Goal: Information Seeking & Learning: Learn about a topic

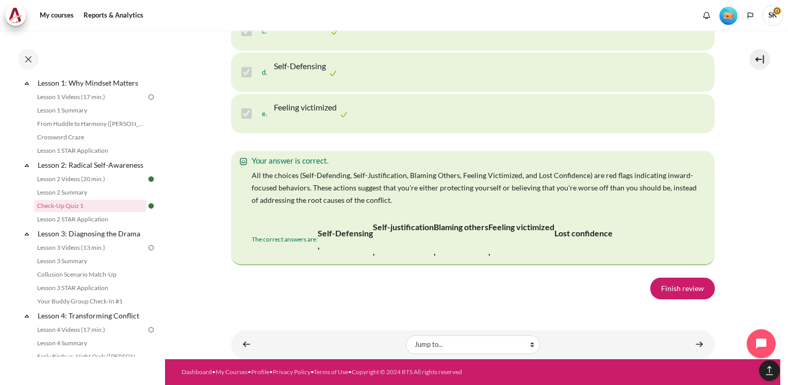
scroll to position [2166, 0]
click at [683, 291] on link "Finish review" at bounding box center [683, 289] width 64 height 22
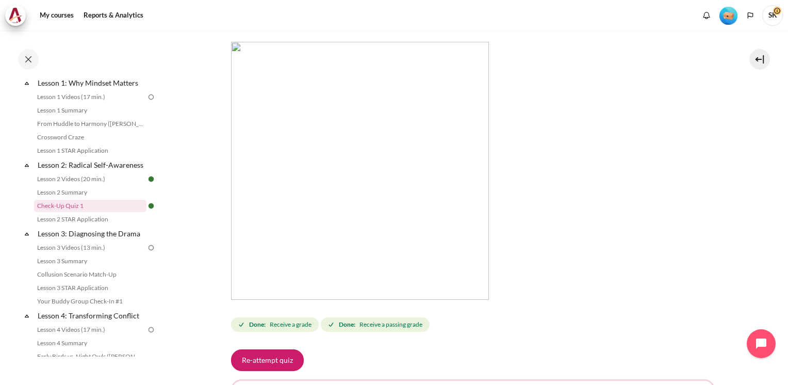
scroll to position [112, 0]
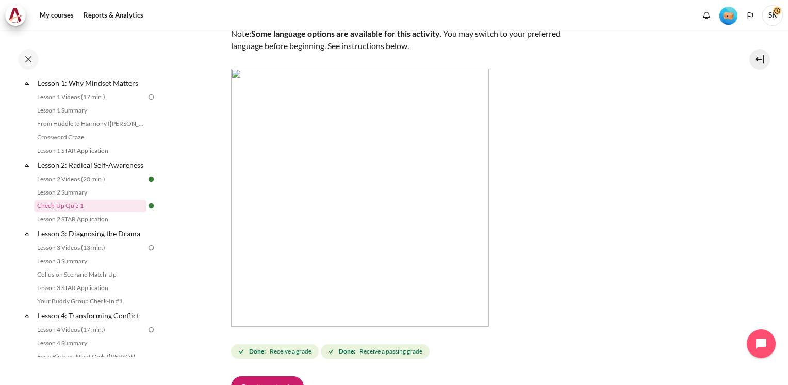
drag, startPoint x: 156, startPoint y: 143, endPoint x: 156, endPoint y: 102, distance: 41.3
click at [156, 102] on div "Completed 20% 5 / 25 Expand Collapse Welcome! Highlighted" at bounding box center [89, 217] width 148 height 279
drag, startPoint x: 156, startPoint y: 102, endPoint x: 170, endPoint y: 148, distance: 48.0
click at [173, 148] on section "My courses MYBN B3 Lesson 2: Radical Self-Awareness Check-Up Quiz 1 Check-Up Qu…" at bounding box center [473, 276] width 616 height 717
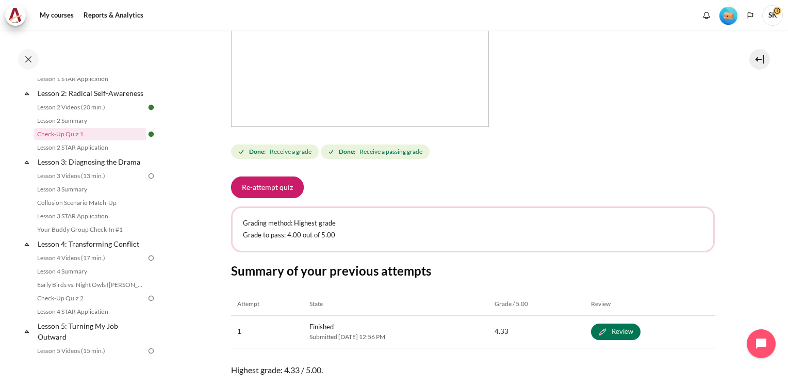
scroll to position [386, 0]
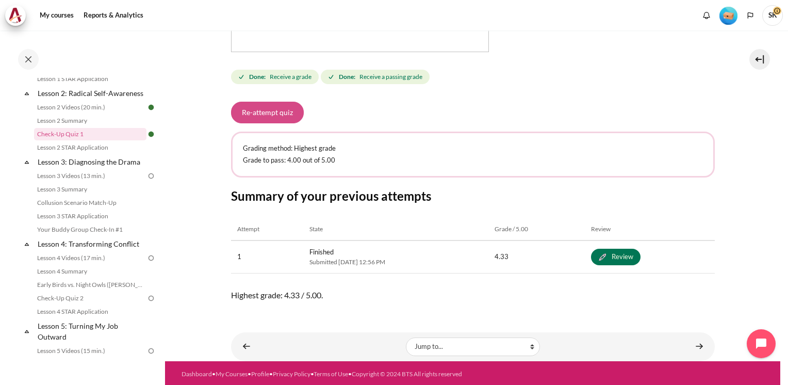
click at [263, 106] on button "Re-attempt quiz" at bounding box center [267, 113] width 73 height 22
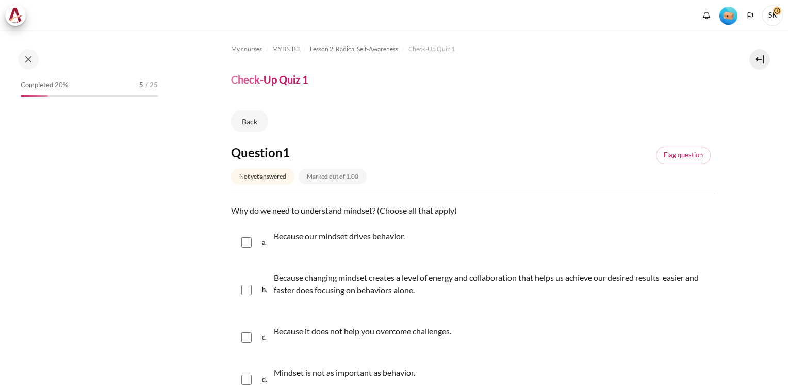
scroll to position [134, 0]
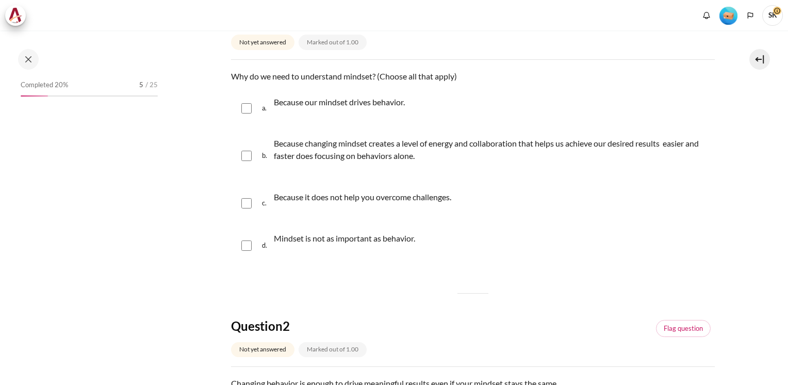
click at [247, 107] on input "Content" at bounding box center [246, 108] width 10 height 10
checkbox input "true"
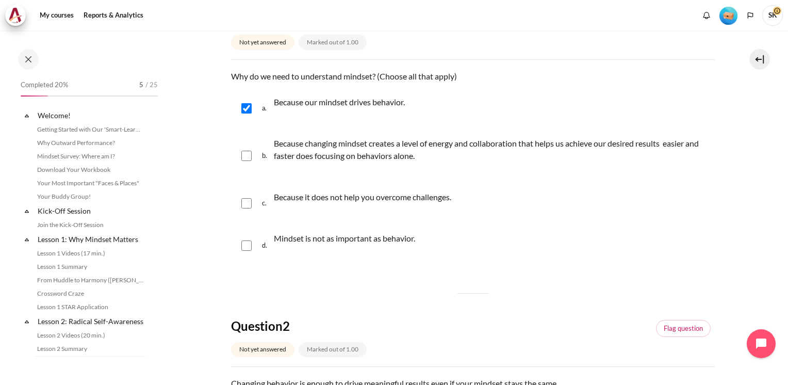
scroll to position [156, 0]
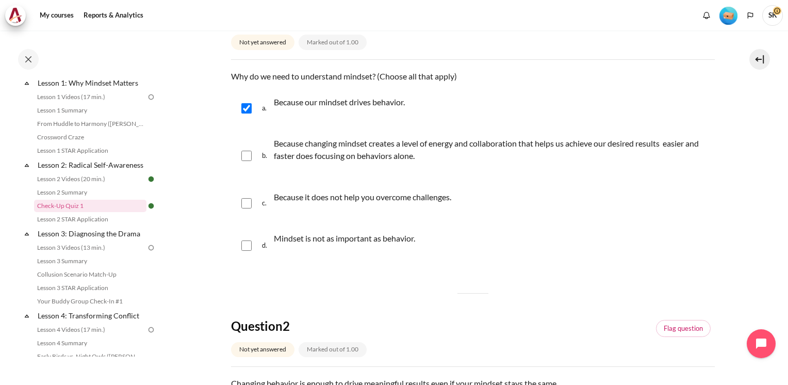
click at [244, 152] on input "Content" at bounding box center [246, 156] width 10 height 10
checkbox input "true"
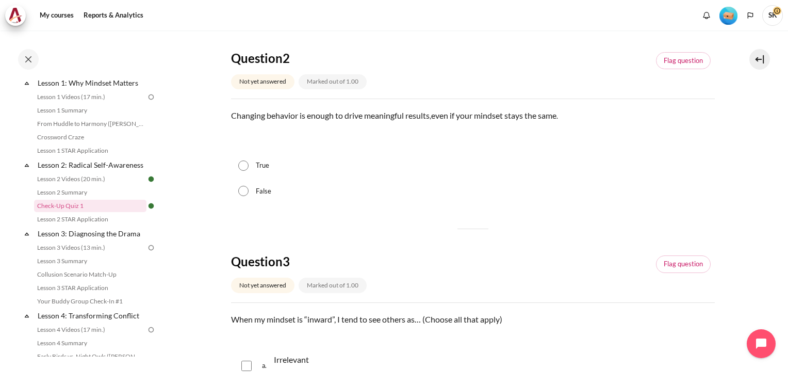
scroll to position [406, 0]
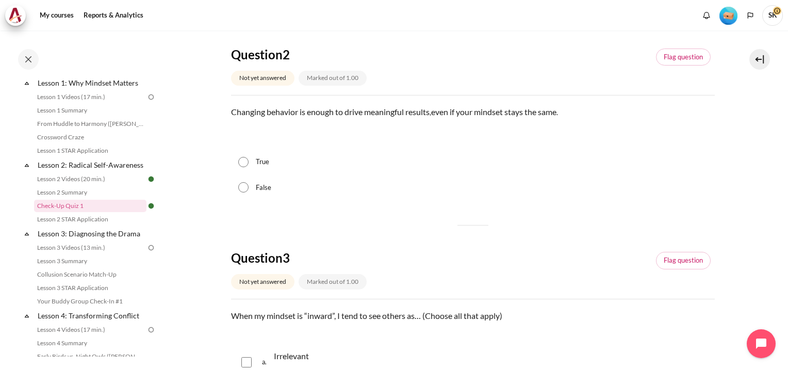
click at [241, 191] on input "False" at bounding box center [243, 187] width 10 height 10
radio input "true"
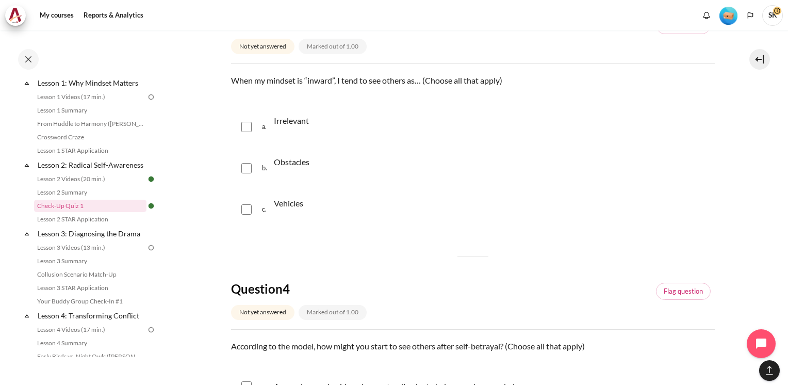
scroll to position [654, 0]
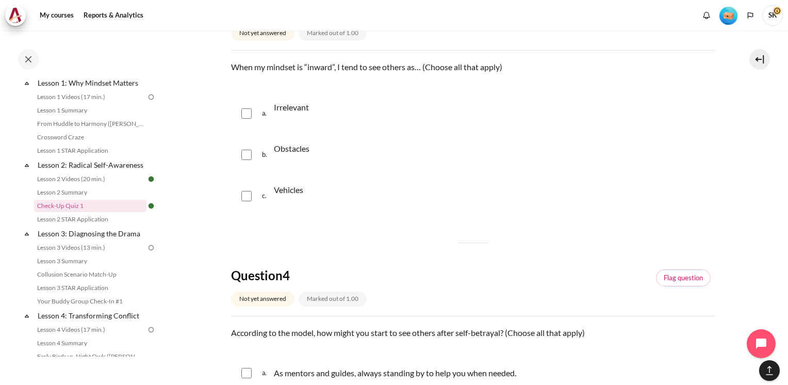
click at [247, 117] on input "Content" at bounding box center [246, 113] width 10 height 10
checkbox input "true"
click at [243, 159] on div "b. Obstacles" at bounding box center [473, 154] width 484 height 39
click at [244, 195] on input "Content" at bounding box center [246, 196] width 10 height 10
checkbox input "true"
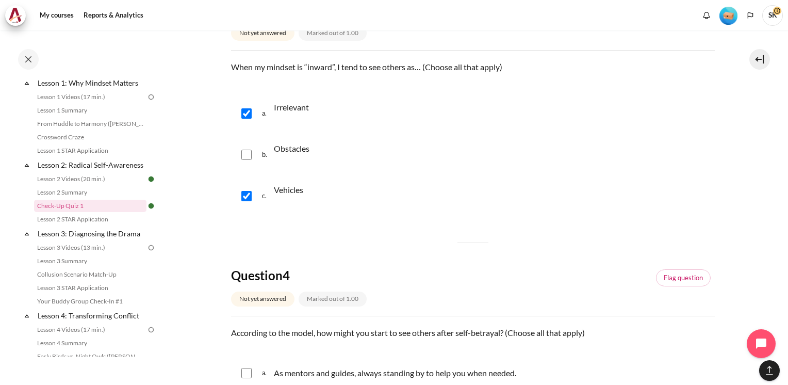
click at [247, 158] on input "Content" at bounding box center [246, 155] width 10 height 10
checkbox input "true"
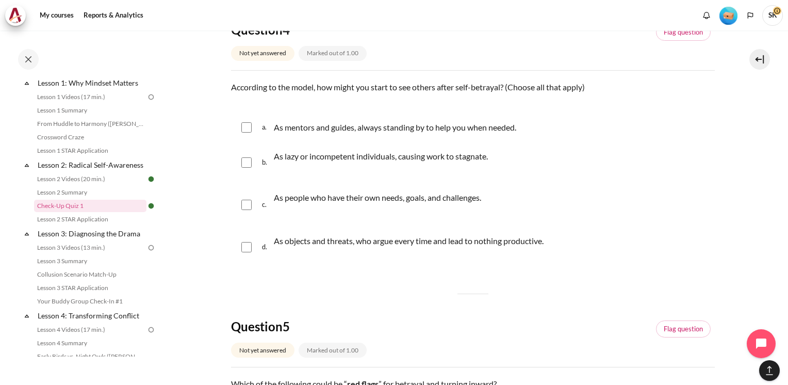
scroll to position [919, 0]
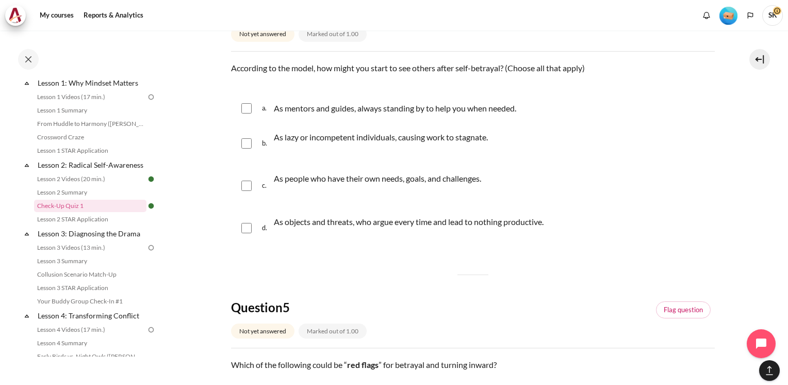
click at [249, 106] on input "Content" at bounding box center [246, 108] width 10 height 10
checkbox input "true"
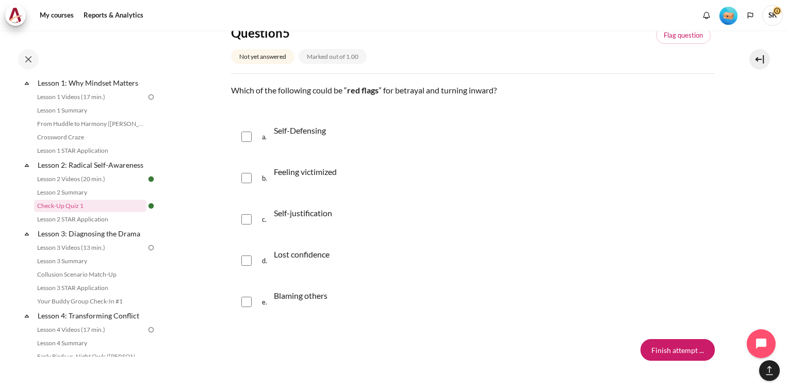
scroll to position [1199, 0]
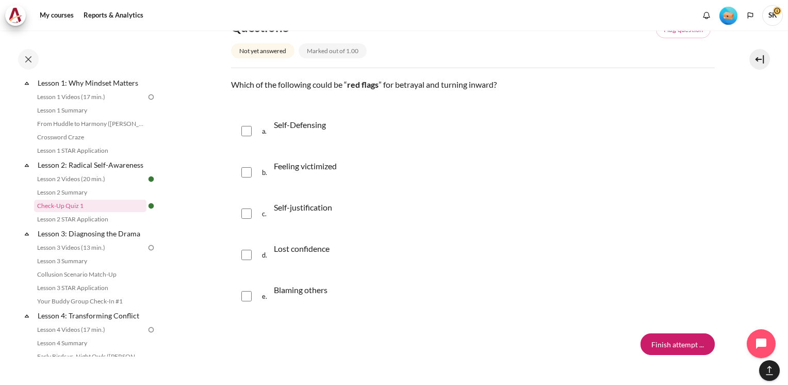
click at [250, 129] on input "Content" at bounding box center [246, 131] width 10 height 10
checkbox input "true"
drag, startPoint x: 245, startPoint y: 168, endPoint x: 260, endPoint y: 197, distance: 32.5
click at [245, 169] on input "Content" at bounding box center [246, 172] width 10 height 10
checkbox input "true"
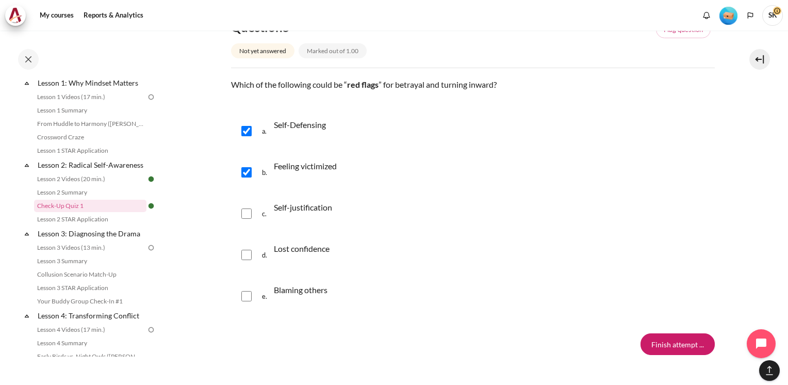
click at [251, 214] on div "c. Self-justification" at bounding box center [473, 213] width 484 height 39
drag, startPoint x: 246, startPoint y: 216, endPoint x: 241, endPoint y: 242, distance: 26.1
click at [245, 217] on input "Content" at bounding box center [246, 213] width 10 height 10
checkbox input "true"
drag, startPoint x: 246, startPoint y: 254, endPoint x: 254, endPoint y: 279, distance: 26.3
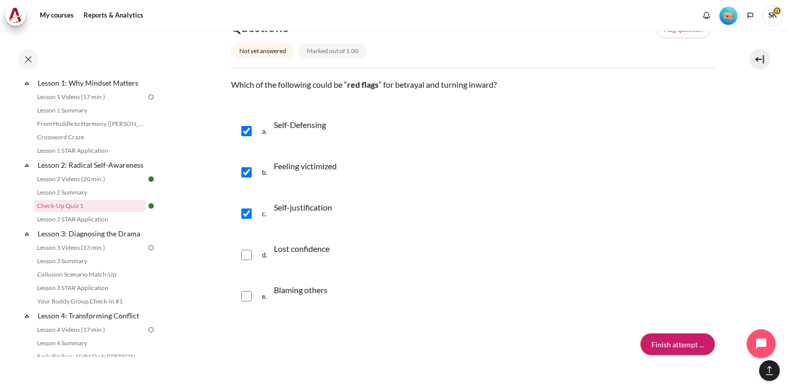
click at [246, 255] on input "Content" at bounding box center [246, 255] width 10 height 10
checkbox input "true"
click at [241, 295] on input "Content" at bounding box center [246, 296] width 10 height 10
checkbox input "true"
click at [688, 336] on input "Finish attempt ..." at bounding box center [678, 344] width 74 height 22
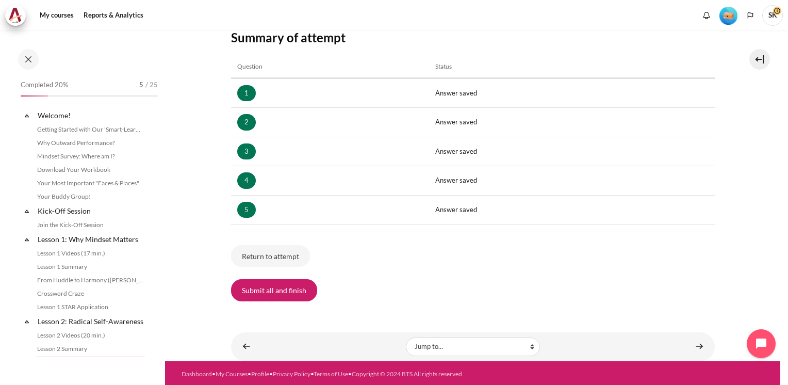
scroll to position [156, 0]
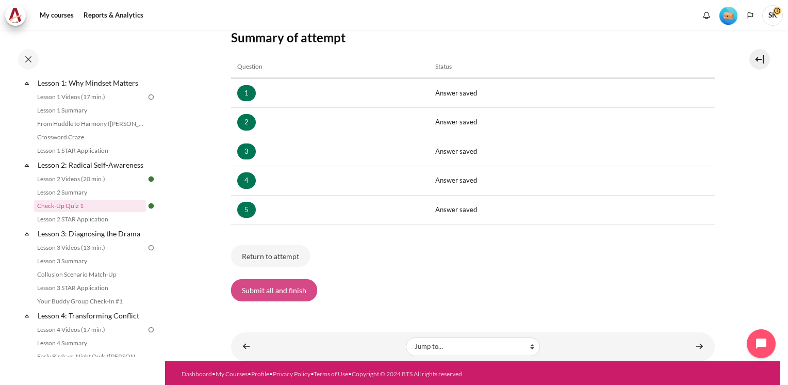
click at [261, 294] on button "Submit all and finish" at bounding box center [274, 290] width 86 height 22
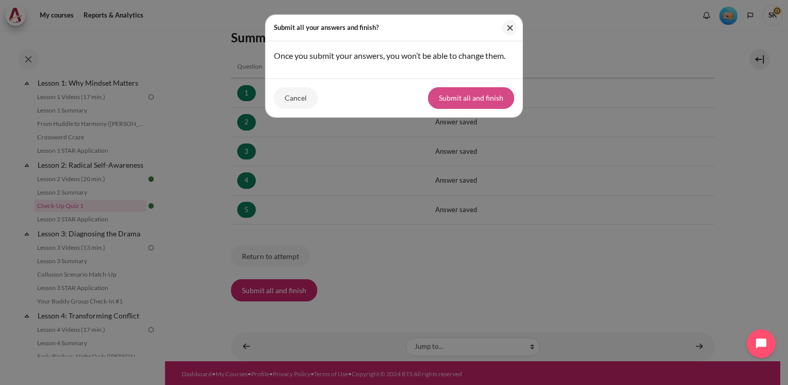
click at [471, 100] on button "Submit all and finish" at bounding box center [471, 98] width 86 height 22
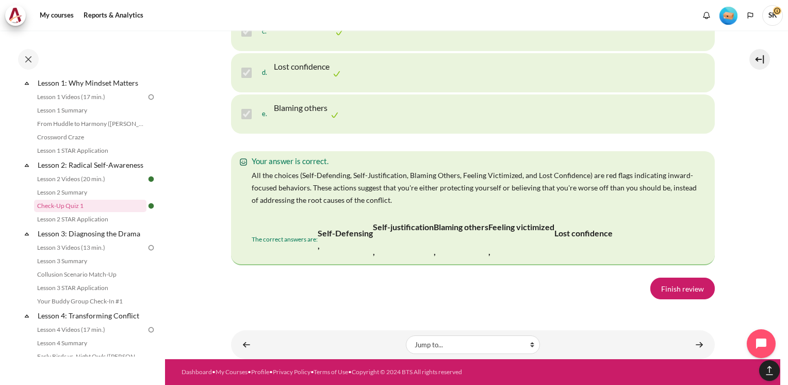
scroll to position [2135, 0]
click at [680, 294] on link "Finish review" at bounding box center [683, 289] width 64 height 22
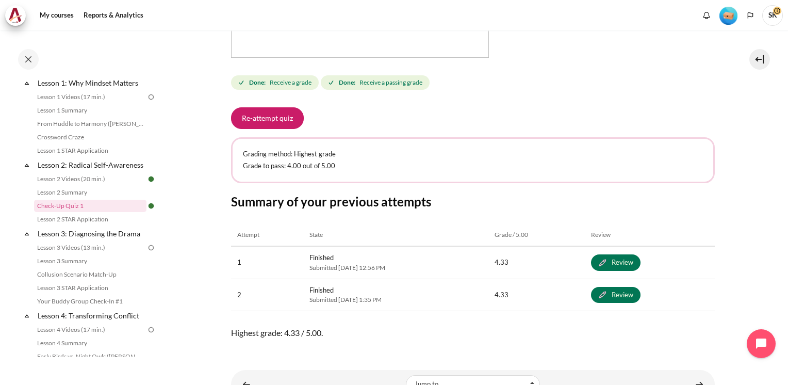
scroll to position [393, 0]
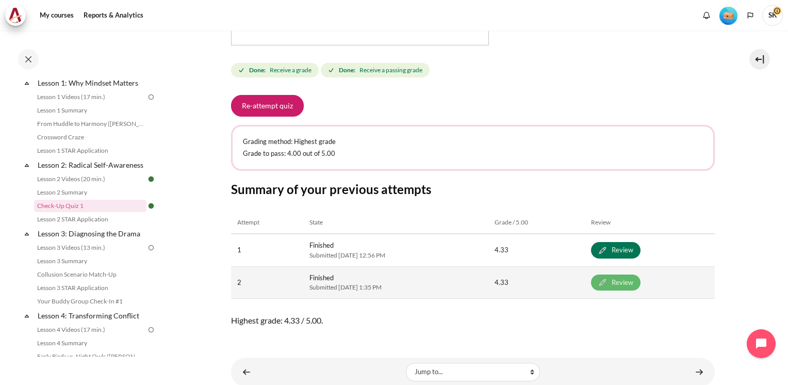
click at [641, 283] on link "Review" at bounding box center [616, 283] width 50 height 17
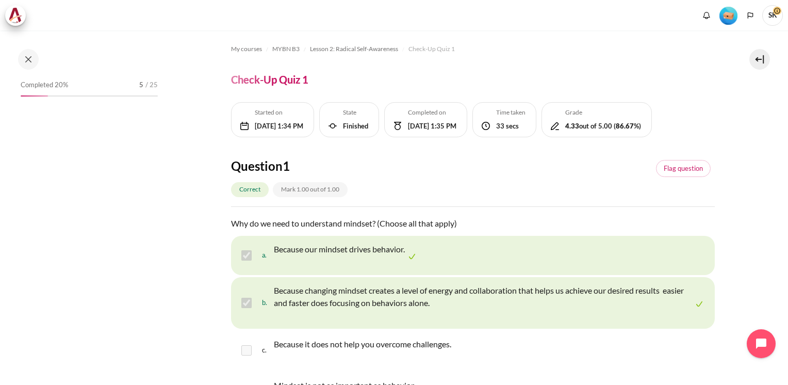
drag, startPoint x: 782, startPoint y: 75, endPoint x: 784, endPoint y: 92, distance: 17.2
click at [784, 92] on div "My courses MYBN B3 Lesson 2: Radical Self-Awareness Check-Up Quiz 1 Check-Up Qu…" at bounding box center [394, 207] width 788 height 354
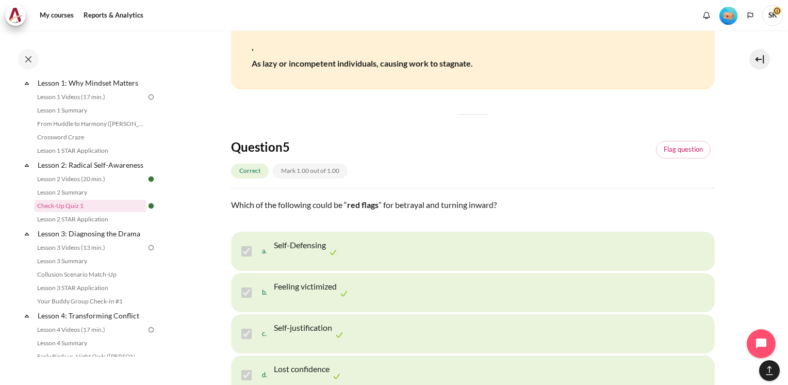
scroll to position [1608, 0]
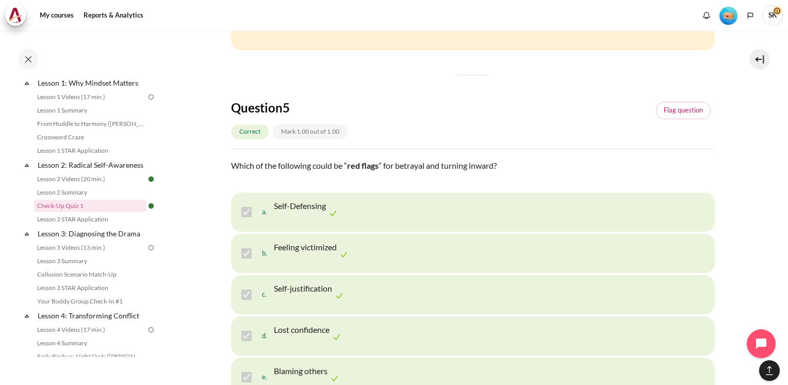
drag, startPoint x: 782, startPoint y: 270, endPoint x: 788, endPoint y: 282, distance: 12.7
click at [787, 304] on div "My courses MYBN B3 Lesson 2: Radical Self-Awareness Check-Up Quiz 1 Check-Up Qu…" at bounding box center [394, 207] width 788 height 354
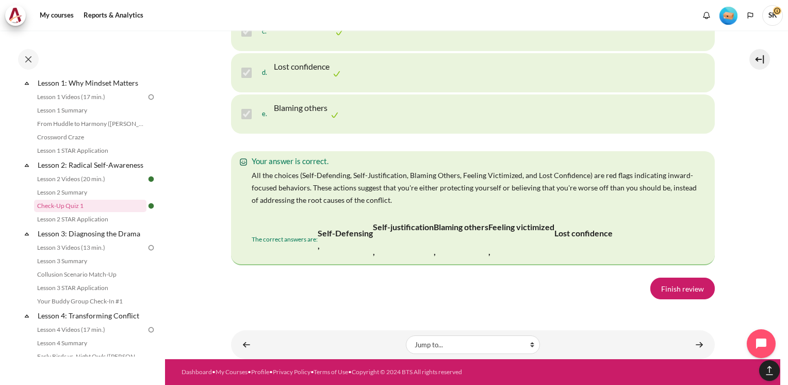
scroll to position [2135, 0]
click at [689, 290] on link "Finish review" at bounding box center [683, 289] width 64 height 22
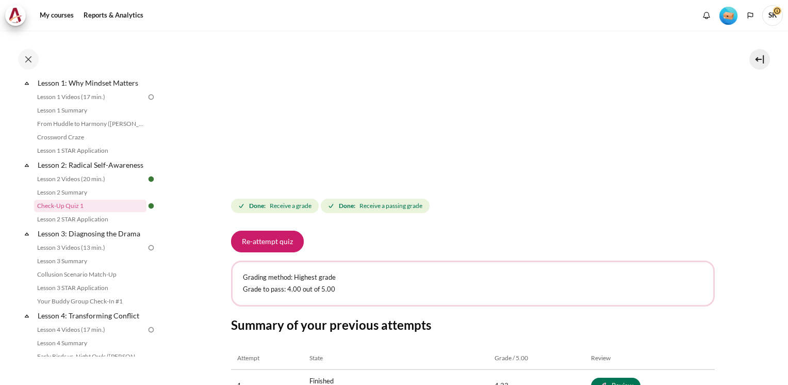
scroll to position [264, 0]
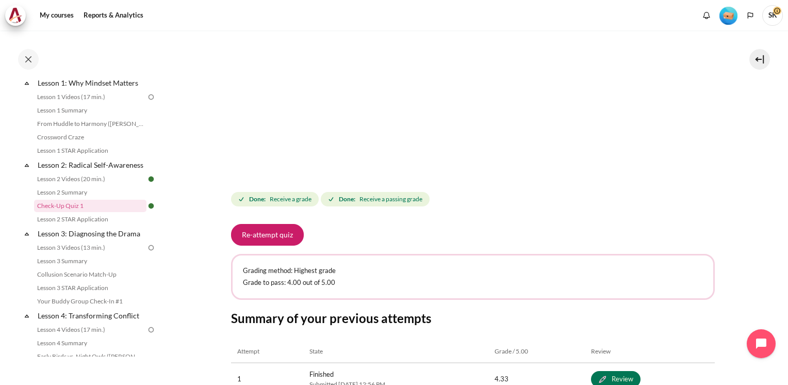
click at [783, 204] on div "My courses MYBN B3 Lesson 2: Radical Self-Awareness Check-Up Quiz 1 Check-Up Qu…" at bounding box center [394, 207] width 788 height 354
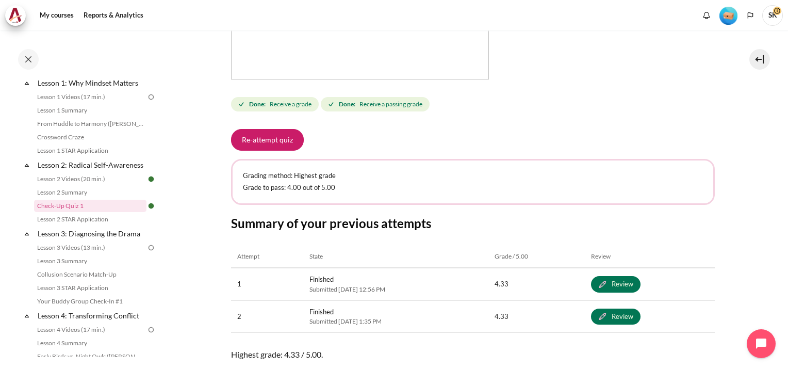
scroll to position [414, 0]
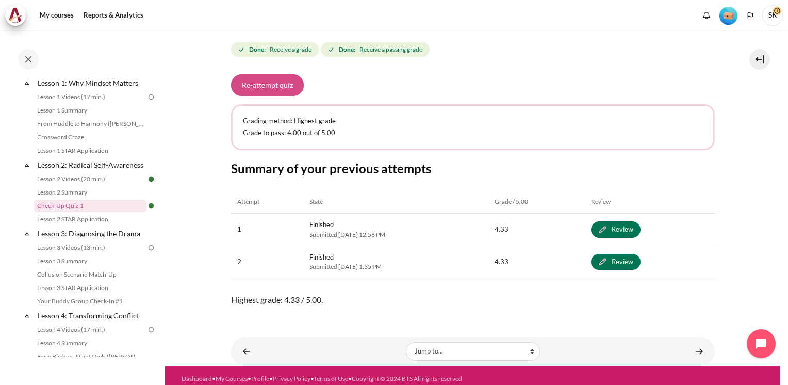
click at [270, 88] on button "Re-attempt quiz" at bounding box center [267, 85] width 73 height 22
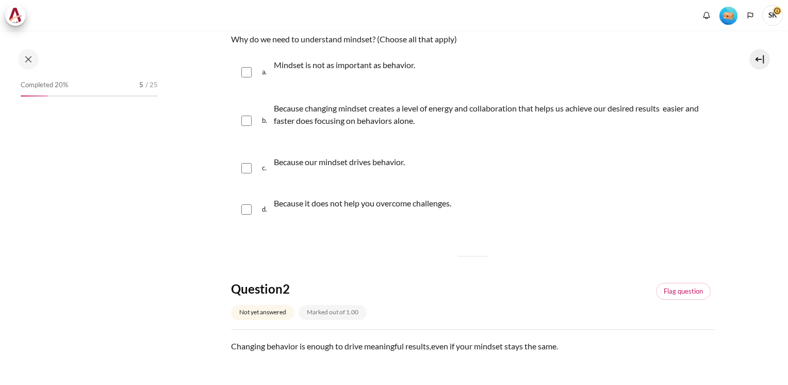
scroll to position [175, 0]
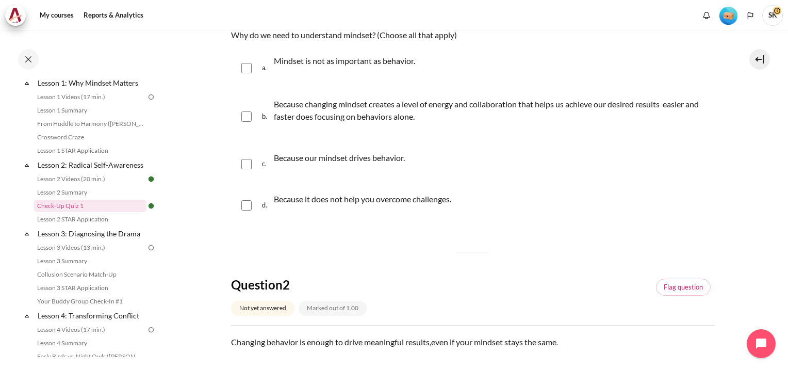
click at [248, 69] on input "Content" at bounding box center [246, 68] width 10 height 10
checkbox input "true"
click at [251, 121] on input "Content" at bounding box center [246, 116] width 10 height 10
checkbox input "true"
click at [246, 71] on input "Content" at bounding box center [246, 68] width 10 height 10
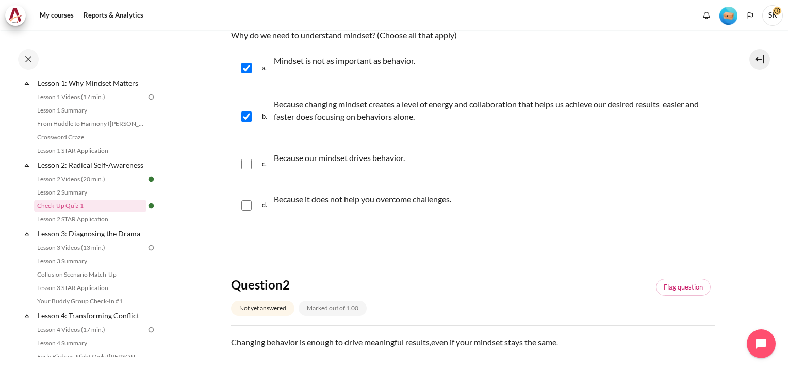
checkbox input "false"
click at [255, 165] on div "c. Because our mindset drives behavior." at bounding box center [473, 163] width 484 height 39
click at [248, 166] on input "Content" at bounding box center [246, 164] width 10 height 10
checkbox input "true"
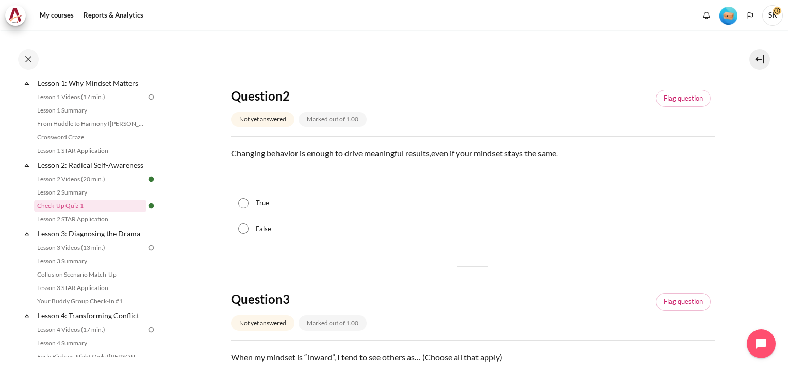
scroll to position [376, 0]
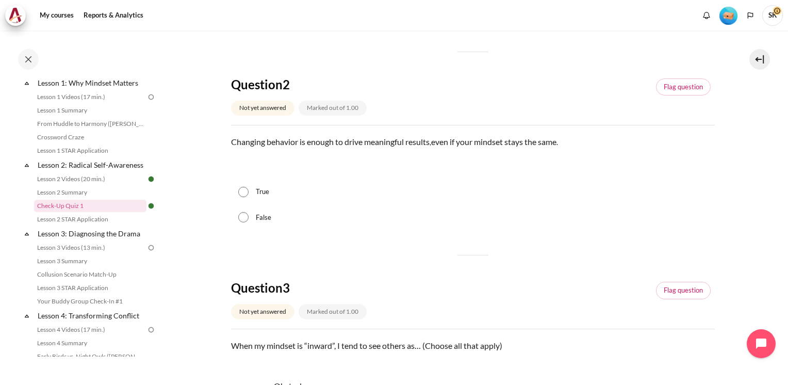
click at [244, 217] on input "False" at bounding box center [243, 217] width 10 height 10
radio input "true"
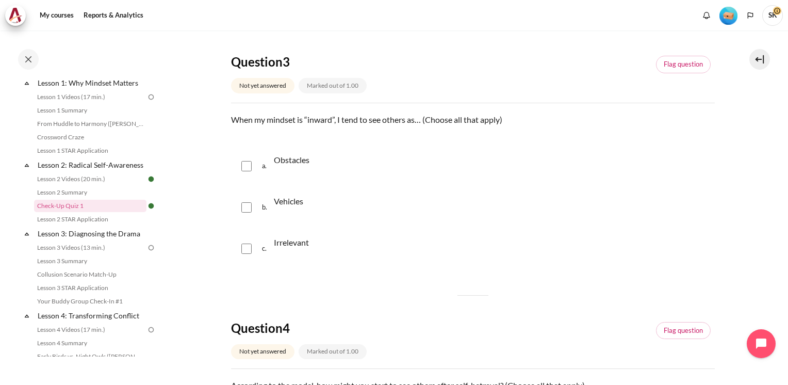
scroll to position [606, 0]
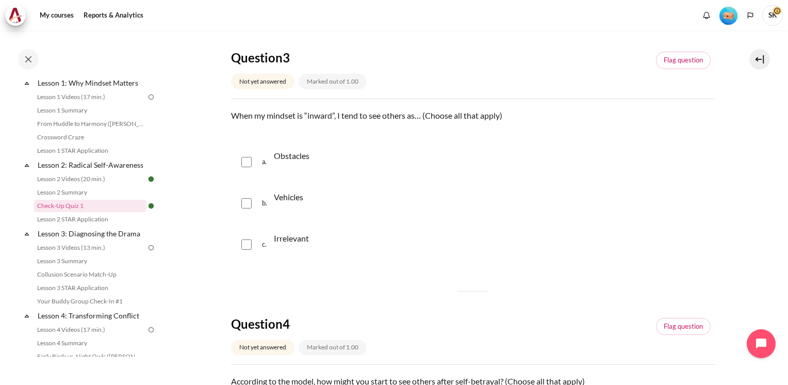
click at [248, 163] on input "Content" at bounding box center [246, 162] width 10 height 10
checkbox input "true"
click at [247, 207] on input "Content" at bounding box center [246, 203] width 10 height 10
checkbox input "true"
click at [248, 245] on input "Content" at bounding box center [246, 244] width 10 height 10
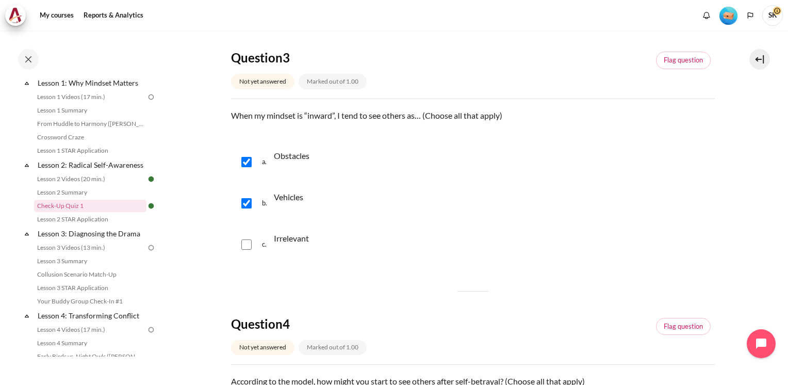
checkbox input "true"
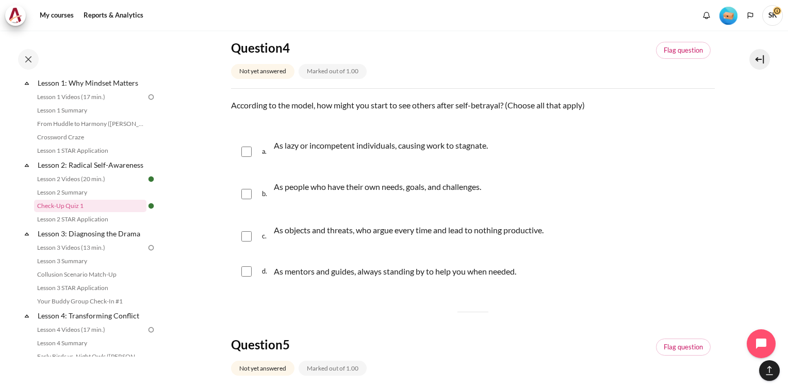
scroll to position [883, 0]
click at [248, 150] on input "Content" at bounding box center [246, 150] width 10 height 10
checkbox input "true"
click at [247, 237] on input "Content" at bounding box center [246, 235] width 10 height 10
checkbox input "true"
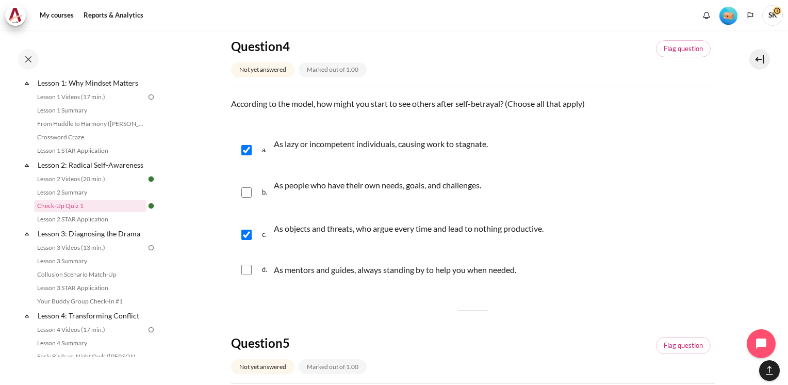
click at [248, 271] on input "Content" at bounding box center [246, 270] width 10 height 10
checkbox input "true"
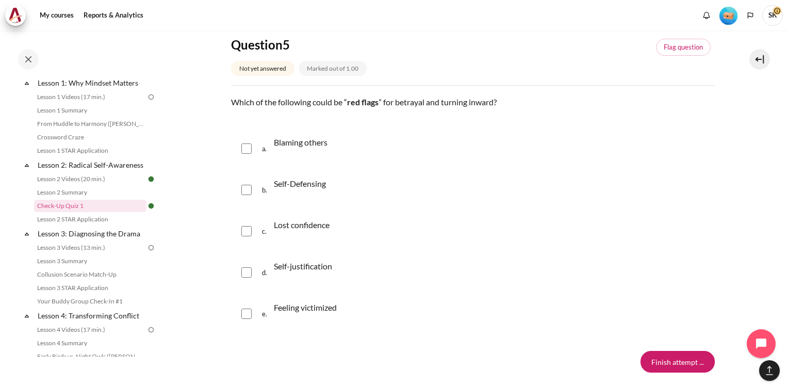
scroll to position [1191, 0]
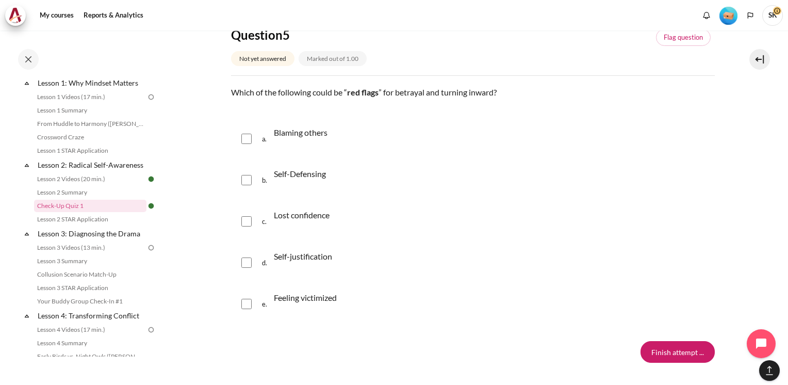
drag, startPoint x: 244, startPoint y: 139, endPoint x: 245, endPoint y: 175, distance: 35.6
click at [244, 140] on input "Content" at bounding box center [246, 139] width 10 height 10
checkbox input "true"
click at [245, 180] on input "Content" at bounding box center [246, 180] width 10 height 10
checkbox input "true"
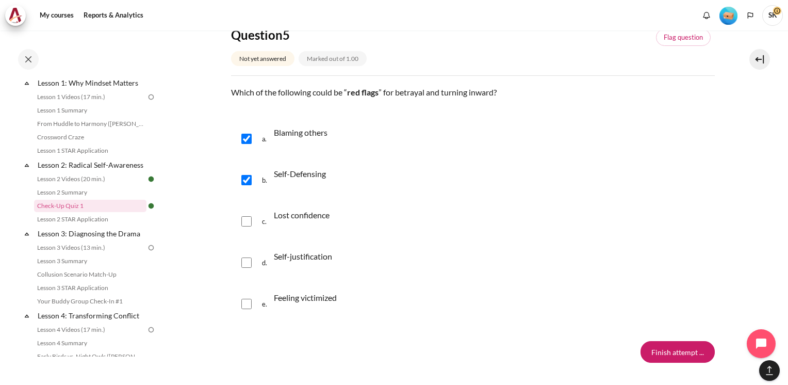
click at [247, 225] on input "Content" at bounding box center [246, 221] width 10 height 10
checkbox input "true"
drag, startPoint x: 250, startPoint y: 259, endPoint x: 249, endPoint y: 300, distance: 40.8
click at [250, 261] on input "Content" at bounding box center [246, 262] width 10 height 10
checkbox input "true"
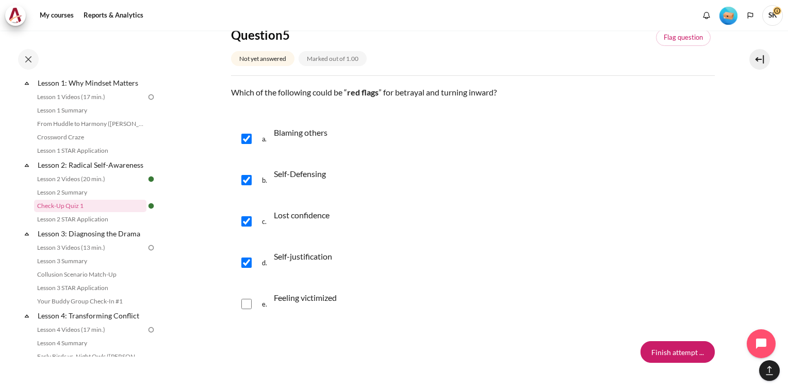
click at [248, 302] on input "Content" at bounding box center [246, 304] width 10 height 10
checkbox input "true"
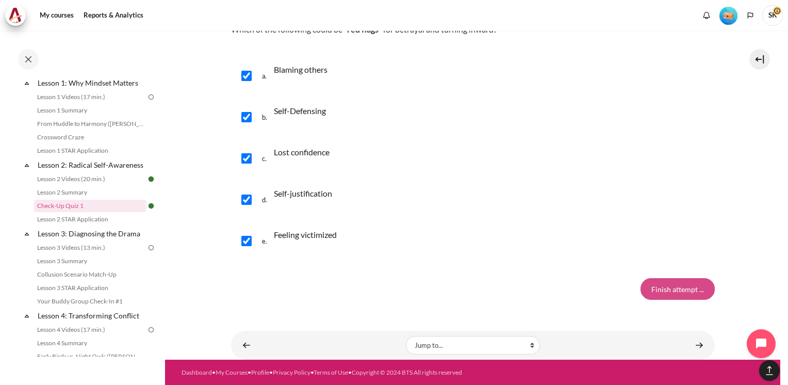
click at [689, 289] on input "Finish attempt ..." at bounding box center [678, 289] width 74 height 22
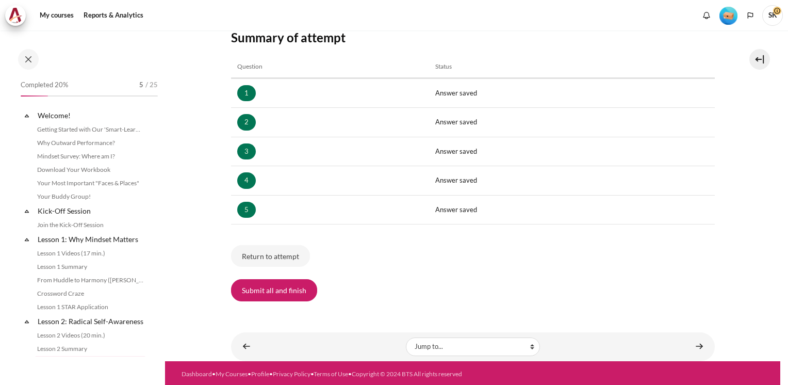
scroll to position [156, 0]
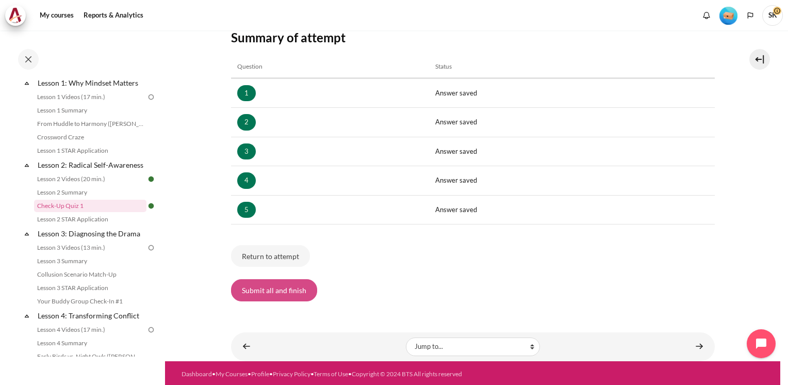
click at [270, 284] on button "Submit all and finish" at bounding box center [274, 290] width 86 height 22
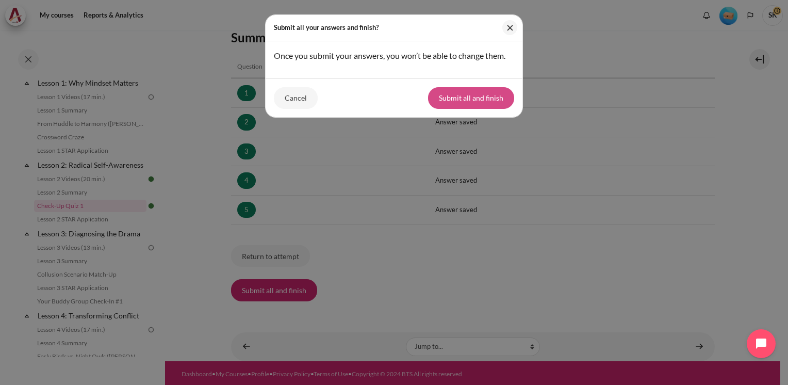
click at [471, 93] on button "Submit all and finish" at bounding box center [471, 98] width 86 height 22
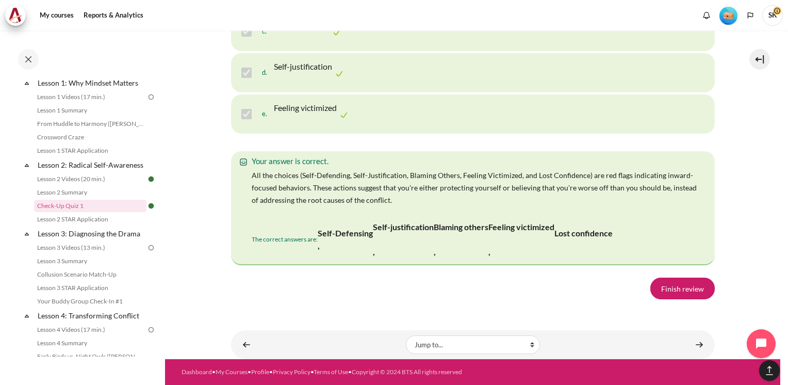
scroll to position [2163, 0]
click at [676, 281] on link "Finish review" at bounding box center [683, 289] width 64 height 22
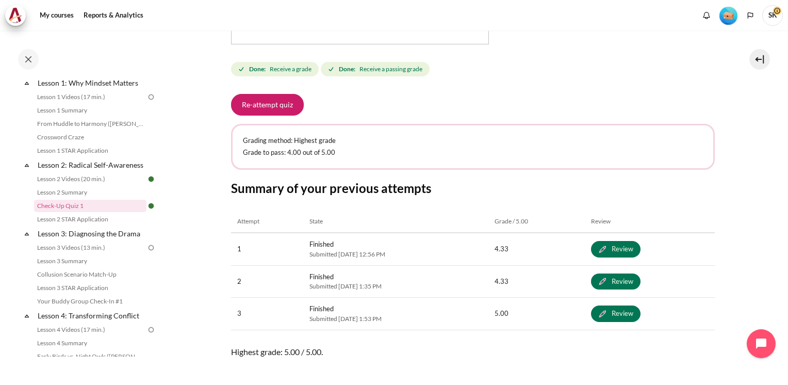
scroll to position [392, 0]
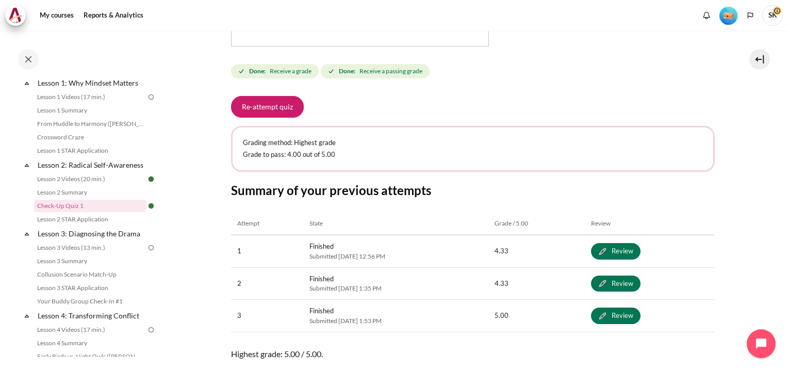
drag, startPoint x: 163, startPoint y: 160, endPoint x: 158, endPoint y: 132, distance: 28.7
click at [158, 132] on div "Completed 20% 5 / 25 Expand Collapse Welcome! Highlighted" at bounding box center [89, 217] width 148 height 279
drag, startPoint x: 158, startPoint y: 132, endPoint x: 171, endPoint y: 136, distance: 13.2
click at [193, 136] on section "My courses MYBN B3 Lesson 2: Radical Self-Awareness Check-Up Quiz 1 Check-Up Qu…" at bounding box center [473, 29] width 616 height 782
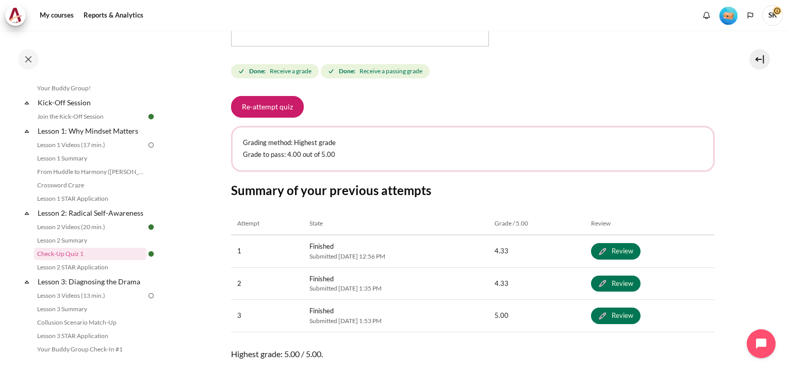
scroll to position [94, 0]
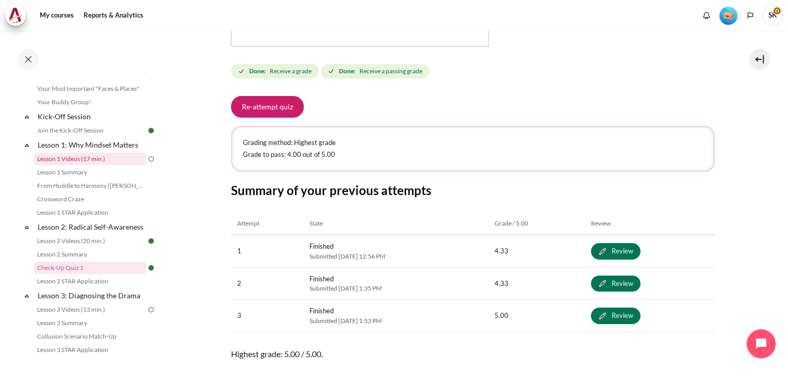
click at [97, 163] on link "Lesson 1 Videos (17 min.)" at bounding box center [90, 159] width 112 height 12
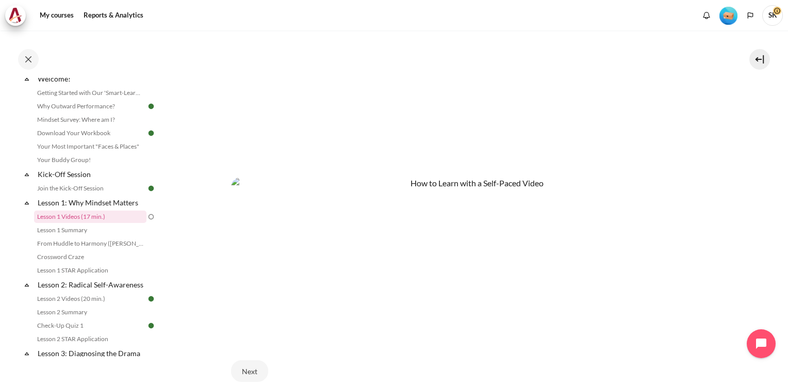
scroll to position [432, 0]
click at [248, 356] on button "Next" at bounding box center [249, 362] width 37 height 22
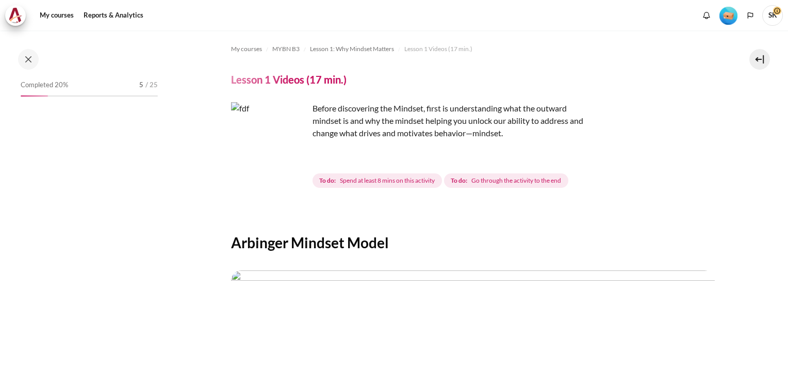
drag, startPoint x: 0, startPoint y: 0, endPoint x: 701, endPoint y: 96, distance: 707.3
click at [701, 96] on div "My courses MYBN B3 Lesson 1: Why Mindset Matters Lesson 1 Videos (17 min.) Less…" at bounding box center [473, 320] width 484 height 580
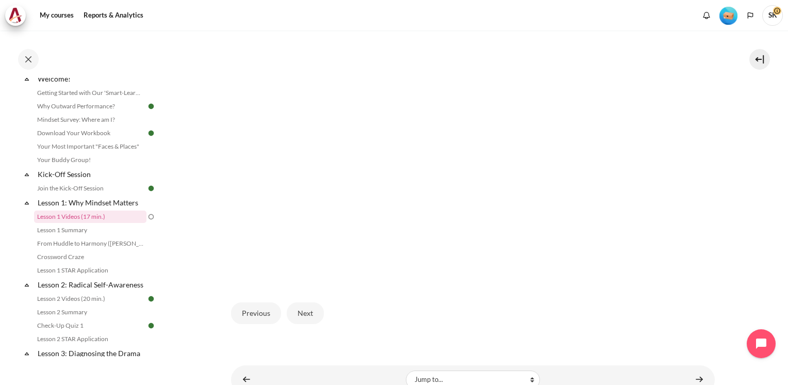
scroll to position [292, 0]
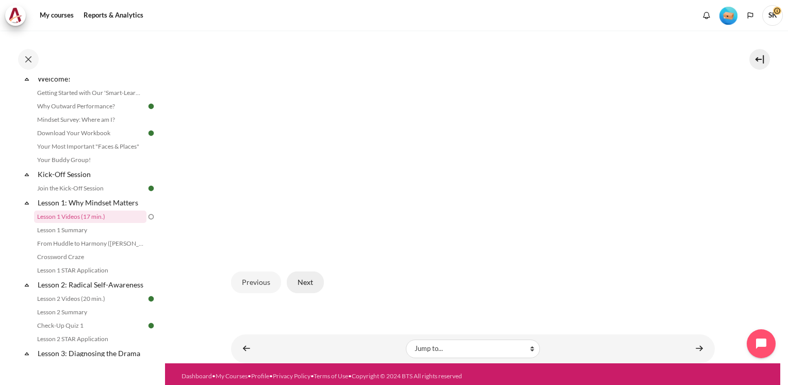
click at [308, 278] on button "Next" at bounding box center [305, 282] width 37 height 22
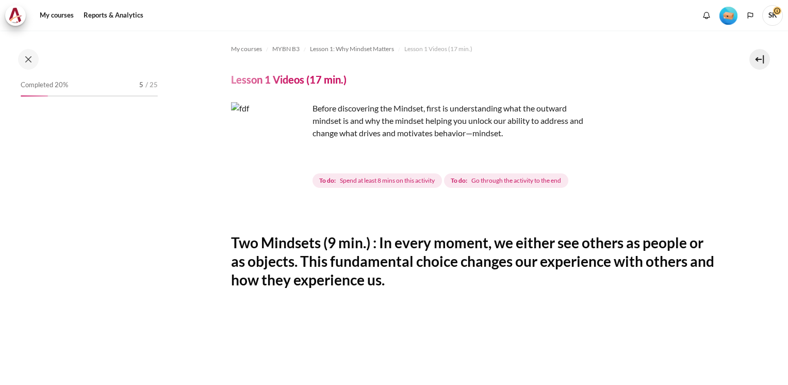
scroll to position [37, 0]
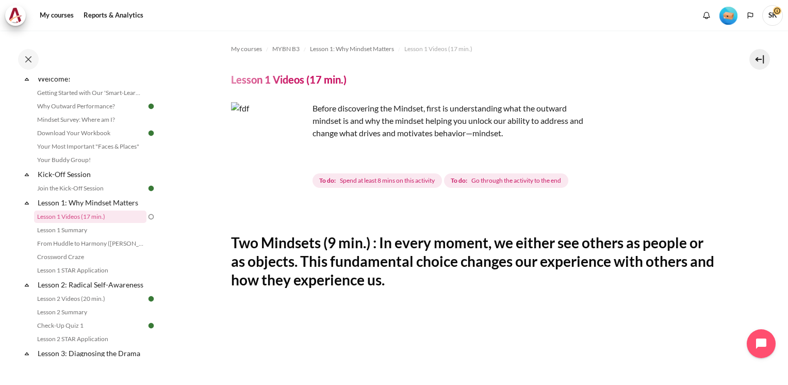
click at [781, 169] on div "My courses MYBN B3 Lesson 1: Why Mindset Matters Lesson 1 Videos (17 min.) Less…" at bounding box center [394, 207] width 788 height 354
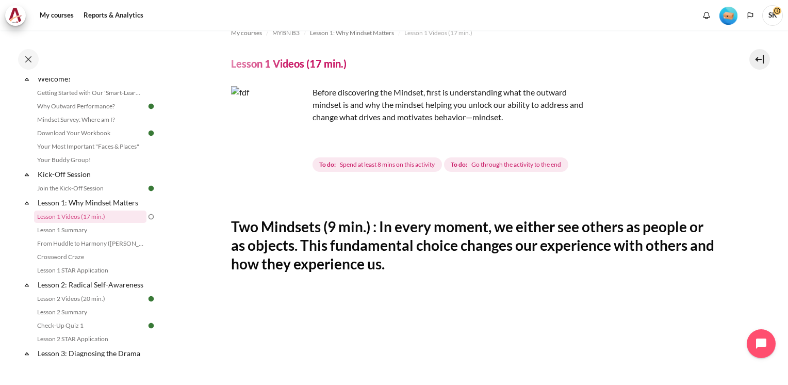
scroll to position [35, 0]
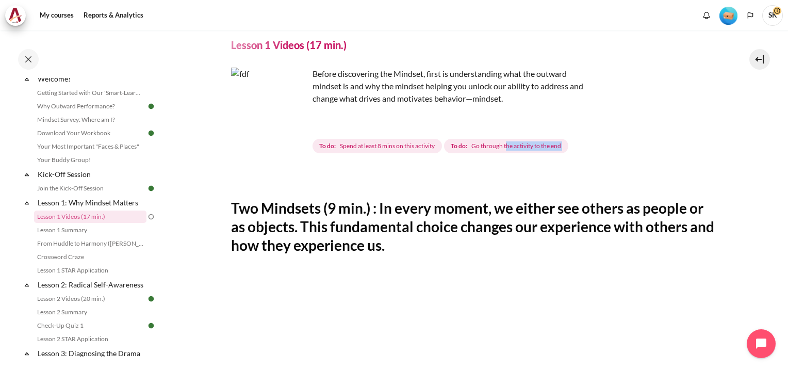
drag, startPoint x: 509, startPoint y: 147, endPoint x: 523, endPoint y: 178, distance: 33.5
click at [523, 178] on div "My courses MYBN B3 Lesson 1: Why Mindset Matters Lesson 1 Videos (17 min.) Less…" at bounding box center [473, 355] width 484 height 718
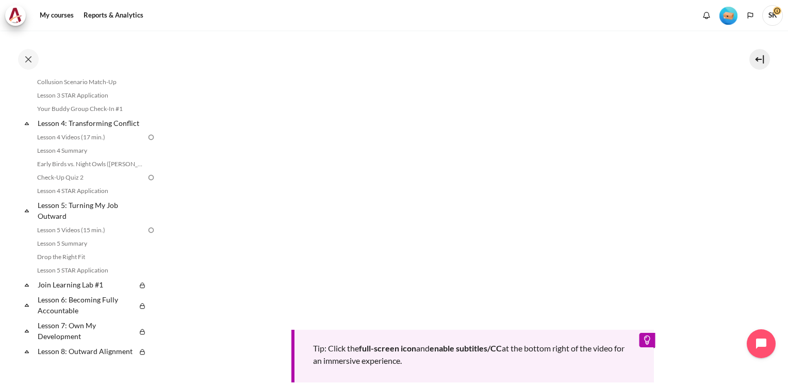
scroll to position [297, 0]
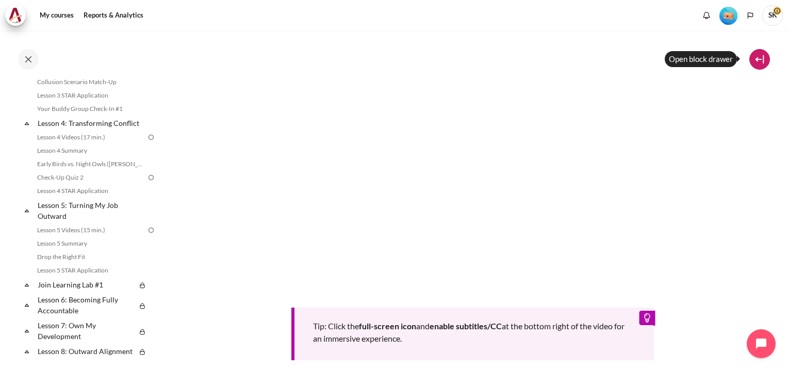
click at [758, 60] on button at bounding box center [760, 59] width 21 height 21
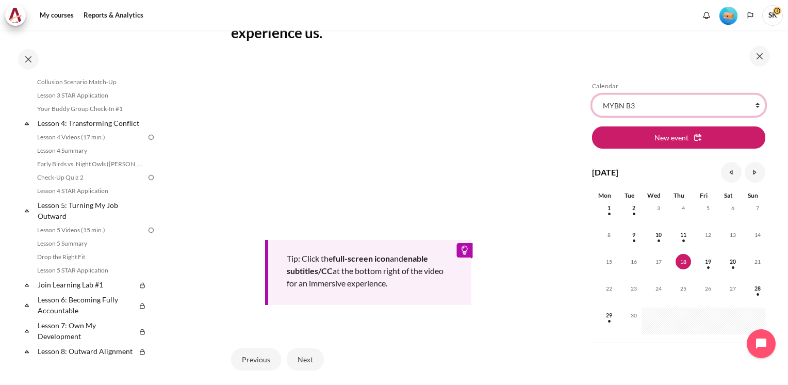
click at [753, 104] on select "All courses MYBN B3" at bounding box center [678, 105] width 173 height 22
click at [592, 94] on select "All courses MYBN B3" at bounding box center [678, 105] width 173 height 22
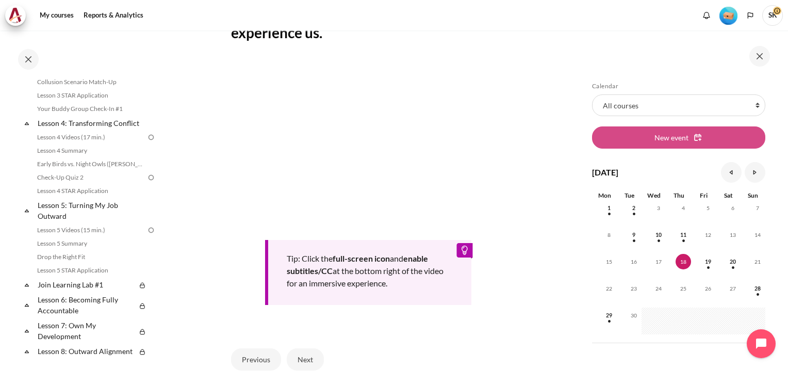
click at [688, 138] on button "New event" at bounding box center [678, 137] width 173 height 22
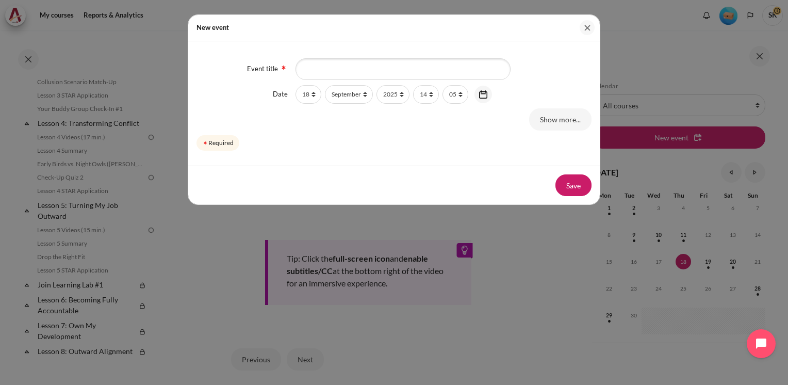
click at [590, 27] on button "Close" at bounding box center [587, 27] width 15 height 15
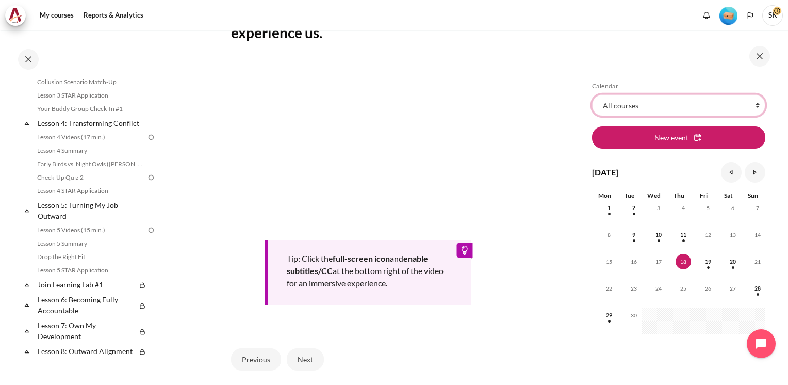
drag, startPoint x: 755, startPoint y: 102, endPoint x: 730, endPoint y: 101, distance: 25.8
click at [754, 102] on select "All courses MYBN B3" at bounding box center [678, 105] width 173 height 22
select select "830"
click at [592, 94] on select "All courses MYBN B3" at bounding box center [678, 105] width 173 height 22
click at [683, 262] on span "18" at bounding box center [683, 261] width 15 height 15
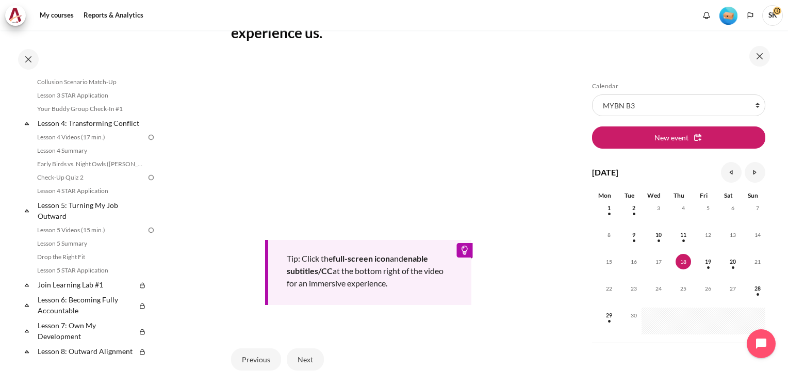
click at [683, 262] on span "18" at bounding box center [683, 261] width 15 height 15
click at [761, 55] on button at bounding box center [760, 56] width 21 height 21
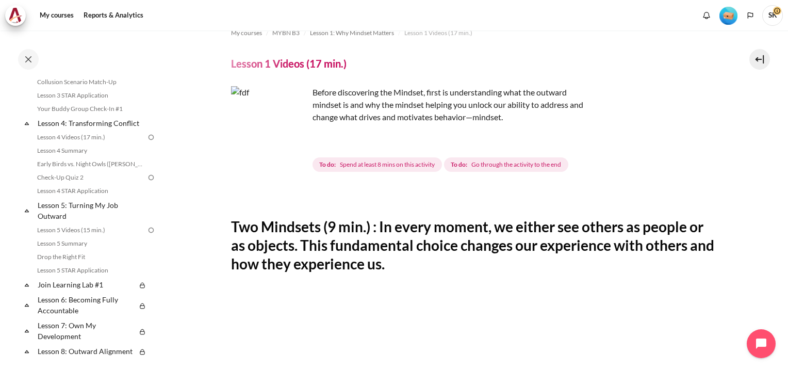
scroll to position [0, 0]
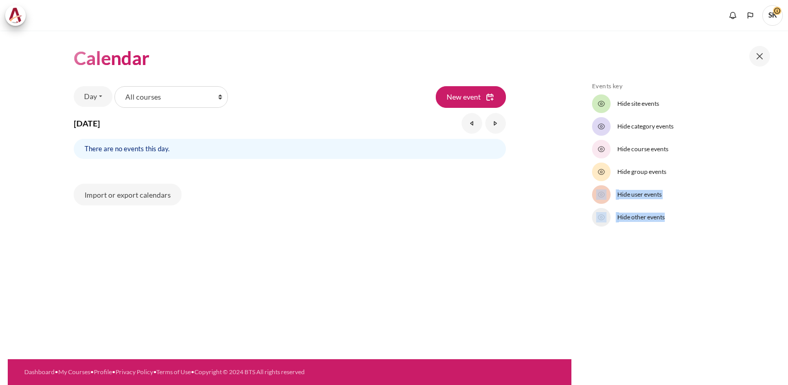
click at [784, 217] on div "Skip Events key Events key Hide site events Hide category events Hide course ev…" at bounding box center [680, 207] width 217 height 354
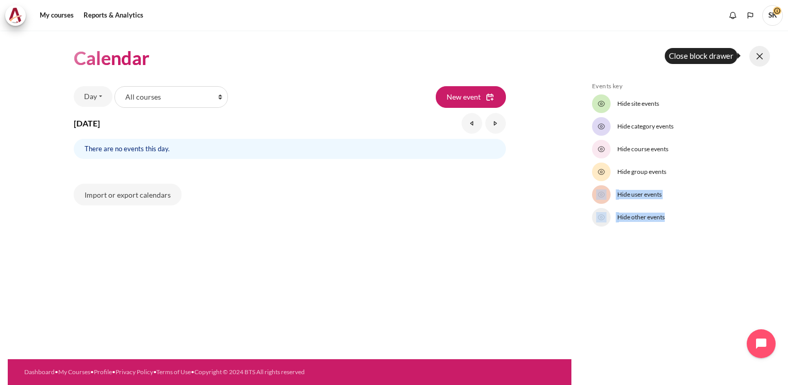
click at [757, 60] on button at bounding box center [760, 56] width 21 height 21
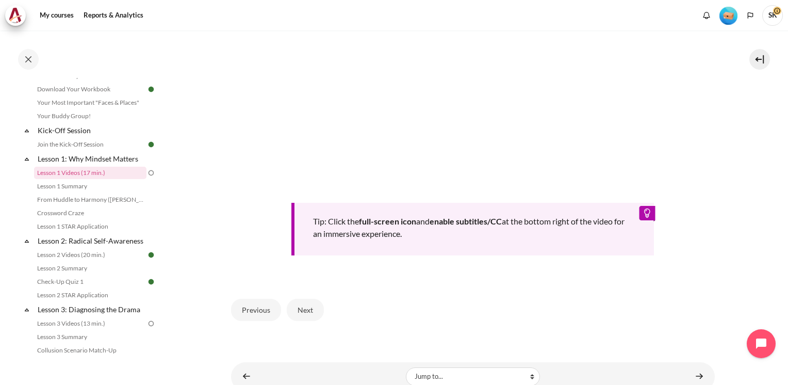
scroll to position [423, 0]
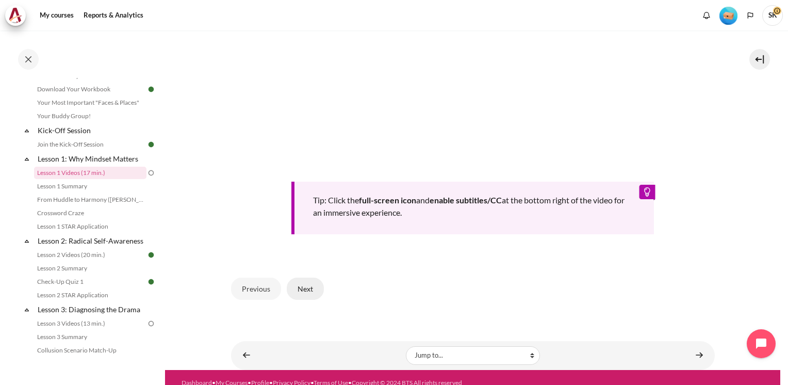
click at [301, 283] on button "Next" at bounding box center [305, 289] width 37 height 22
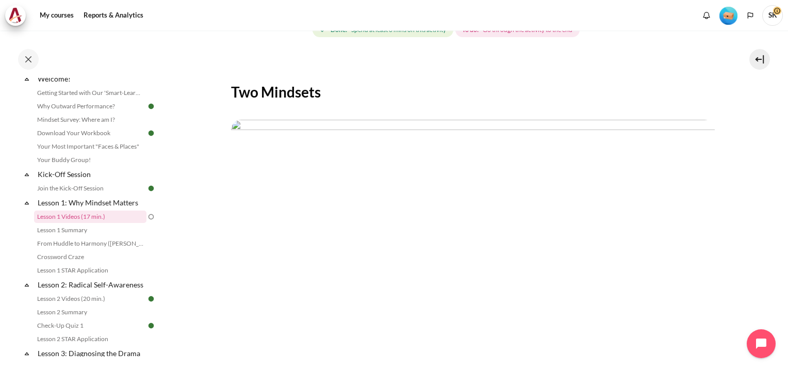
scroll to position [292, 0]
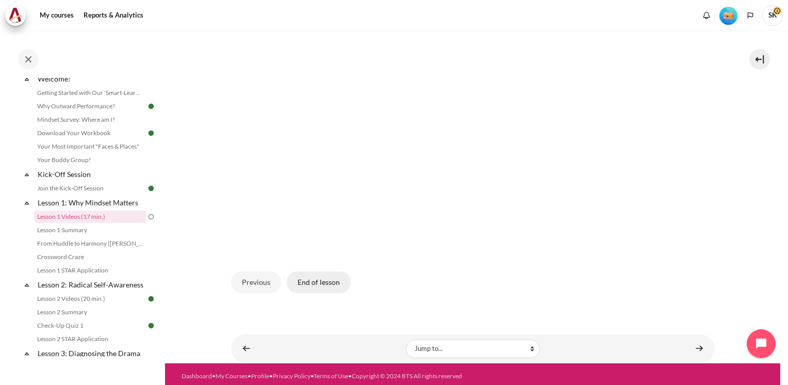
click at [320, 284] on button "End of lesson" at bounding box center [319, 282] width 64 height 22
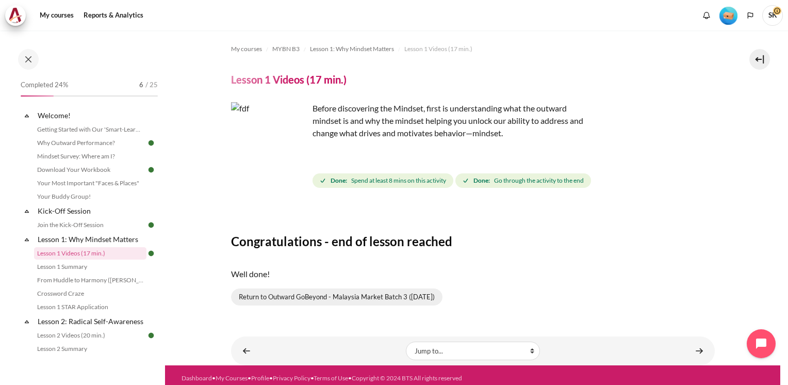
click at [353, 294] on link "Return to Outward GoBeyond - Malaysia Market Batch 3 (Sep 2025)" at bounding box center [337, 297] width 212 height 18
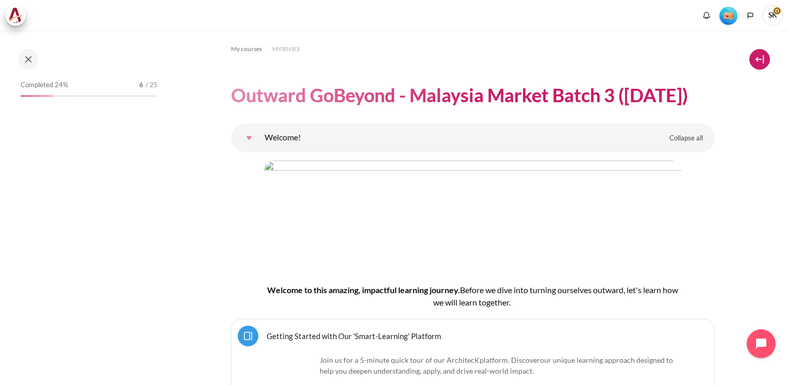
click at [759, 59] on button at bounding box center [760, 59] width 21 height 21
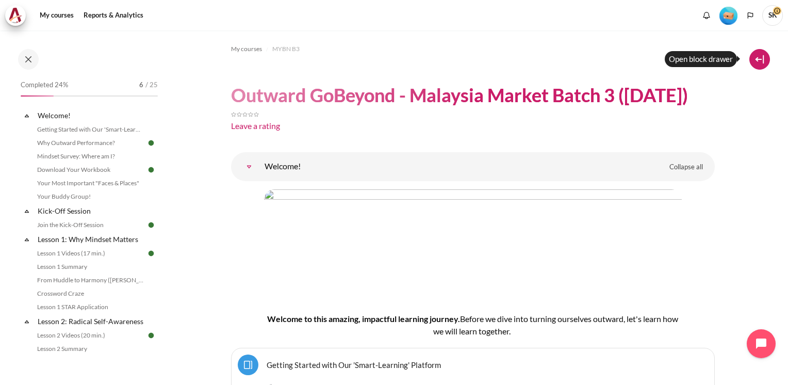
click at [764, 55] on button at bounding box center [760, 59] width 21 height 21
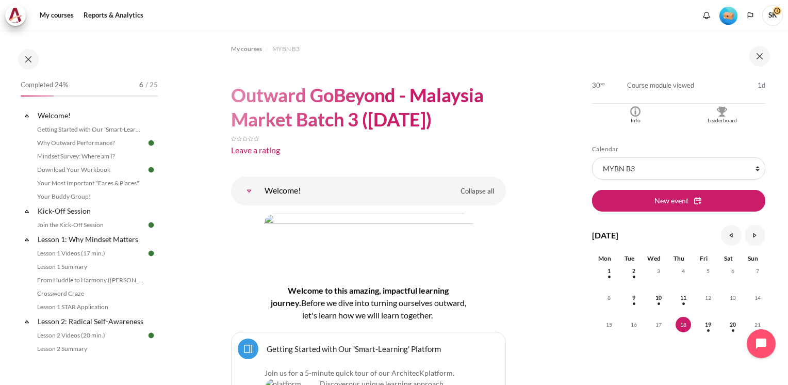
scroll to position [229, 0]
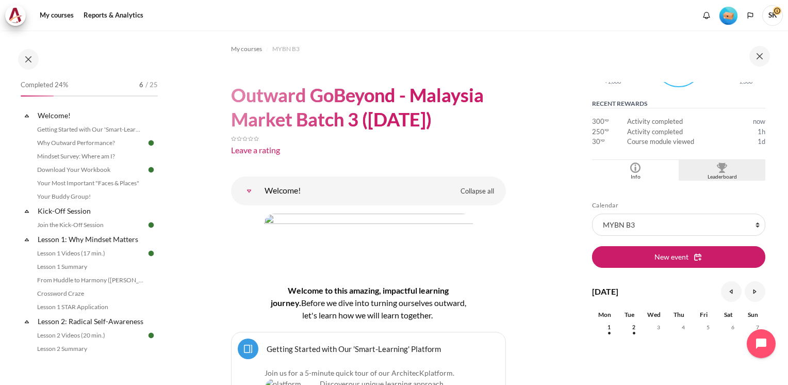
click at [717, 167] on img "Blocks" at bounding box center [722, 168] width 10 height 10
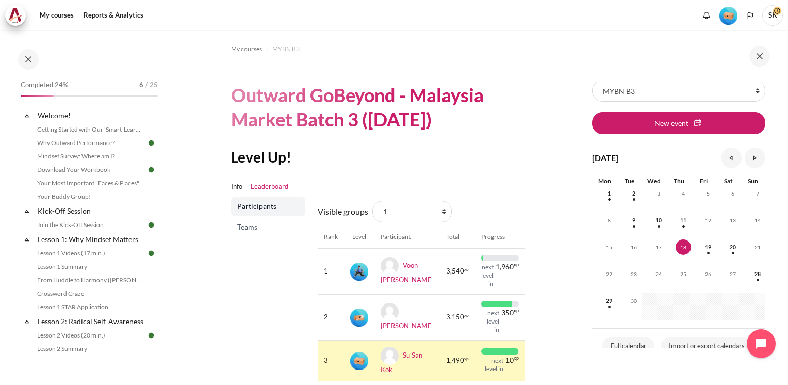
scroll to position [19, 0]
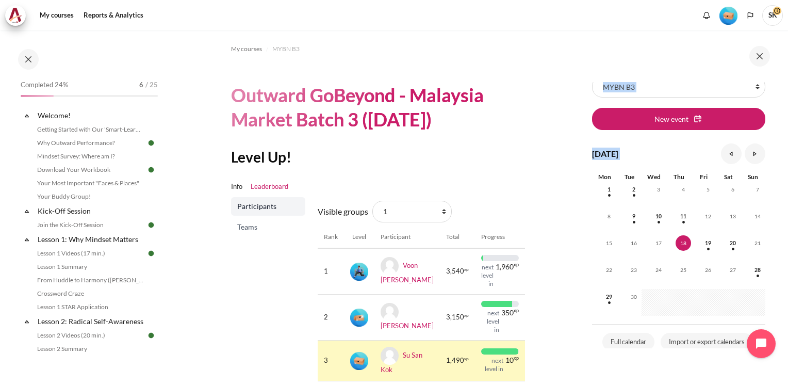
click at [773, 209] on div "Skip Calendar Calendar List of courses All courses MYBN B3 New event September …" at bounding box center [680, 207] width 217 height 354
click at [760, 57] on button at bounding box center [760, 56] width 21 height 21
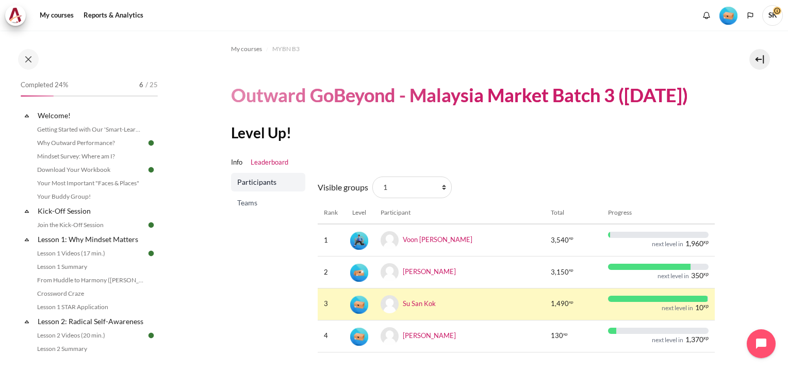
scroll to position [31, 0]
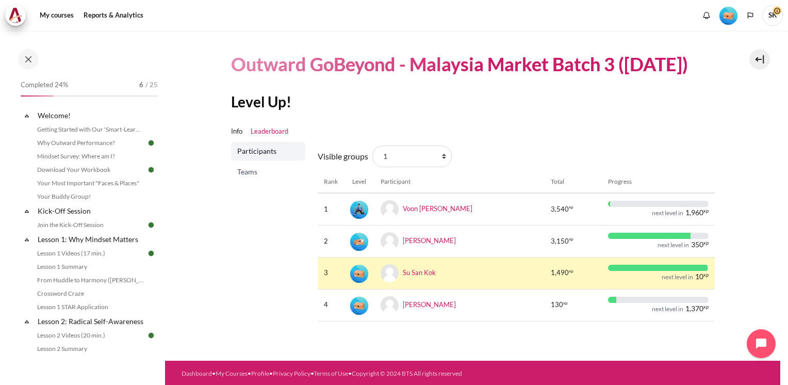
click at [256, 150] on span "Participants" at bounding box center [269, 151] width 64 height 10
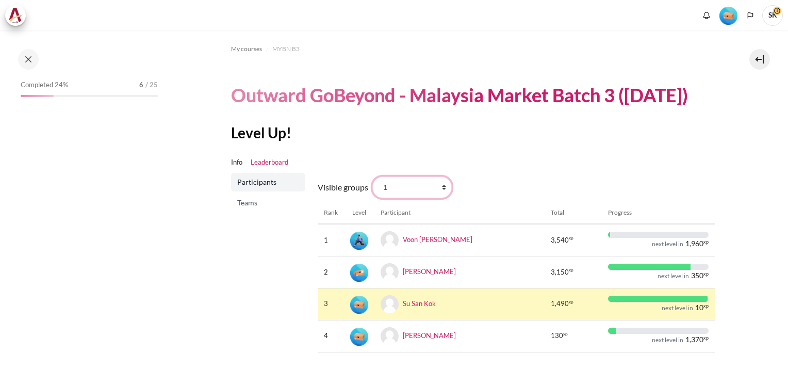
click at [442, 185] on select "All participants 1 2 3 3 4" at bounding box center [412, 187] width 79 height 22
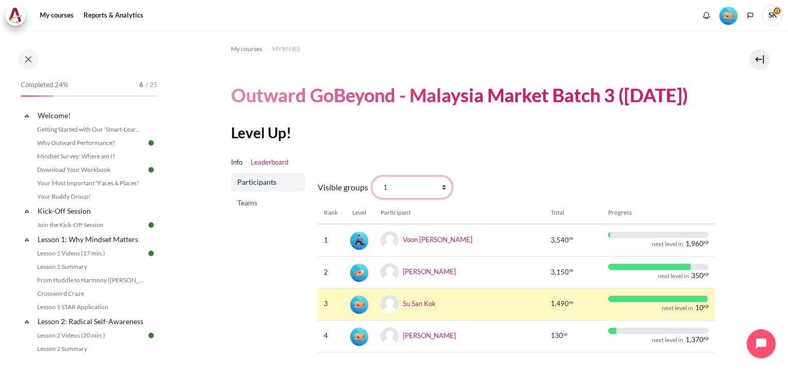
select select "0"
click at [373, 176] on select "All participants 1 2 3 3 4" at bounding box center [412, 187] width 79 height 22
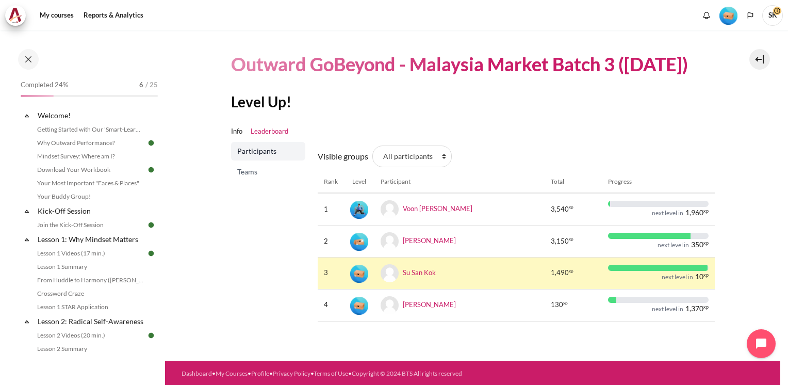
click at [278, 152] on span "Participants" at bounding box center [269, 151] width 64 height 10
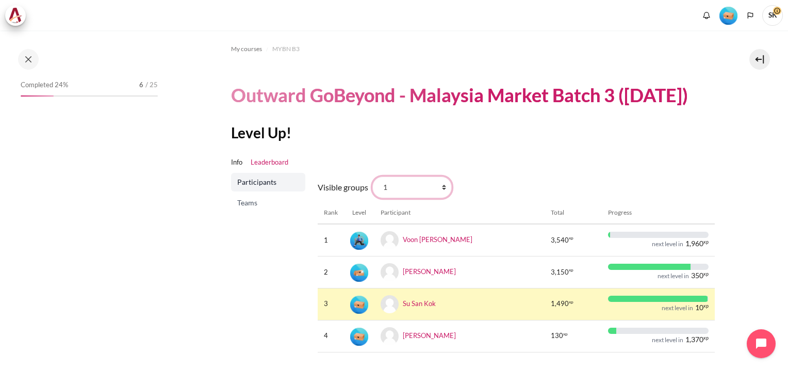
click at [444, 185] on select "All participants 1 2 3 3 4" at bounding box center [412, 187] width 79 height 22
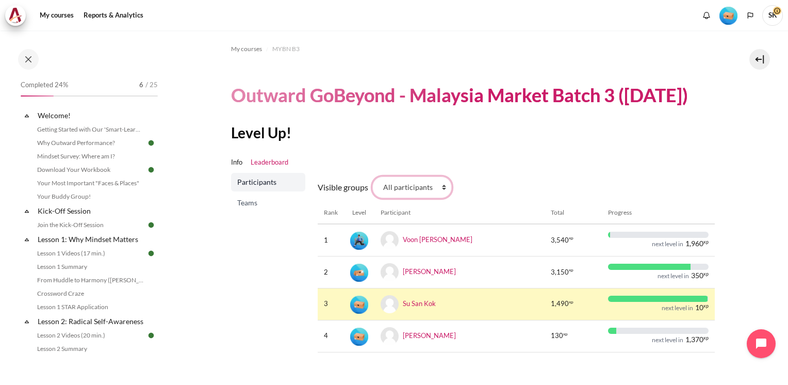
click at [373, 176] on select "All participants 1 2 3 3 4" at bounding box center [412, 187] width 79 height 22
click at [423, 187] on select "All participants 1 2 3 3 4" at bounding box center [412, 187] width 79 height 22
click at [373, 176] on select "All participants 1 2 3 3 4" at bounding box center [412, 187] width 79 height 22
click at [415, 187] on select "All participants 1 2 3 3 4" at bounding box center [412, 187] width 79 height 22
click at [373, 176] on select "All participants 1 2 3 3 4" at bounding box center [412, 187] width 79 height 22
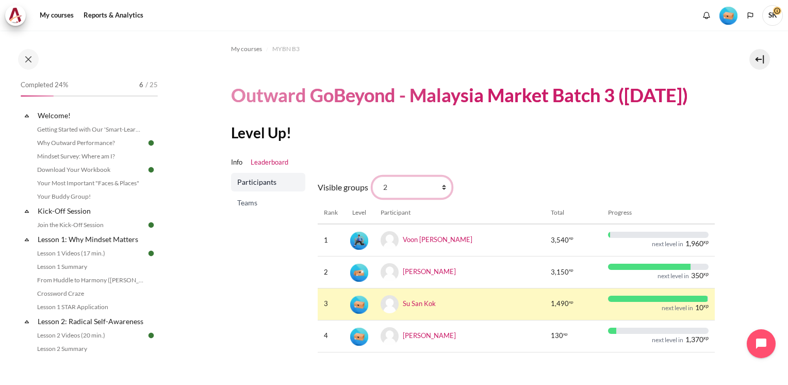
click at [445, 187] on select "All participants 1 2 3 3 4" at bounding box center [412, 187] width 79 height 22
select select "0"
click at [373, 176] on select "All participants 1 2 3 3 4" at bounding box center [412, 187] width 79 height 22
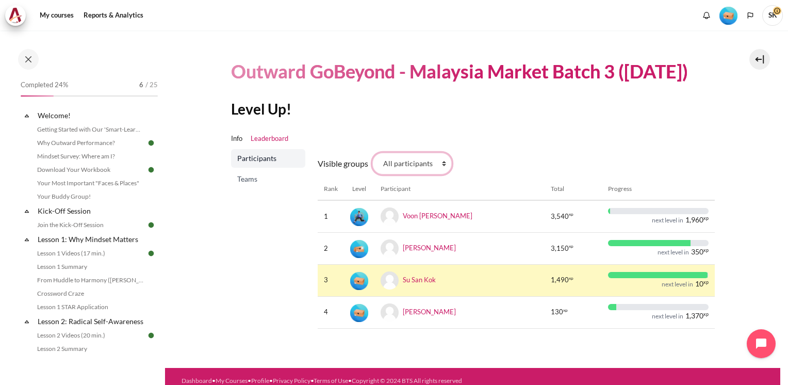
scroll to position [31, 0]
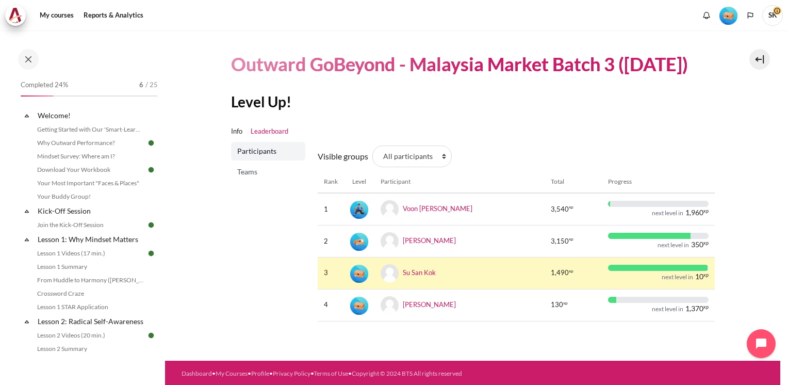
click at [163, 150] on div "Completed 24% 6 / 25 Expand Collapse Welcome! Highlighted" at bounding box center [82, 207] width 165 height 353
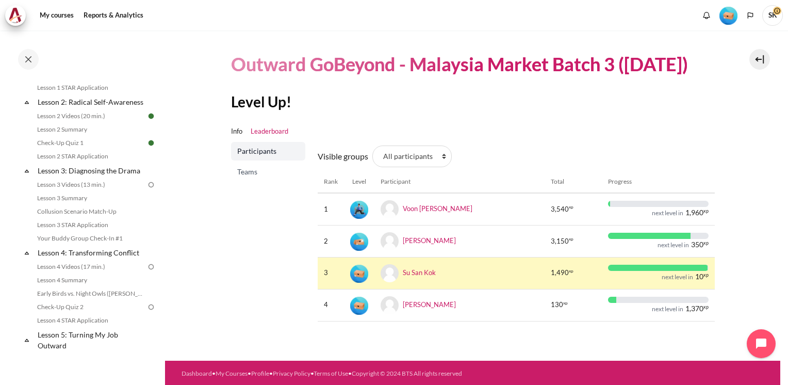
scroll to position [233, 0]
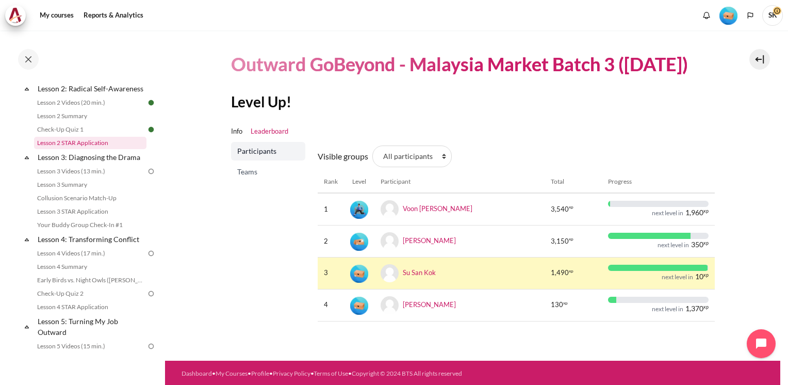
click at [90, 149] on link "Lesson 2 STAR Application" at bounding box center [90, 143] width 112 height 12
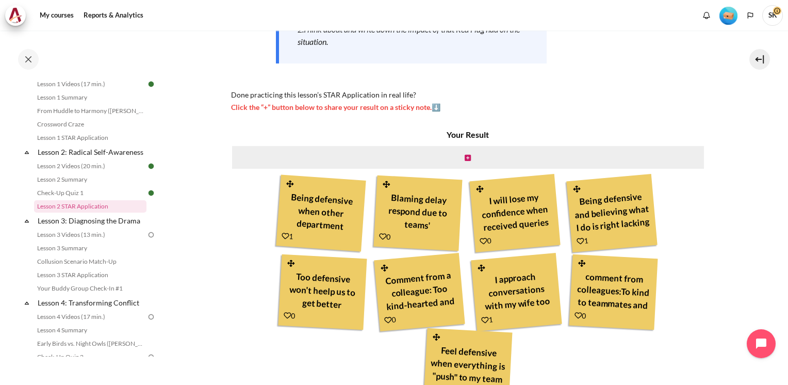
scroll to position [275, 0]
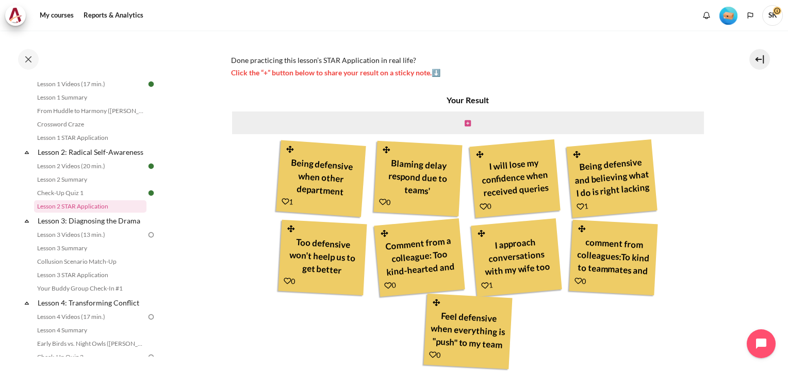
click at [466, 122] on icon "Content" at bounding box center [468, 123] width 6 height 7
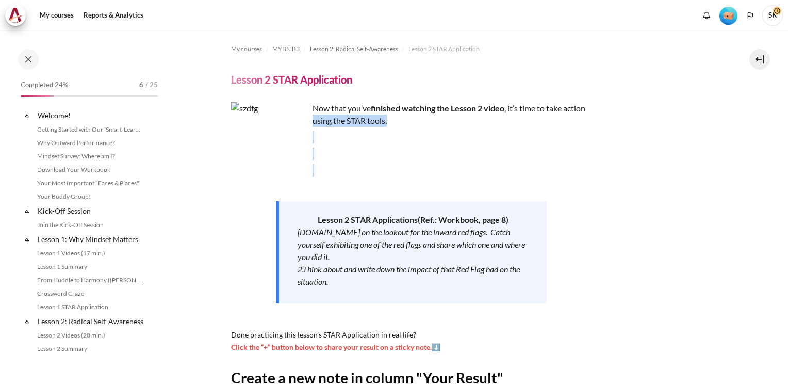
drag, startPoint x: 781, startPoint y: 117, endPoint x: 782, endPoint y: 173, distance: 56.3
click at [782, 173] on div "My courses MYBN B3 Lesson 2: Radical Self-Awareness Lesson 2 STAR Application L…" at bounding box center [394, 207] width 788 height 354
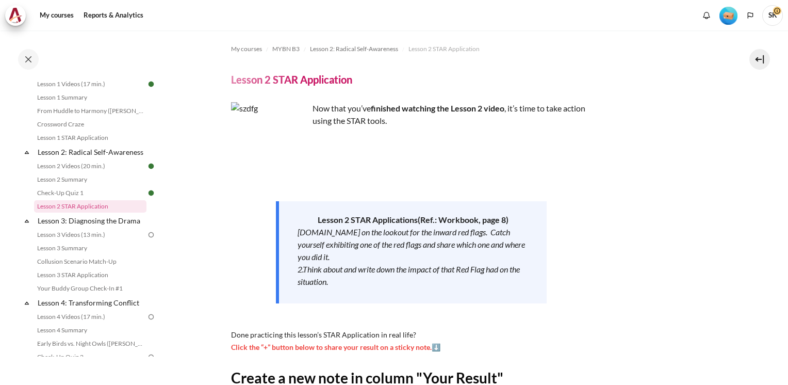
drag, startPoint x: 788, startPoint y: 142, endPoint x: 768, endPoint y: 195, distance: 56.3
click at [756, 215] on section "My courses MYBN B3 Lesson 2: Radical Self-Awareness Lesson 2 STAR Application L…" at bounding box center [473, 283] width 616 height 507
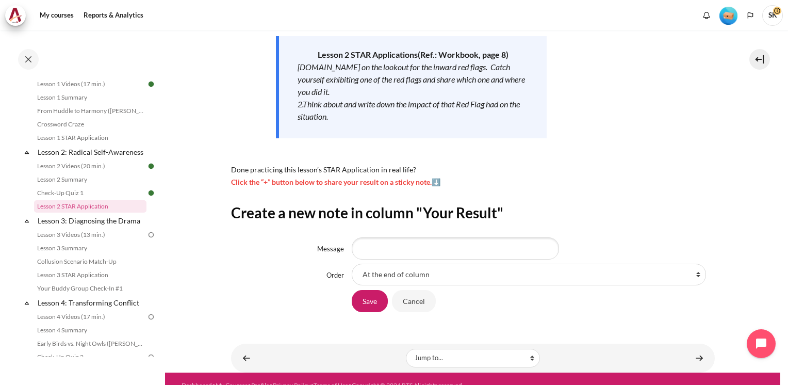
scroll to position [179, 0]
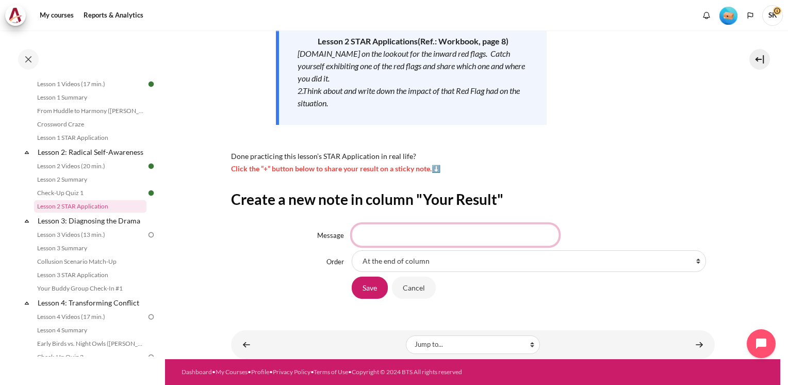
click at [434, 240] on input "Message" at bounding box center [455, 235] width 207 height 22
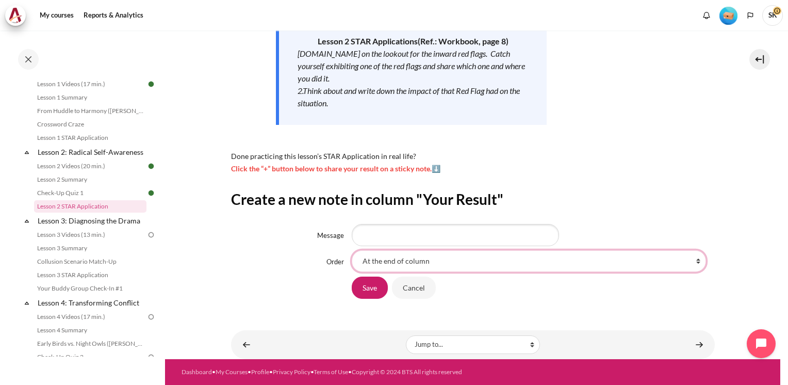
click at [690, 263] on select "At the end of column First place in column After 'Being defensive when other de…" at bounding box center [529, 261] width 354 height 22
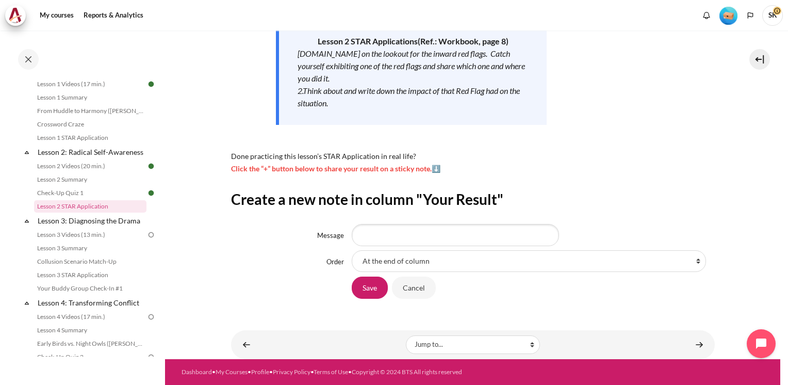
drag, startPoint x: 716, startPoint y: 183, endPoint x: 702, endPoint y: 184, distance: 14.5
click at [716, 183] on section "My courses MYBN B3 Lesson 2: Radical Self-Awareness Lesson 2 STAR Application L…" at bounding box center [473, 105] width 616 height 507
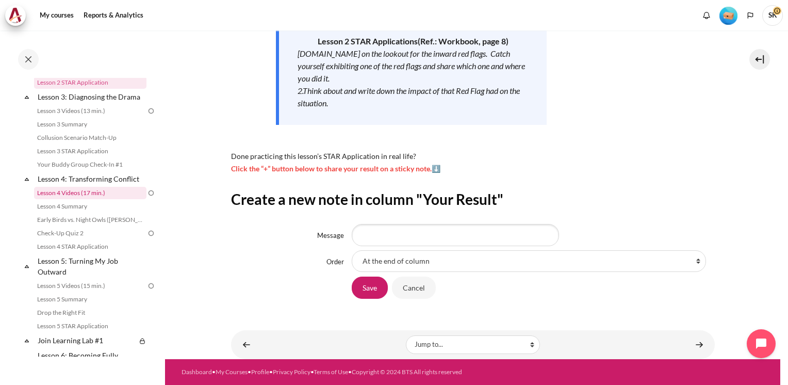
scroll to position [294, 0]
click at [89, 103] on link "Lesson 3: Diagnosing the Drama" at bounding box center [91, 96] width 110 height 14
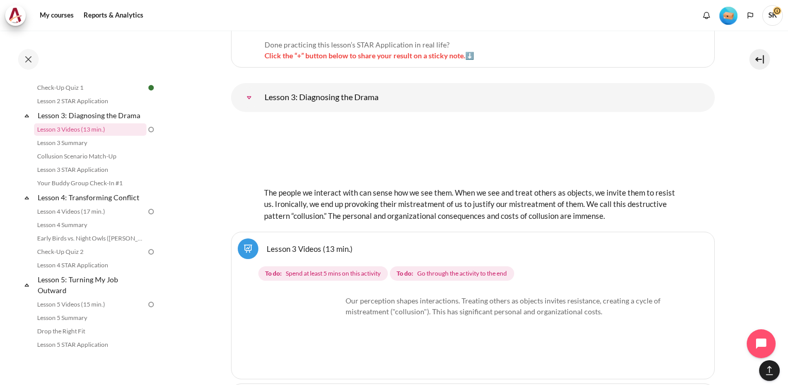
scroll to position [3065, 0]
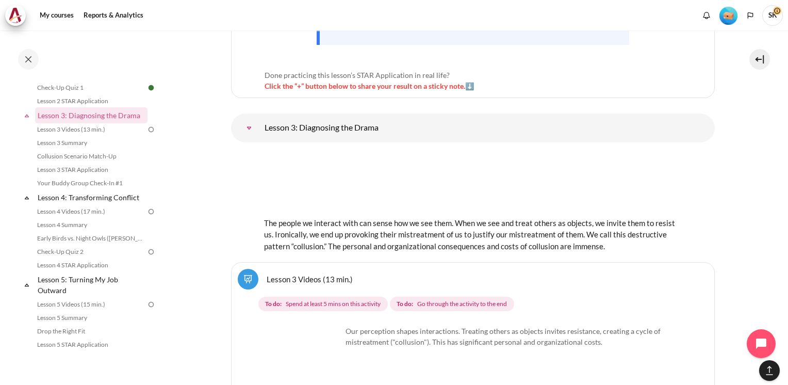
click at [267, 274] on link "Lesson 3 Videos (13 min.)" at bounding box center [310, 279] width 86 height 10
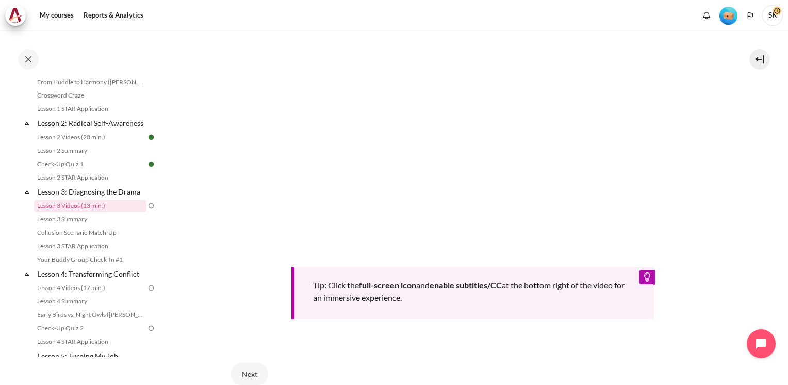
scroll to position [434, 0]
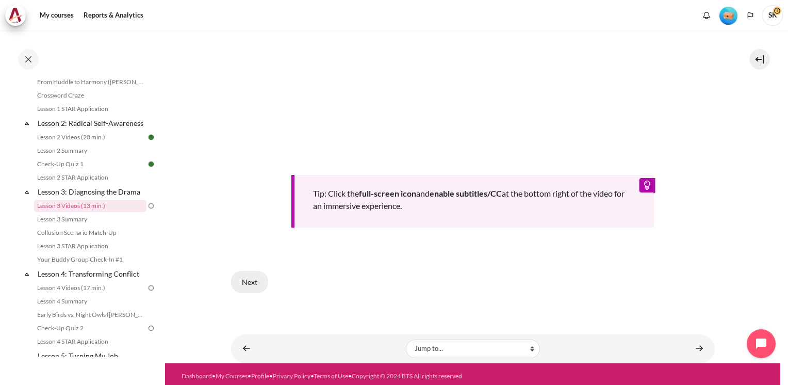
click at [254, 280] on button "Next" at bounding box center [249, 282] width 37 height 22
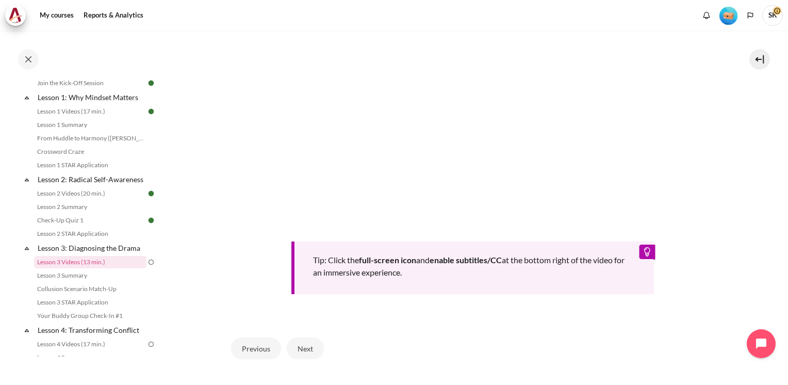
scroll to position [415, 0]
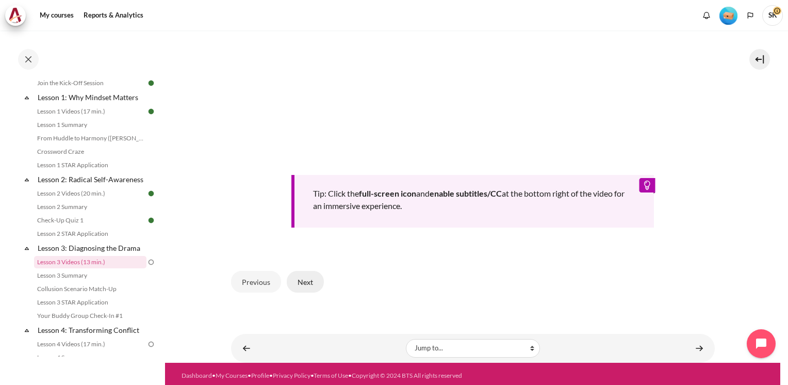
click at [308, 279] on button "Next" at bounding box center [305, 282] width 37 height 22
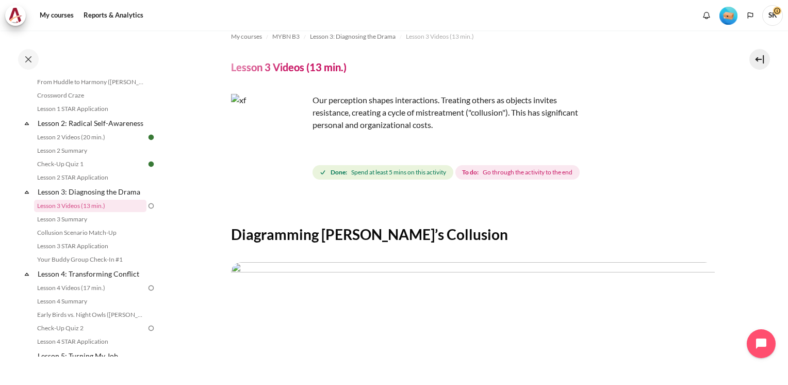
scroll to position [4, 0]
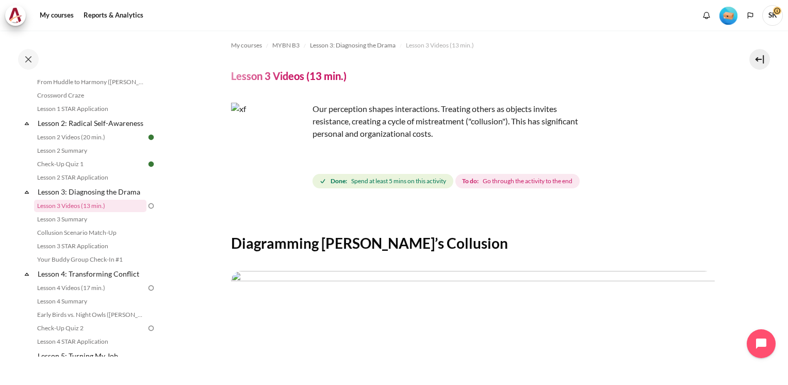
drag, startPoint x: 163, startPoint y: 158, endPoint x: 167, endPoint y: 100, distance: 57.9
click at [167, 100] on div "Skip to main content Open course index Completed 24% 6 / 25 Expand Collapse" at bounding box center [394, 192] width 788 height 385
drag, startPoint x: 167, startPoint y: 100, endPoint x: 183, endPoint y: 137, distance: 40.4
click at [188, 137] on section "My courses MYBN B3 Lesson 3: Diagnosing the Drama Lesson 3 Videos (13 min.) Les…" at bounding box center [473, 341] width 616 height 628
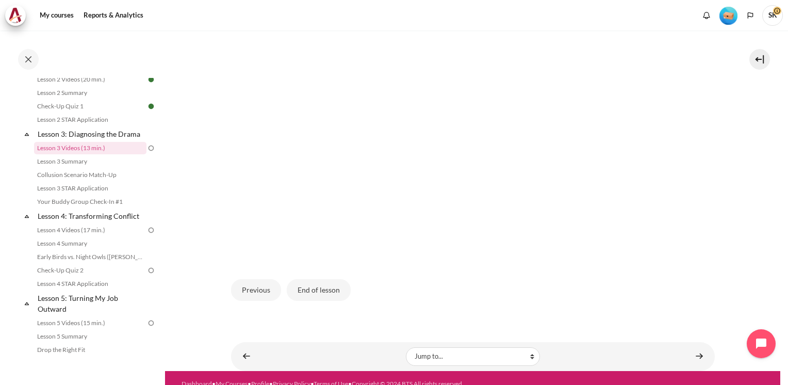
scroll to position [296, 0]
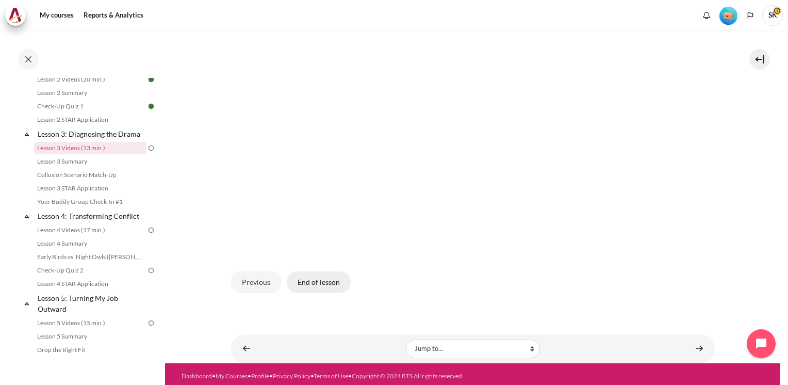
click at [305, 277] on button "End of lesson" at bounding box center [319, 282] width 64 height 22
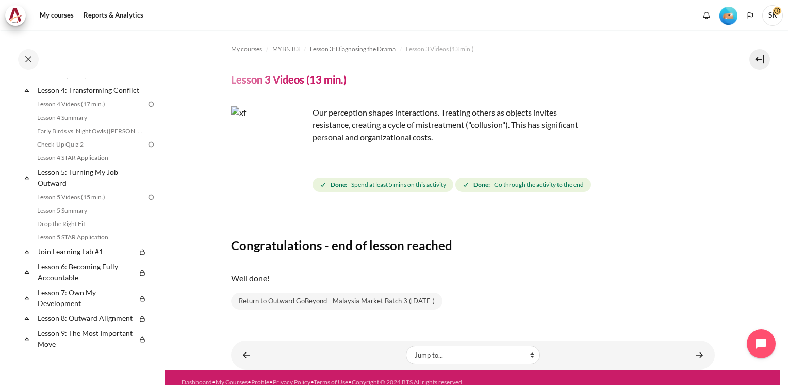
scroll to position [10, 0]
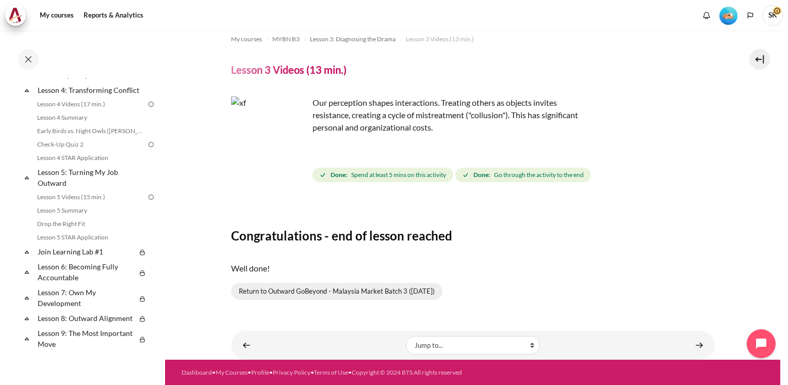
click at [352, 289] on link "Return to Outward GoBeyond - Malaysia Market Batch 3 (Sep 2025)" at bounding box center [337, 292] width 212 height 18
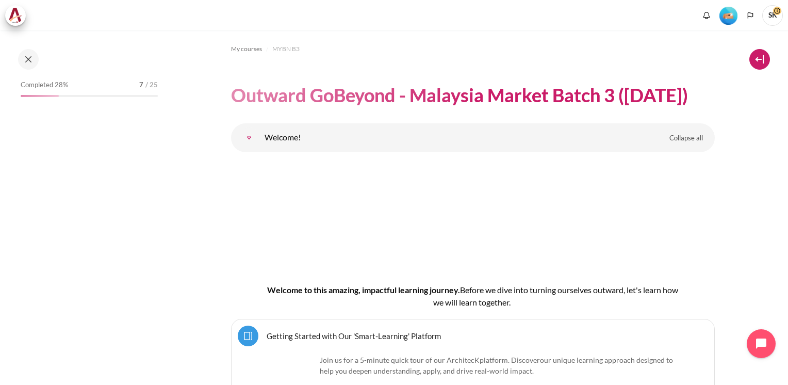
click at [753, 62] on button at bounding box center [760, 59] width 21 height 21
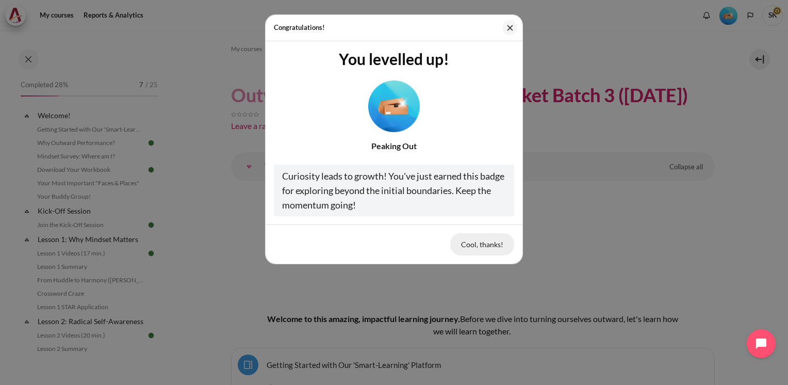
click at [481, 248] on button "Cool, thanks!" at bounding box center [482, 244] width 64 height 22
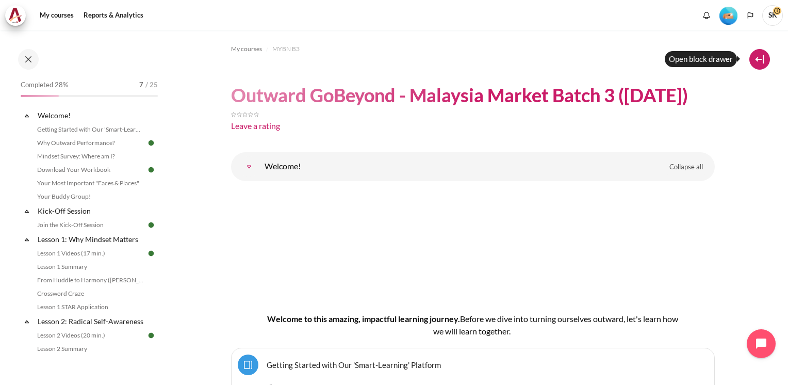
click at [758, 61] on button at bounding box center [760, 59] width 21 height 21
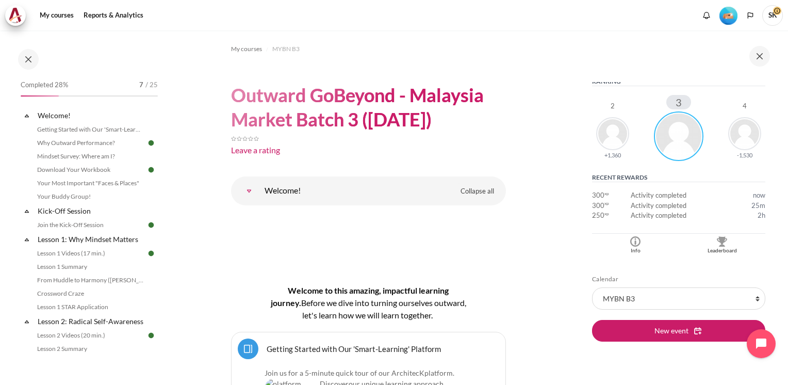
scroll to position [175, 0]
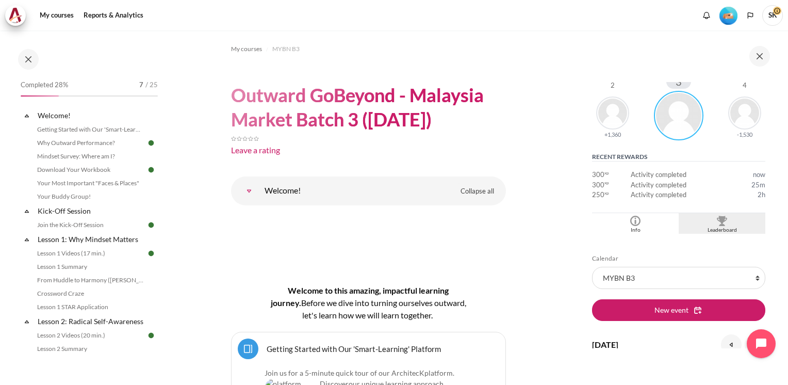
click at [721, 226] on div "Leaderboard" at bounding box center [723, 230] width 82 height 8
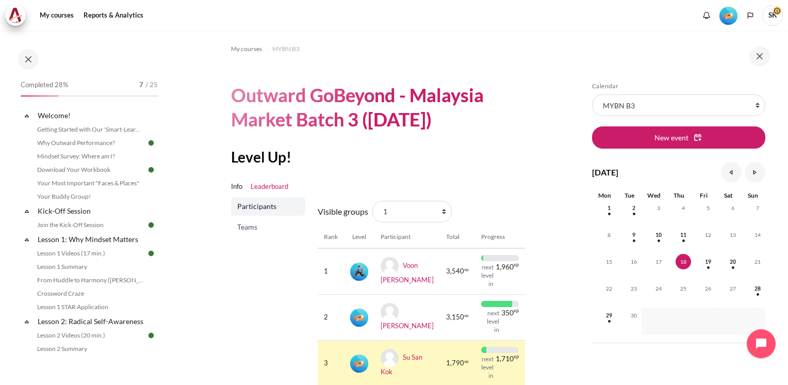
scroll to position [19, 0]
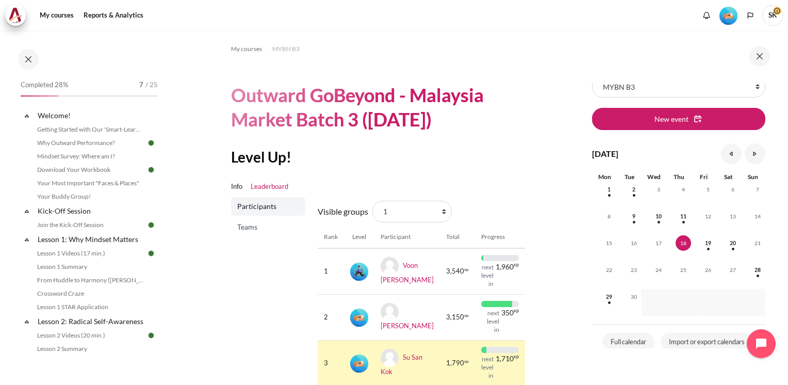
click at [571, 309] on div "My courses MYBN B3 Outward GoBeyond - Malaysia Market Batch 3 (Sep 2025) Level …" at bounding box center [394, 207] width 788 height 354
drag, startPoint x: 788, startPoint y: 164, endPoint x: 790, endPoint y: 227, distance: 63.5
click at [788, 227] on html "Skip to main content Open course index Completed 28% 7 / 25 Expand Collapse" at bounding box center [394, 192] width 788 height 385
click at [566, 251] on section "My courses MYBN B3 Outward GoBeyond - Malaysia Market Batch 3 (Sep 2025) Level …" at bounding box center [368, 243] width 407 height 426
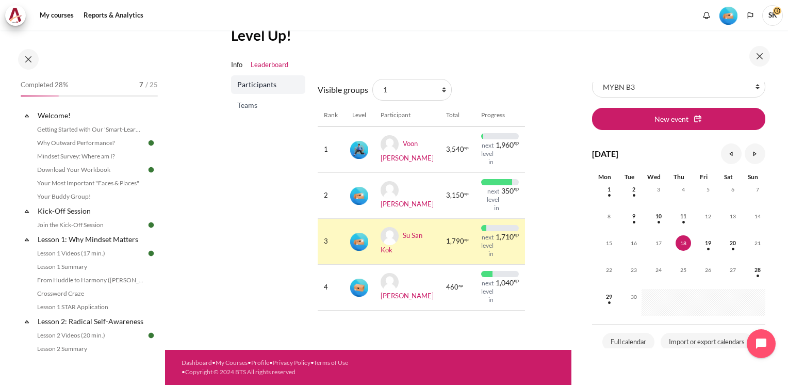
scroll to position [156, 0]
click at [574, 338] on div "Skip Calendar Calendar List of courses All courses MYBN B3 New event September …" at bounding box center [680, 207] width 217 height 354
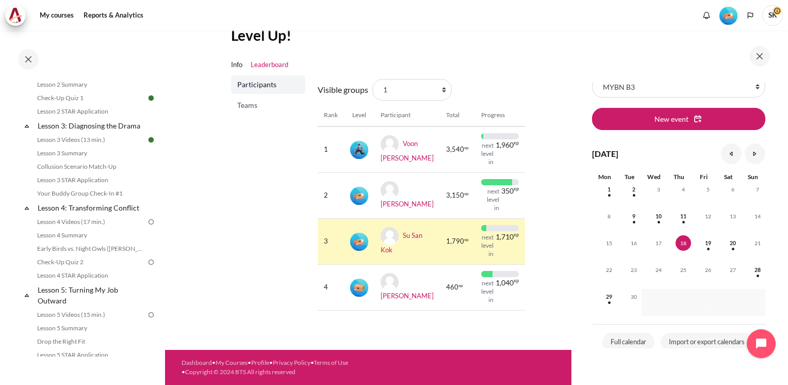
scroll to position [273, 0]
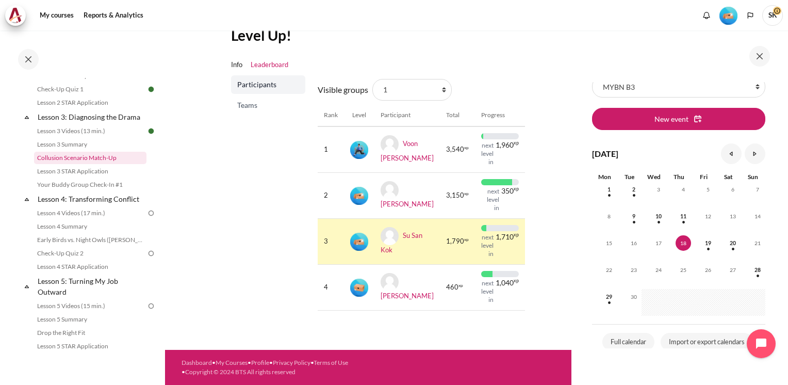
click at [99, 164] on link "Collusion Scenario Match-Up" at bounding box center [90, 158] width 112 height 12
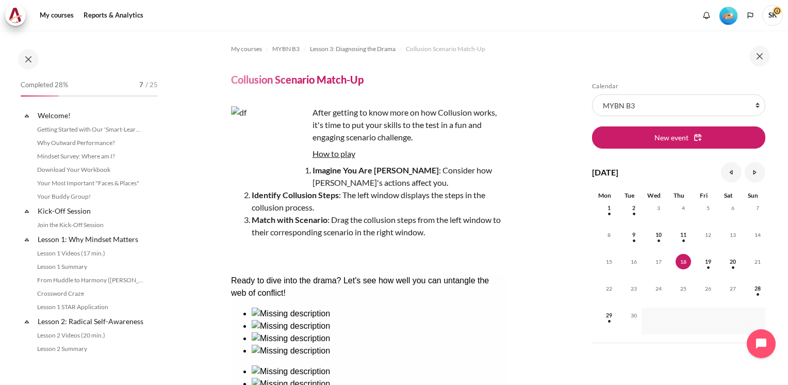
scroll to position [225, 0]
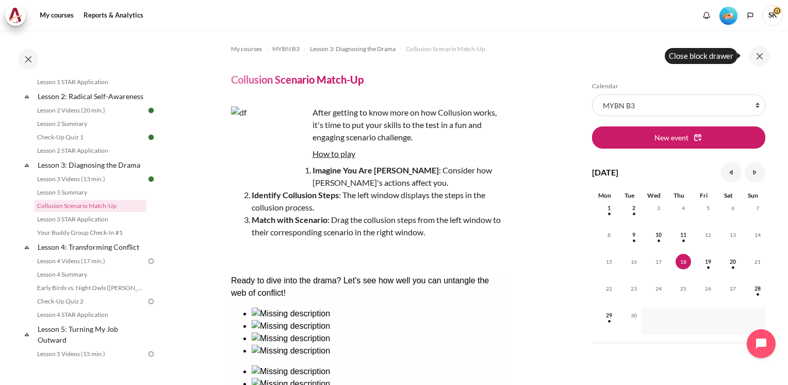
click at [763, 58] on button at bounding box center [760, 56] width 21 height 21
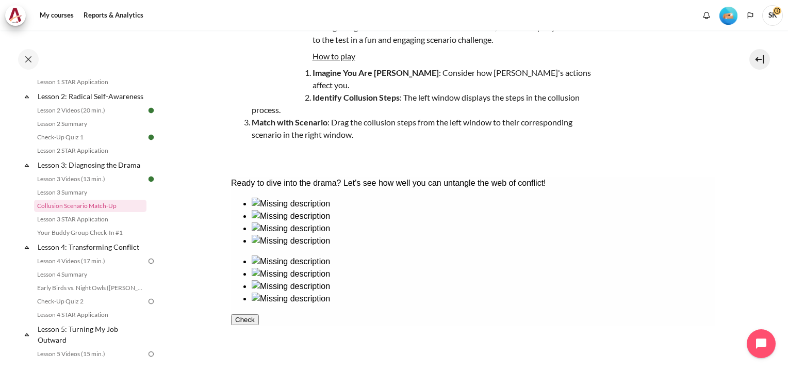
scroll to position [66, 0]
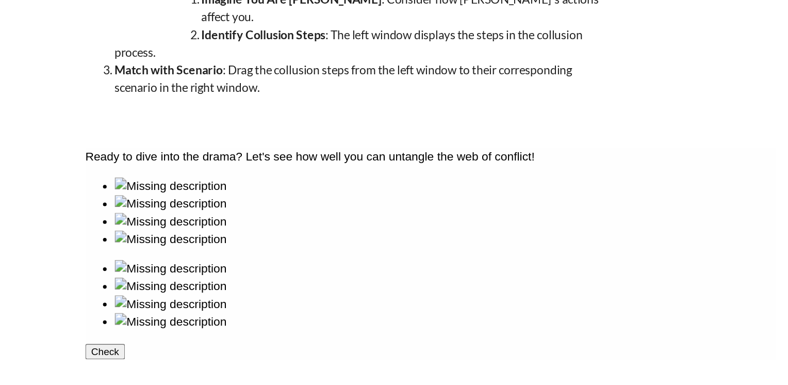
drag, startPoint x: 720, startPoint y: 213, endPoint x: 722, endPoint y: 237, distance: 24.9
click at [722, 237] on section "My courses MYBN B3 Lesson 3: Diagnosing the Drama Collusion Scenario Match-Up C…" at bounding box center [473, 299] width 616 height 670
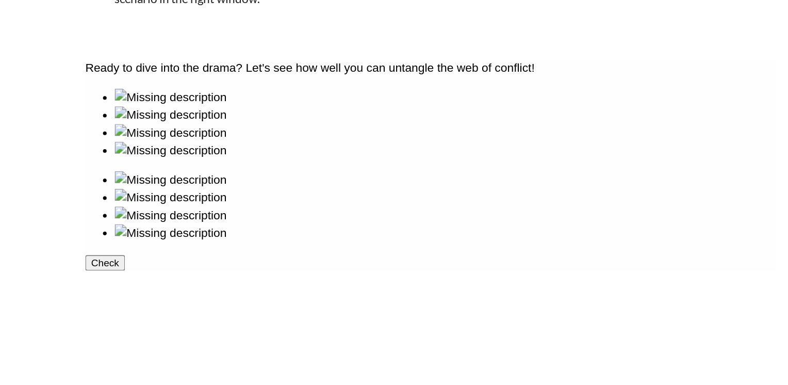
scroll to position [128, 0]
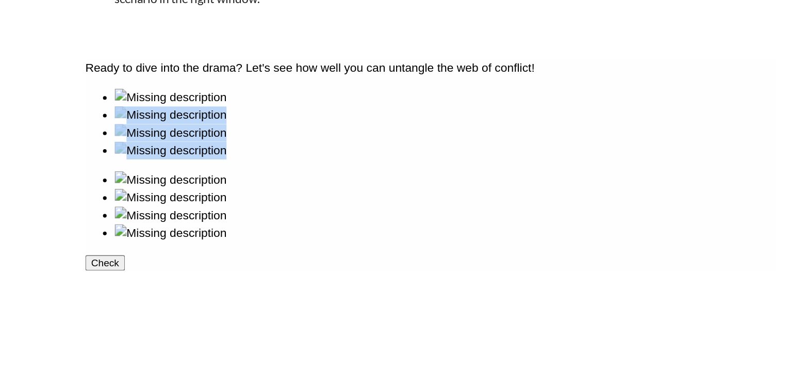
drag, startPoint x: 366, startPoint y: 140, endPoint x: 135, endPoint y: 140, distance: 230.7
click at [135, 140] on div at bounding box center [327, 133] width 484 height 107
click at [354, 138] on ul at bounding box center [327, 163] width 484 height 50
click at [123, 130] on ul at bounding box center [327, 105] width 484 height 50
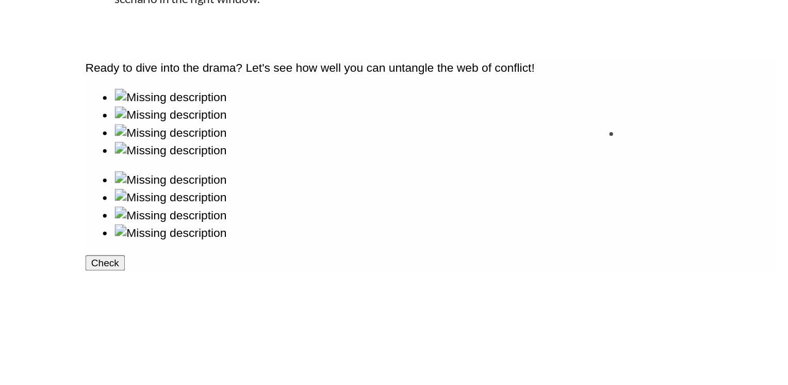
drag, startPoint x: 146, startPoint y: 136, endPoint x: 513, endPoint y: 144, distance: 367.5
drag, startPoint x: 211, startPoint y: 143, endPoint x: 376, endPoint y: 145, distance: 165.1
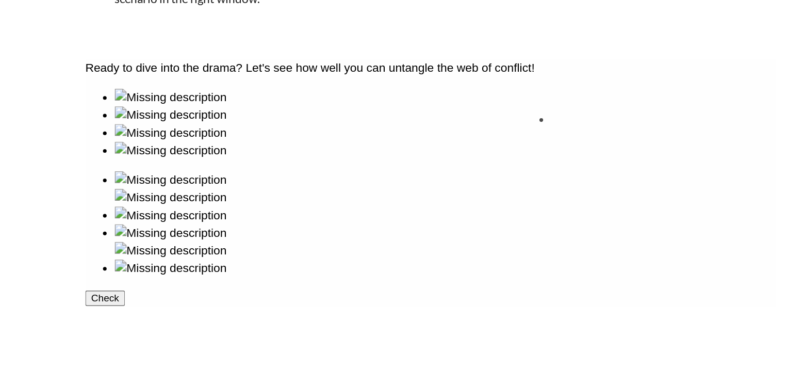
drag, startPoint x: 129, startPoint y: 198, endPoint x: 447, endPoint y: 127, distance: 326.0
drag, startPoint x: 267, startPoint y: 130, endPoint x: 291, endPoint y: 136, distance: 25.2
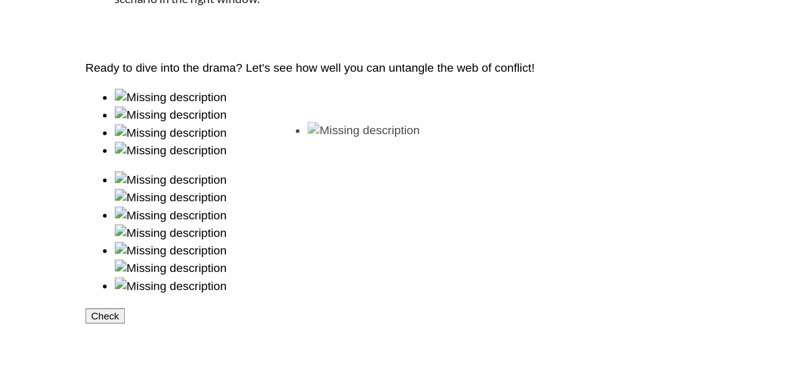
click at [277, 130] on ul at bounding box center [327, 105] width 484 height 50
drag, startPoint x: 426, startPoint y: 121, endPoint x: 273, endPoint y: 144, distance: 153.9
click at [120, 210] on div at bounding box center [327, 152] width 484 height 144
drag, startPoint x: 422, startPoint y: 119, endPoint x: 130, endPoint y: 205, distance: 304.4
click at [130, 205] on div at bounding box center [327, 152] width 484 height 144
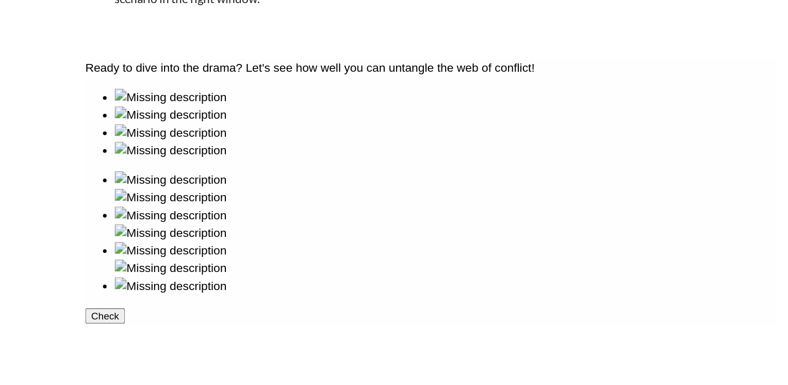
drag, startPoint x: 426, startPoint y: 125, endPoint x: 262, endPoint y: 202, distance: 181.2
click at [262, 202] on div at bounding box center [327, 152] width 484 height 144
drag, startPoint x: 277, startPoint y: 140, endPoint x: 379, endPoint y: 214, distance: 126.0
click at [112, 257] on button "Check" at bounding box center [99, 251] width 28 height 11
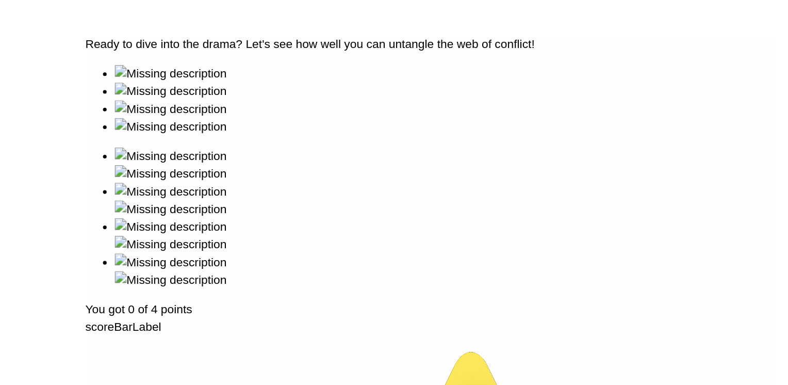
click at [384, 88] on div "Ready to dive into the drama? Let's see how well you can untangle the web of co…" at bounding box center [327, 359] width 484 height 648
click at [454, 86] on div "Ready to dive into the drama? Let's see how well you can untangle the web of co…" at bounding box center [327, 359] width 484 height 648
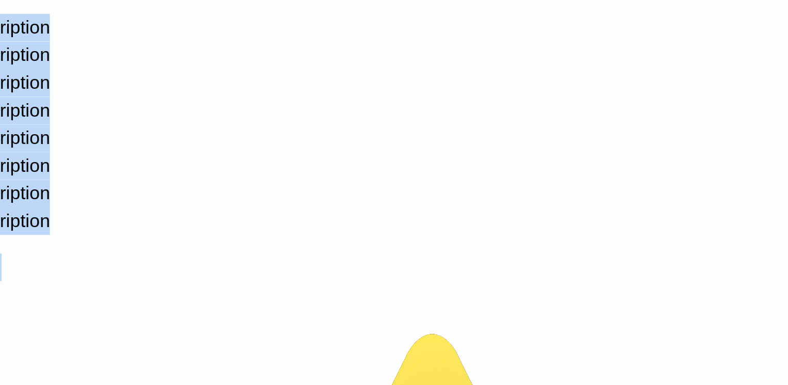
drag, startPoint x: 232, startPoint y: 47, endPoint x: 228, endPoint y: 20, distance: 28.2
click at [228, 20] on div "Ready to dive into the drama? Let's see how well you can untangle the web of co…" at bounding box center [70, 156] width 484 height 635
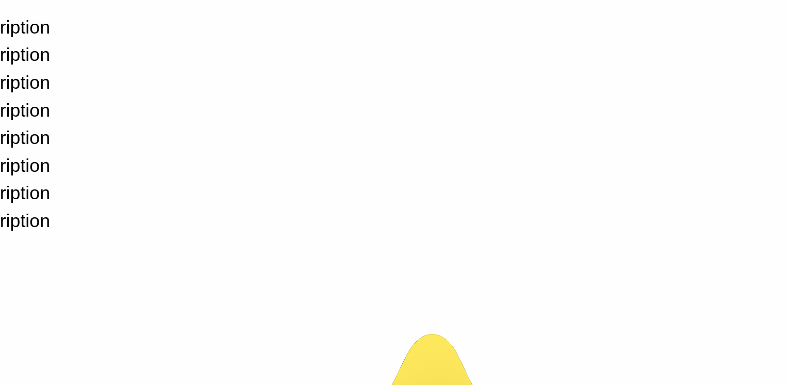
drag, startPoint x: 228, startPoint y: 20, endPoint x: 172, endPoint y: 68, distance: 73.9
click at [172, 68] on div "You got 0 of 4 points scoreBarLabel star 0 / 4" at bounding box center [70, 249] width 484 height 449
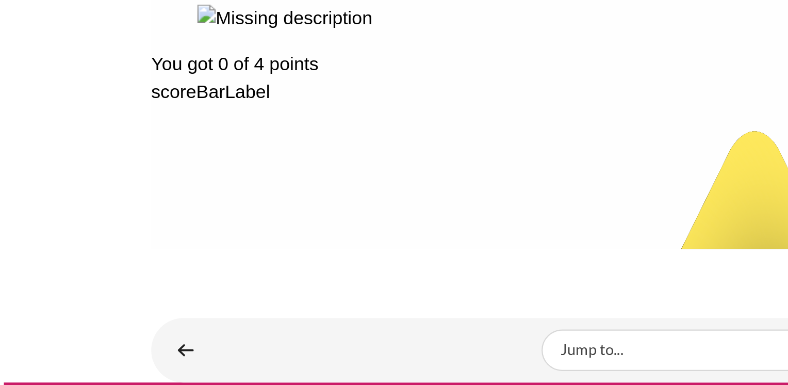
scroll to position [225, 0]
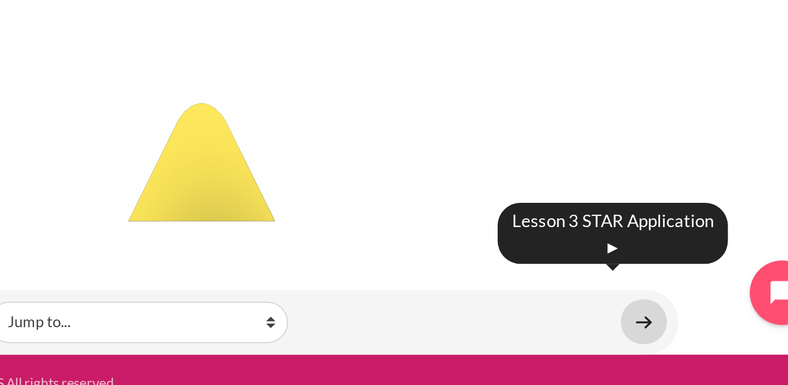
click at [693, 347] on link "Content" at bounding box center [699, 357] width 21 height 20
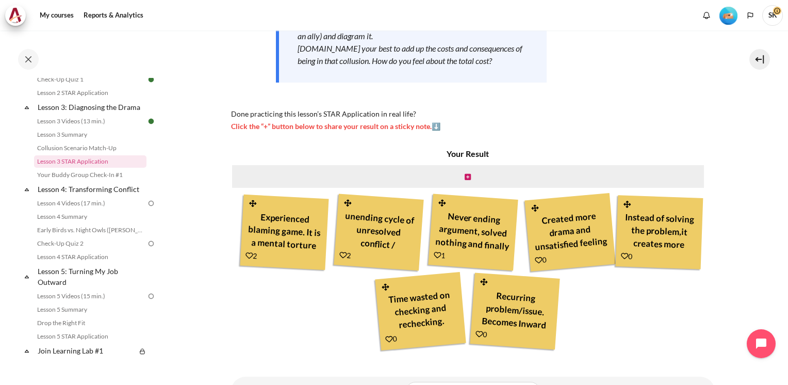
scroll to position [254, 0]
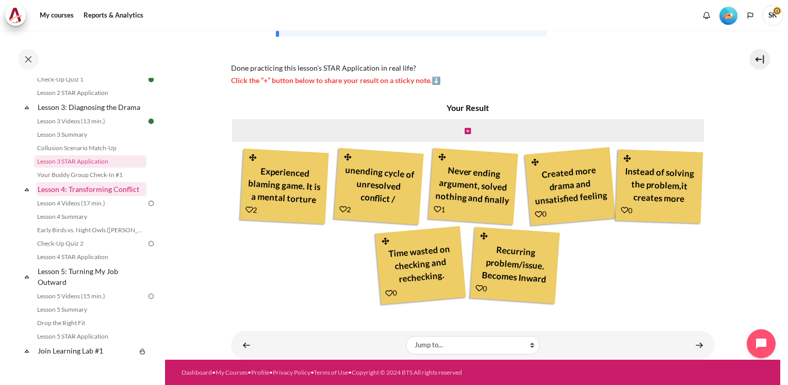
click at [86, 196] on link "Lesson 4: Transforming Conflict" at bounding box center [91, 189] width 110 height 14
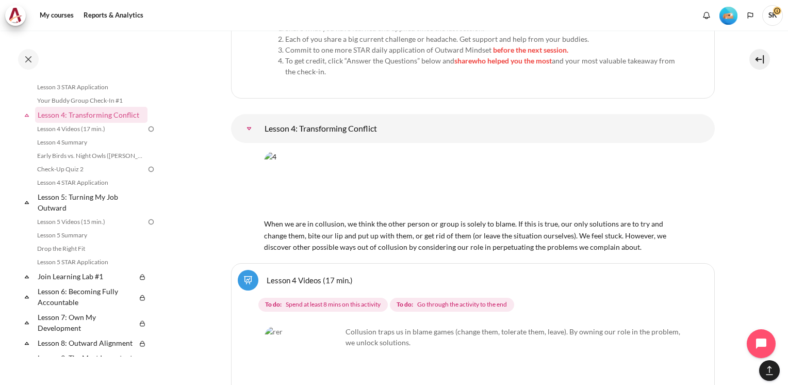
scroll to position [4069, 0]
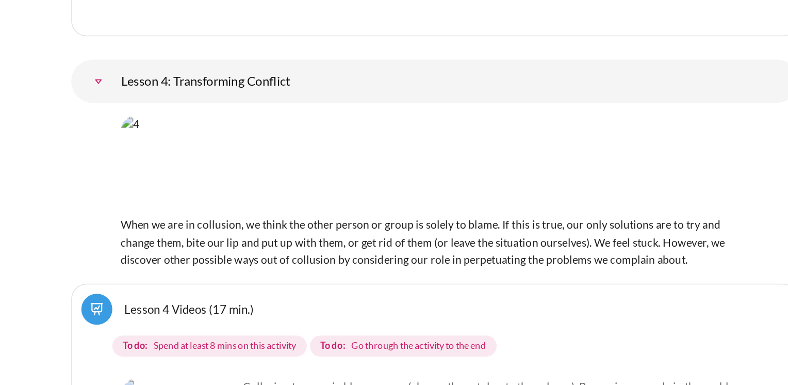
drag, startPoint x: 668, startPoint y: 249, endPoint x: 669, endPoint y: 258, distance: 8.8
click at [669, 283] on div "Select activity Lesson 4 Videos (17 min.) Lesson 4 Videos (17 min.) To do: To d…" at bounding box center [473, 357] width 484 height 148
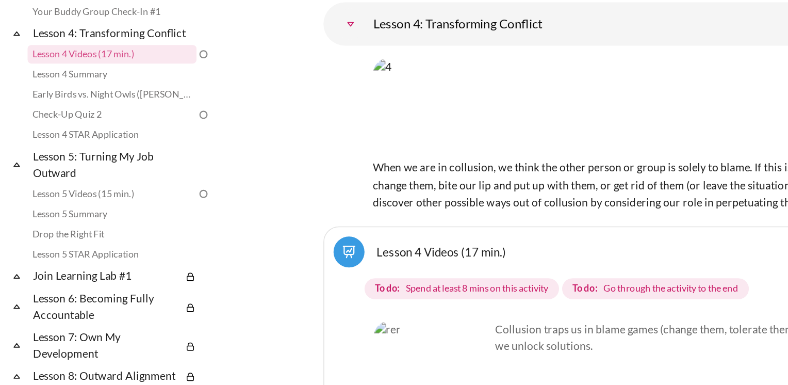
scroll to position [4110, 0]
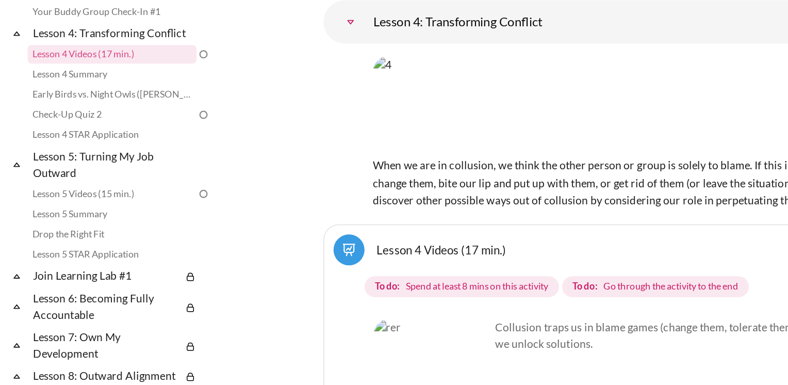
click at [267, 254] on link "Lesson 4 Videos (17 min.)" at bounding box center [310, 259] width 86 height 10
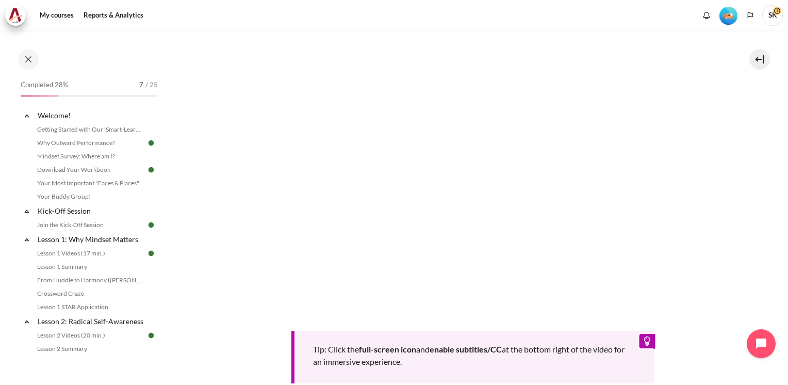
drag, startPoint x: 725, startPoint y: 296, endPoint x: 706, endPoint y: 297, distance: 18.6
click at [723, 296] on section "My courses MYBN B3 Lesson 4: Transforming Conflict Lesson 4 Videos (17 min.) Le…" at bounding box center [473, 150] width 616 height 735
click at [736, 225] on section "My courses MYBN B3 Lesson 4: Transforming Conflict Lesson 4 Videos (17 min.) Le…" at bounding box center [473, 150] width 616 height 735
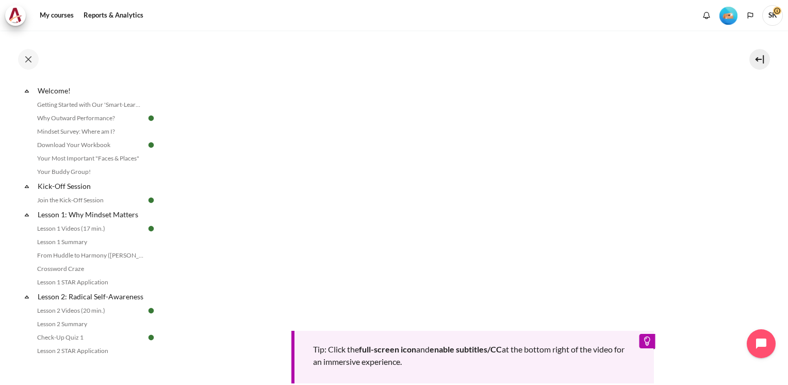
scroll to position [18, 0]
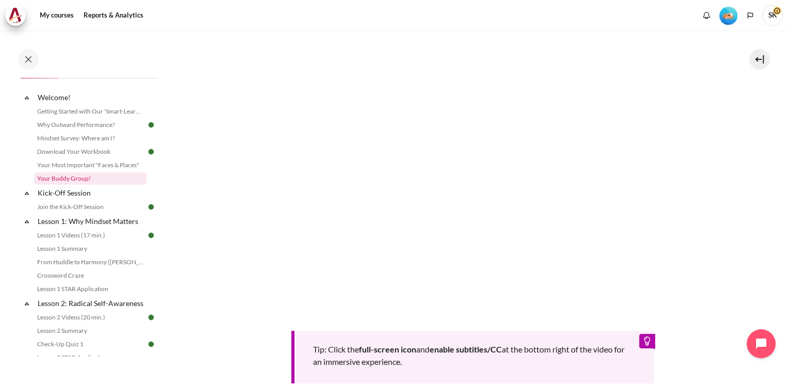
click at [62, 175] on link "Your Buddy Group!" at bounding box center [90, 178] width 112 height 12
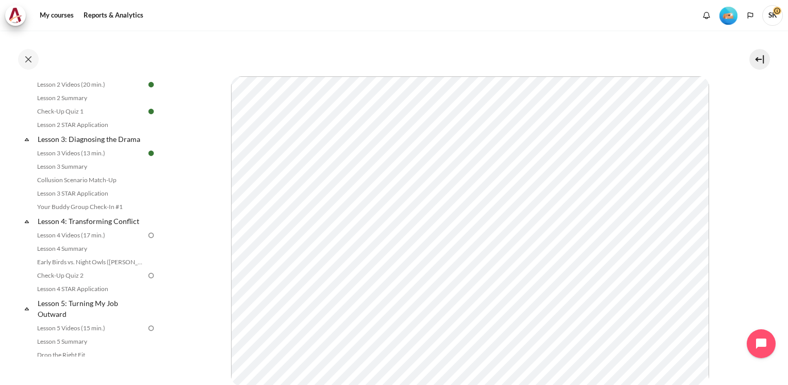
scroll to position [320, 0]
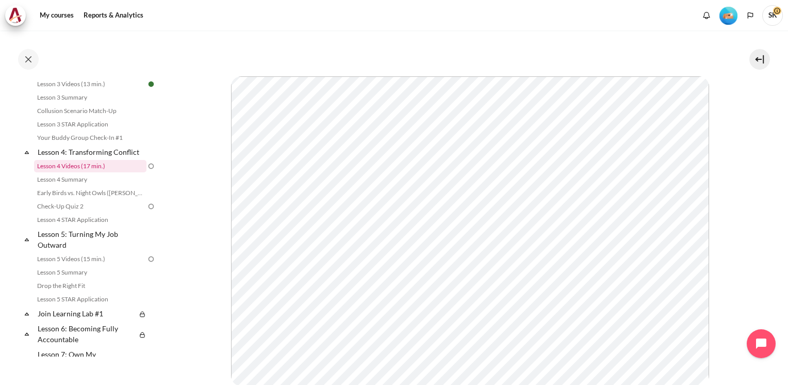
click at [89, 172] on link "Lesson 4 Videos (17 min.)" at bounding box center [90, 166] width 112 height 12
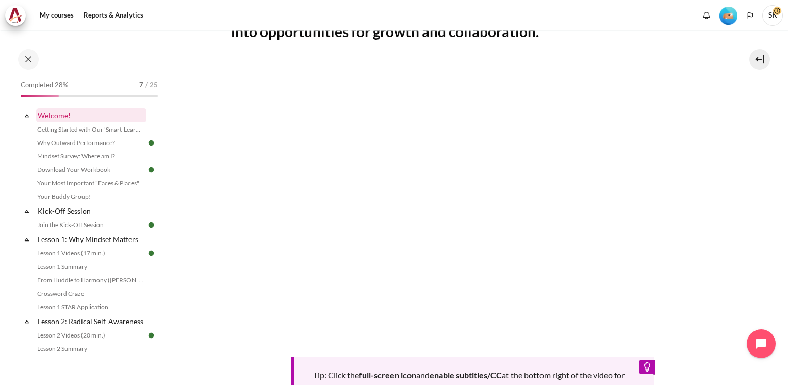
click at [55, 117] on link "Welcome!" at bounding box center [91, 115] width 110 height 14
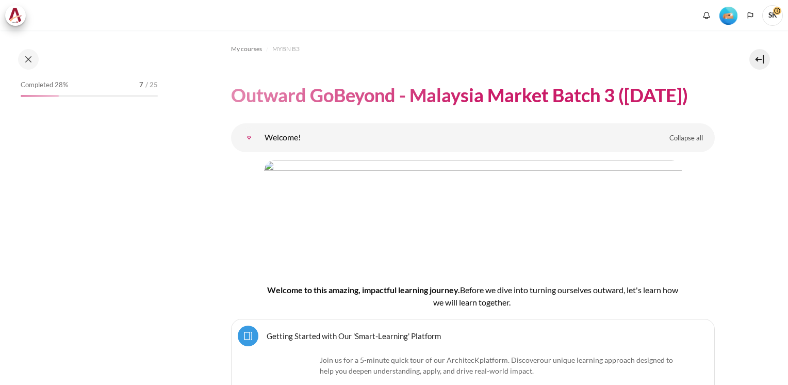
scroll to position [62, 0]
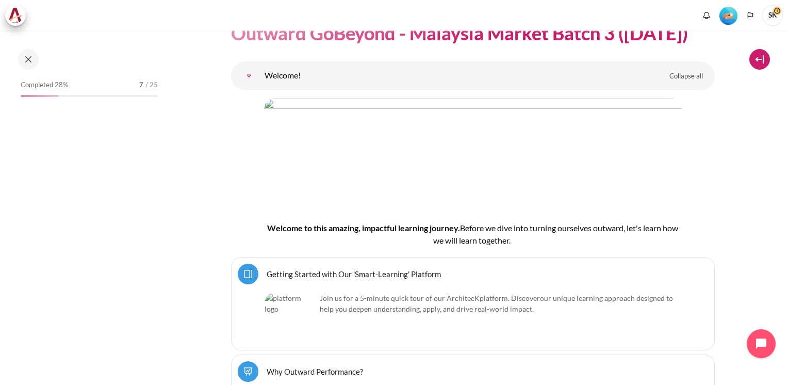
click at [760, 59] on button at bounding box center [760, 59] width 21 height 21
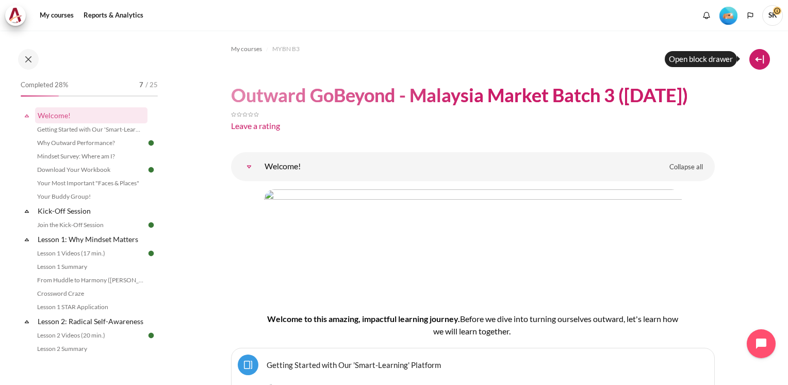
click at [757, 56] on button at bounding box center [760, 59] width 21 height 21
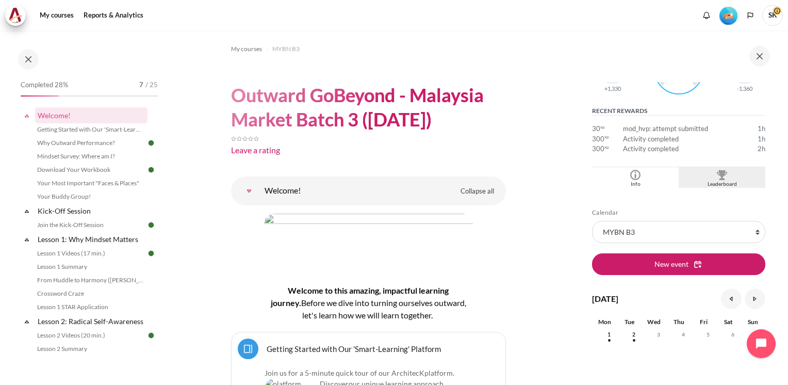
scroll to position [225, 0]
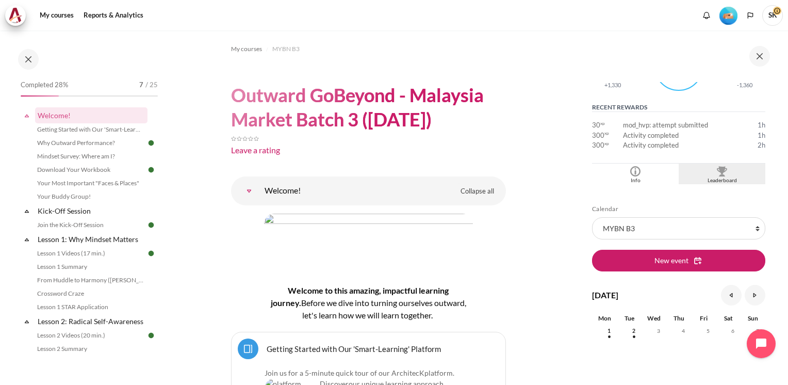
click at [717, 171] on img "Blocks" at bounding box center [722, 171] width 10 height 10
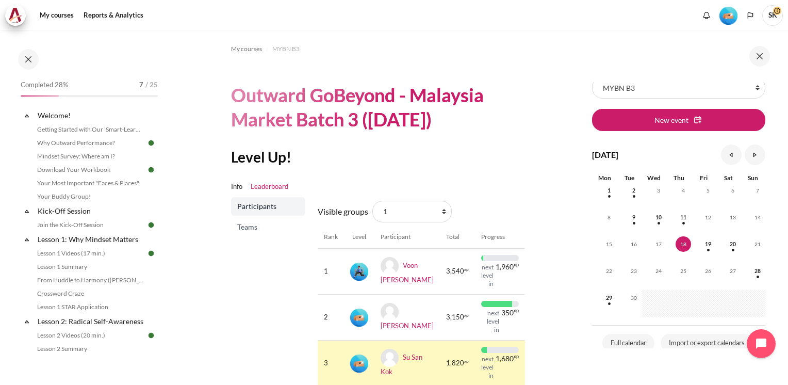
scroll to position [19, 0]
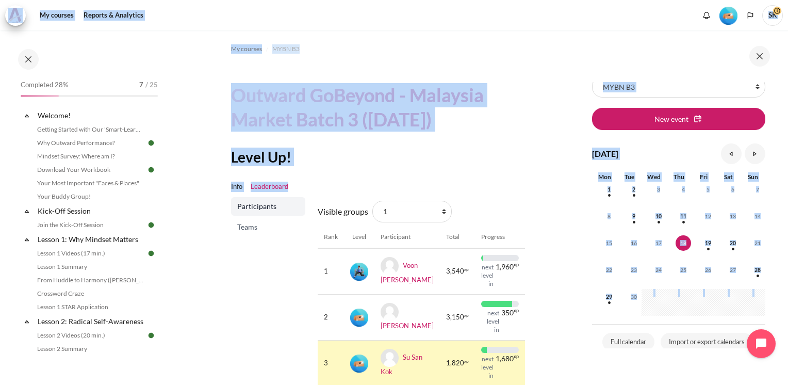
drag, startPoint x: 788, startPoint y: 130, endPoint x: 789, endPoint y: 171, distance: 41.3
click at [788, 171] on html "Skip to main content Open course index Completed 28% 7 / 25 Expand Collapse" at bounding box center [394, 192] width 788 height 385
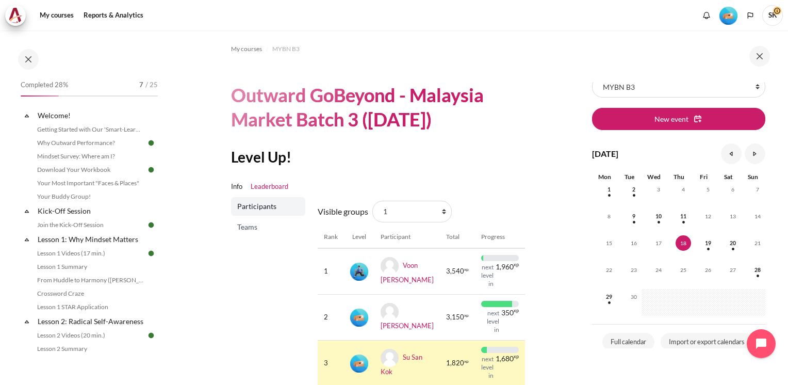
click at [656, 57] on div at bounding box center [680, 56] width 186 height 21
click at [566, 193] on div "My courses MYBN B3 Outward GoBeyond - Malaysia Market Batch 3 (Sep 2025) Level …" at bounding box center [394, 207] width 788 height 354
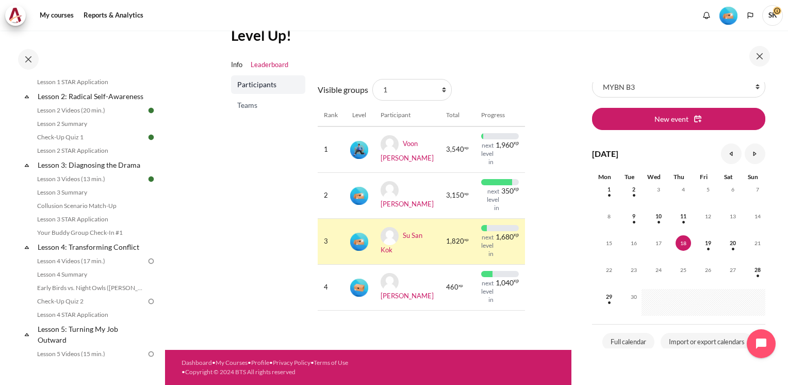
scroll to position [242, 0]
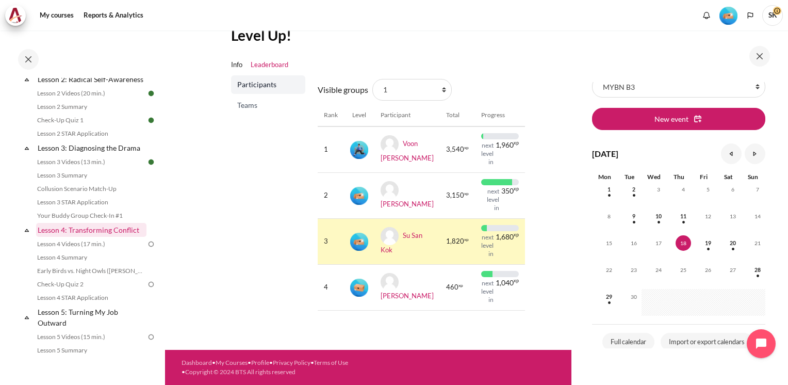
click at [94, 237] on link "Lesson 4: Transforming Conflict" at bounding box center [91, 230] width 110 height 14
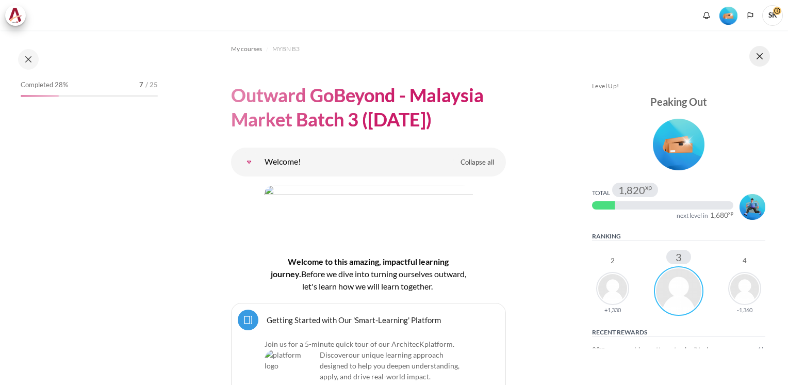
scroll to position [4654, 0]
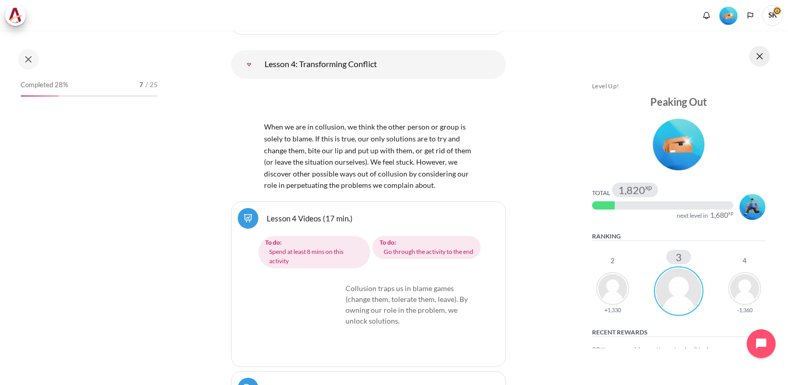
click at [760, 54] on button at bounding box center [760, 56] width 21 height 21
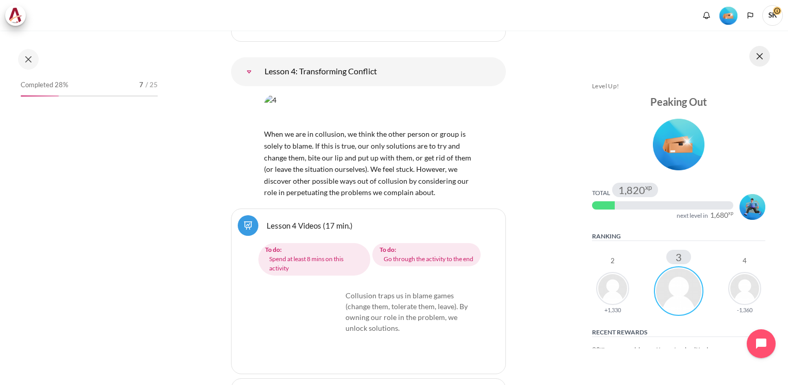
click at [759, 59] on button at bounding box center [760, 56] width 21 height 21
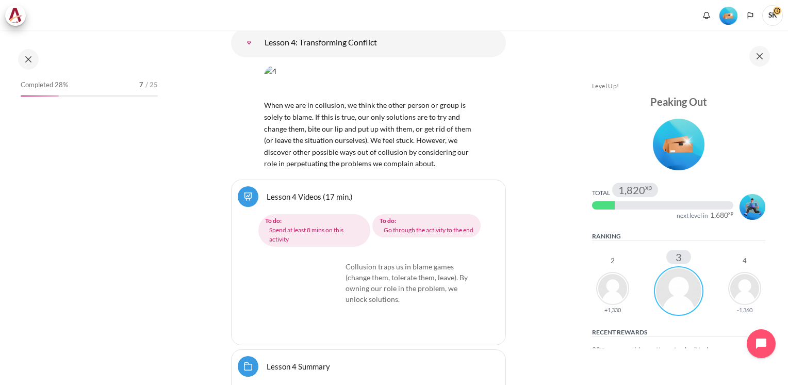
scroll to position [357, 0]
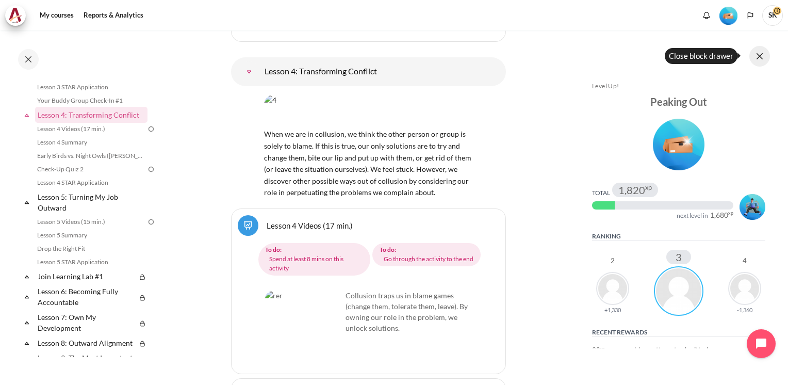
click at [761, 58] on button at bounding box center [760, 56] width 21 height 21
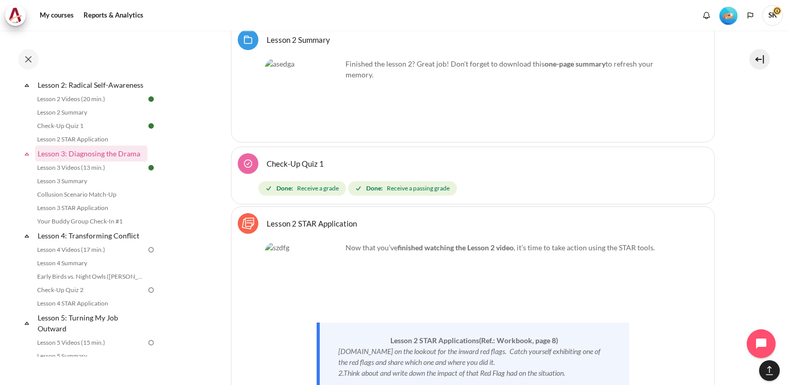
scroll to position [2962, 0]
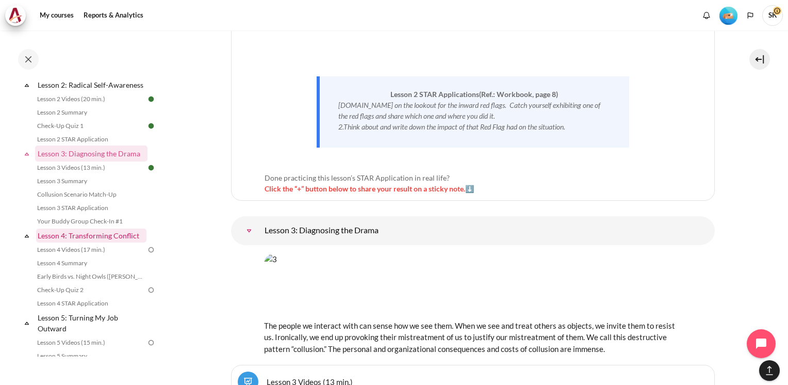
click at [83, 243] on link "Lesson 4: Transforming Conflict" at bounding box center [91, 236] width 110 height 14
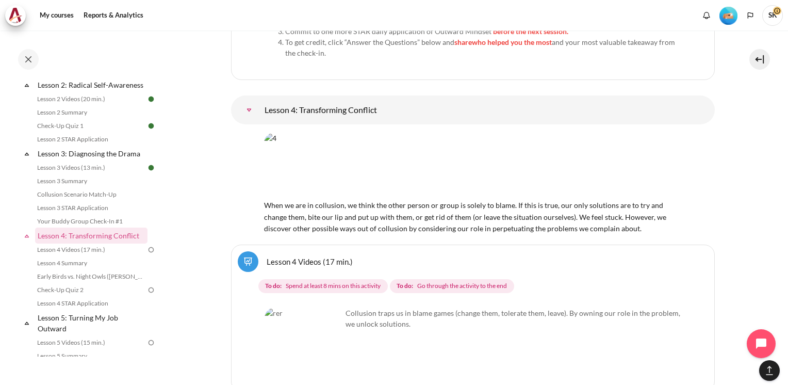
click at [267, 256] on link "Lesson 4 Videos (17 min.)" at bounding box center [310, 261] width 86 height 10
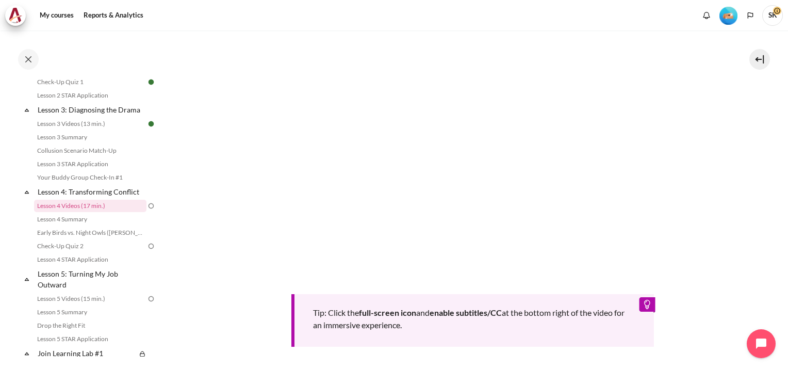
scroll to position [403, 0]
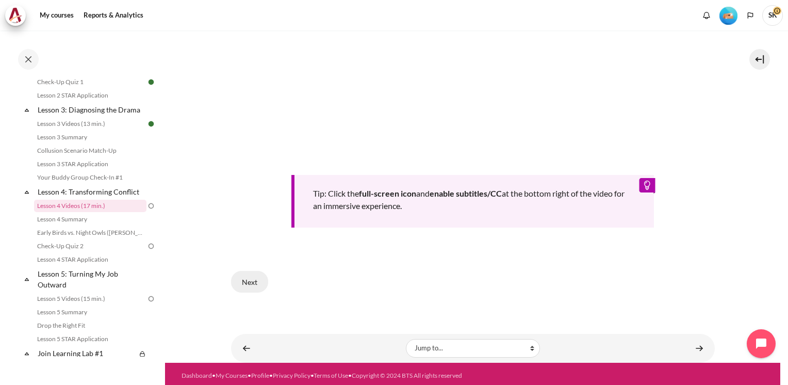
click at [254, 279] on button "Next" at bounding box center [249, 282] width 37 height 22
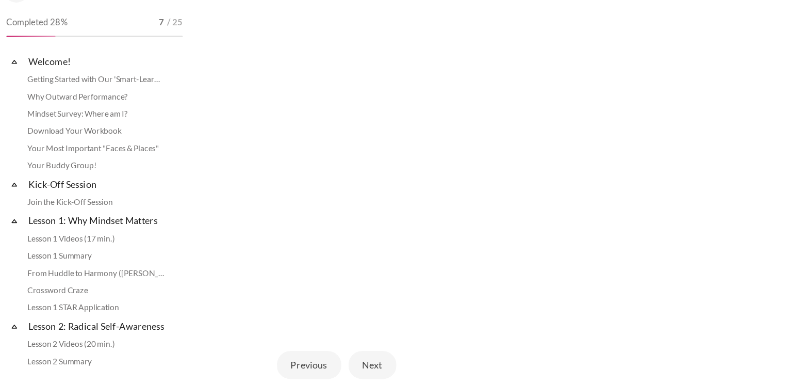
scroll to position [280, 0]
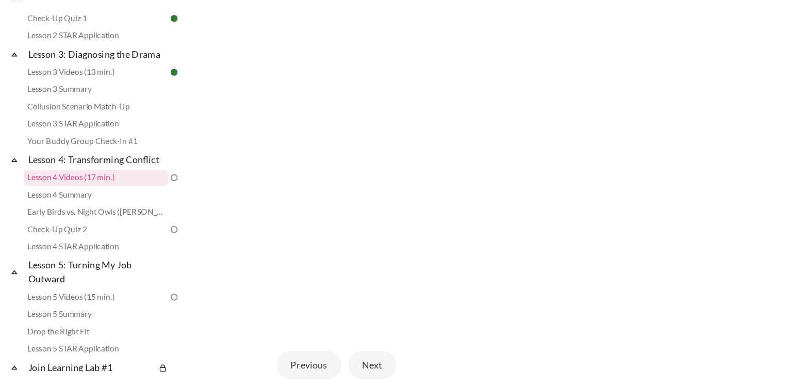
drag, startPoint x: 461, startPoint y: 349, endPoint x: 440, endPoint y: 341, distance: 22.5
click at [440, 341] on div "Previous Next" at bounding box center [473, 351] width 484 height 42
drag, startPoint x: 471, startPoint y: 328, endPoint x: 357, endPoint y: 325, distance: 114.1
click at [357, 325] on div "Gathering Allies Previous Next" at bounding box center [473, 178] width 484 height 390
click at [413, 335] on div "Previous Next" at bounding box center [473, 351] width 484 height 42
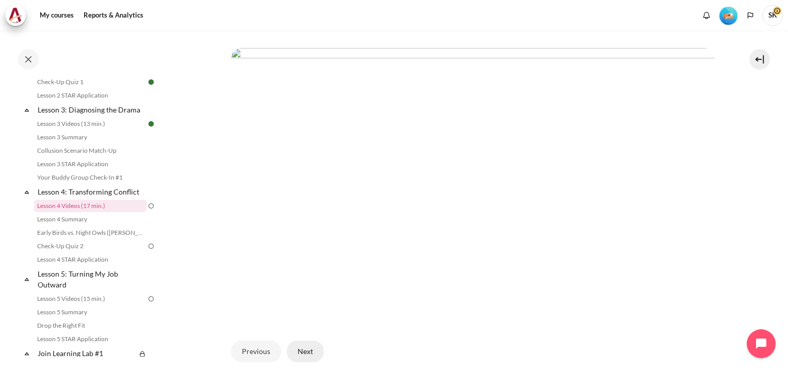
click at [309, 353] on button "Next" at bounding box center [305, 352] width 37 height 22
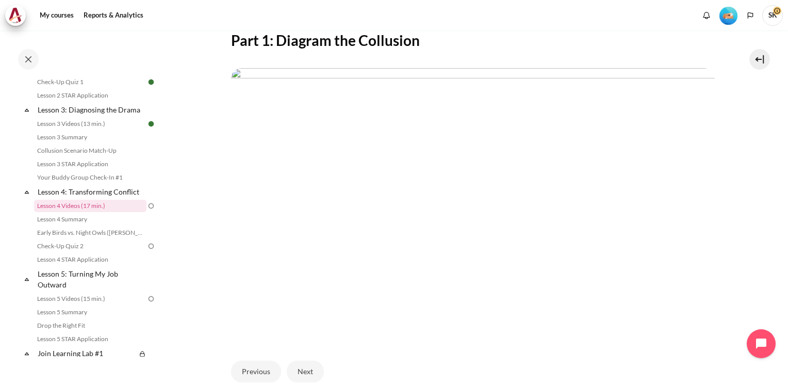
scroll to position [220, 0]
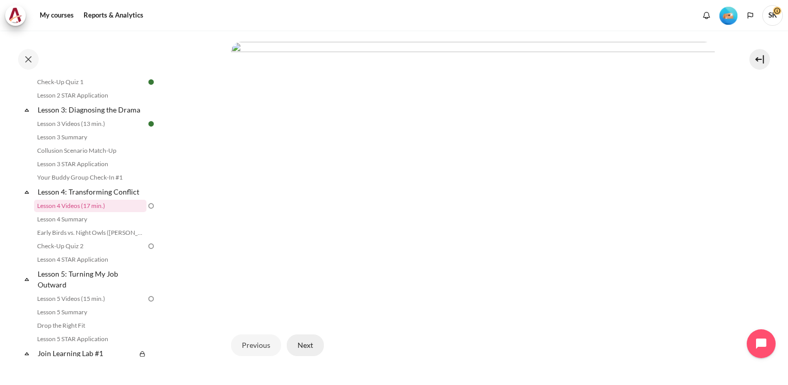
click at [310, 342] on button "Next" at bounding box center [305, 345] width 37 height 22
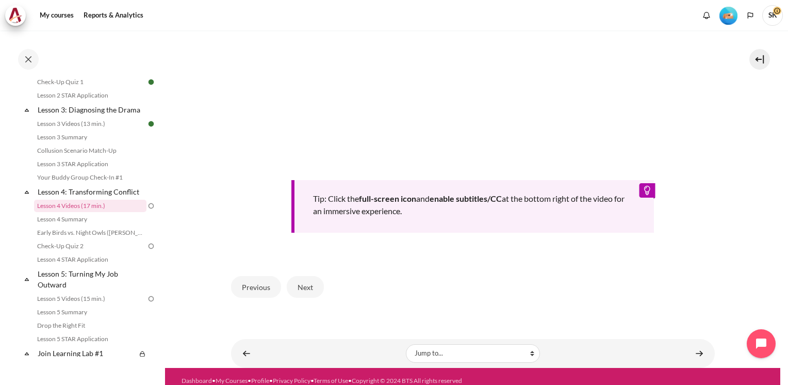
scroll to position [402, 0]
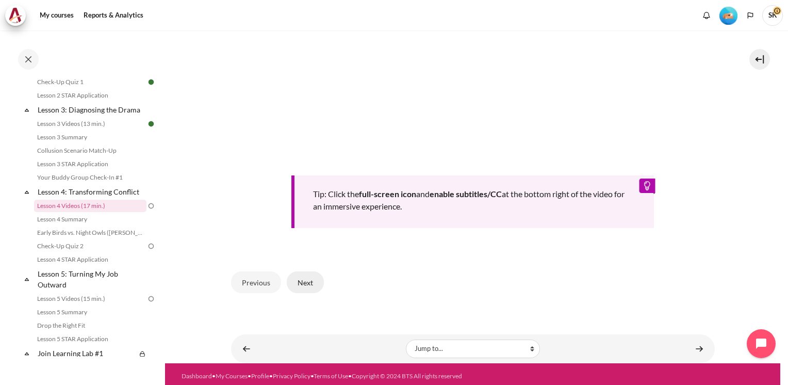
click at [289, 282] on button "Next" at bounding box center [305, 282] width 37 height 22
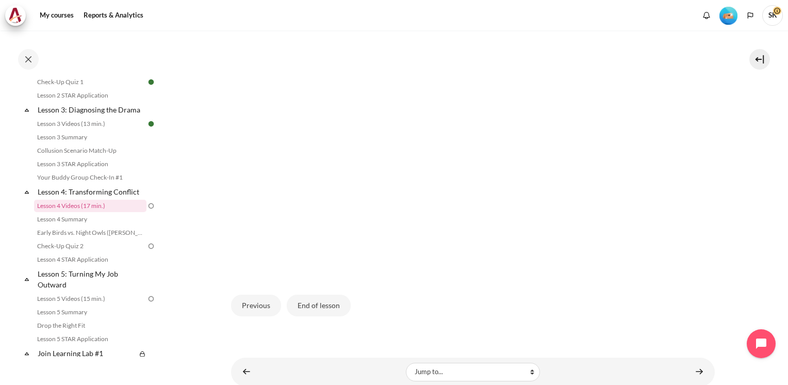
scroll to position [283, 0]
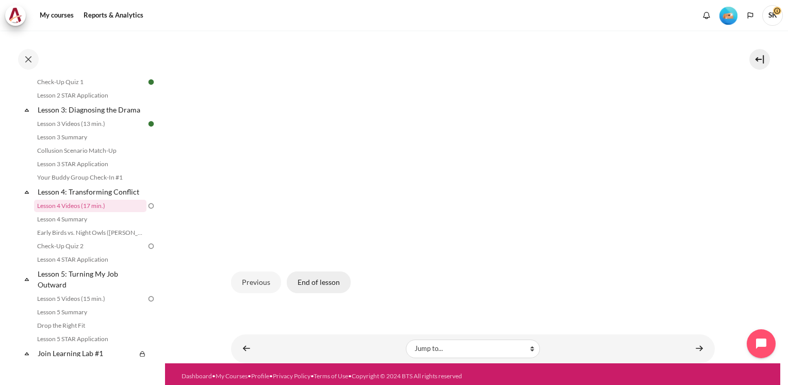
click at [315, 284] on button "End of lesson" at bounding box center [319, 282] width 64 height 22
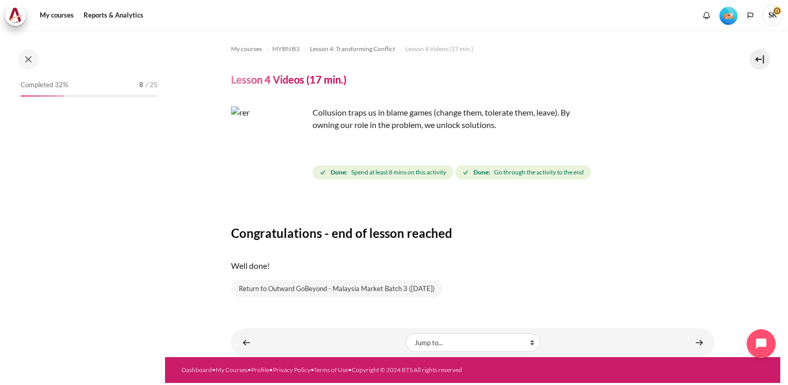
scroll to position [280, 0]
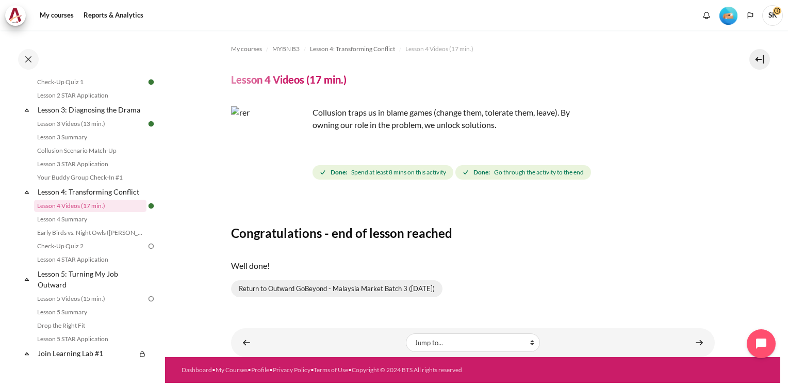
click at [372, 292] on link "Return to Outward GoBeyond - Malaysia Market Batch 3 (Sep 2025)" at bounding box center [337, 289] width 212 height 18
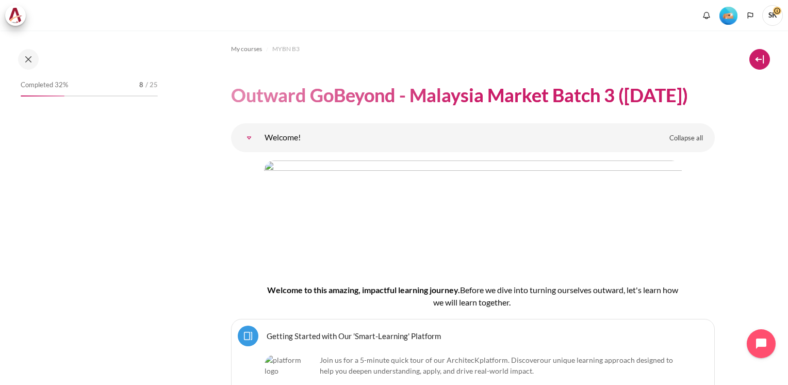
click at [760, 60] on button at bounding box center [760, 59] width 21 height 21
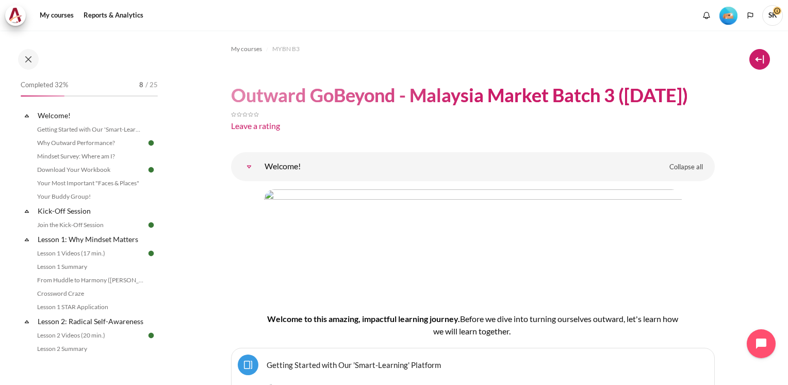
click at [760, 60] on button at bounding box center [760, 59] width 21 height 21
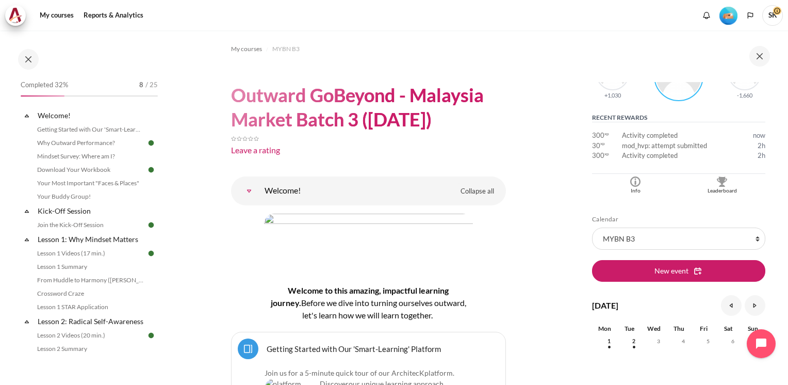
scroll to position [211, 0]
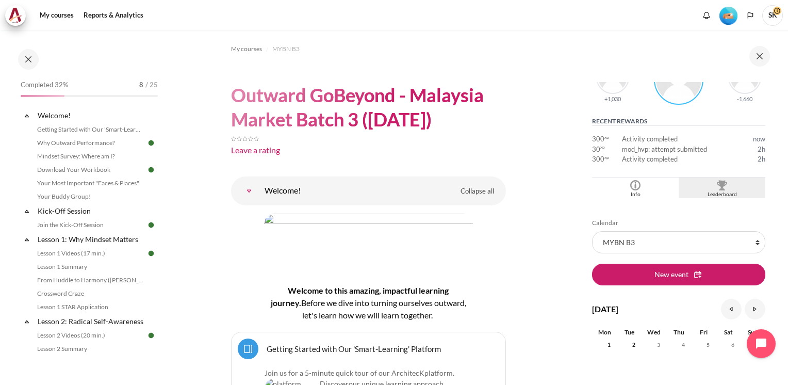
click at [717, 183] on img "Blocks" at bounding box center [722, 185] width 10 height 10
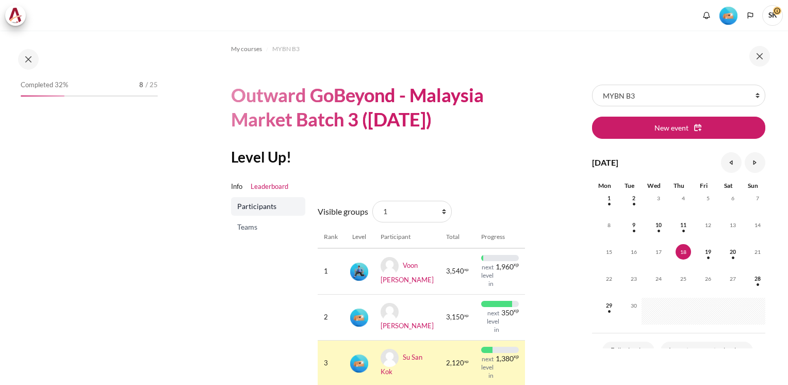
scroll to position [19, 0]
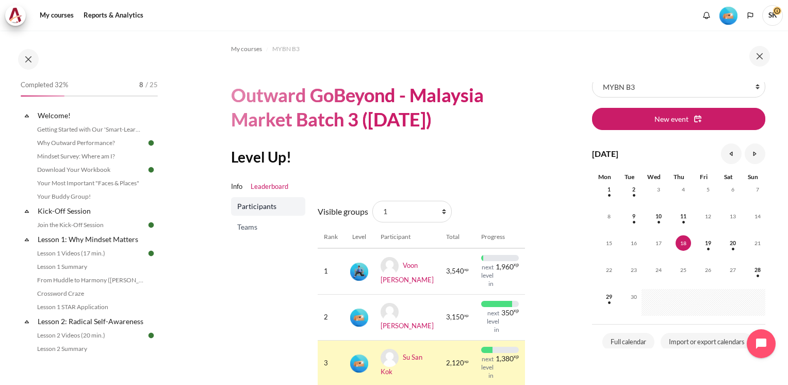
click at [782, 152] on div "Skip Calendar Calendar List of courses All courses MYBN B3 New event [DATE] Aug…" at bounding box center [680, 207] width 217 height 354
click at [548, 154] on section "My courses MYBN B3 Outward GoBeyond - Malaysia Market Batch 3 ([DATE]) Level Up…" at bounding box center [368, 243] width 407 height 426
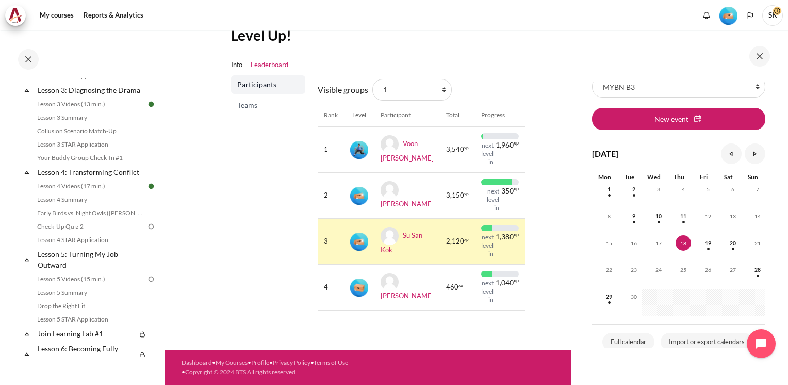
scroll to position [307, 0]
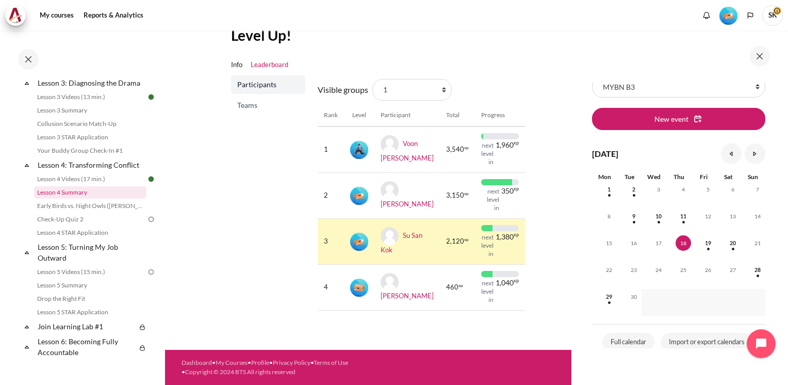
click at [76, 199] on link "Lesson 4 Summary" at bounding box center [90, 192] width 112 height 12
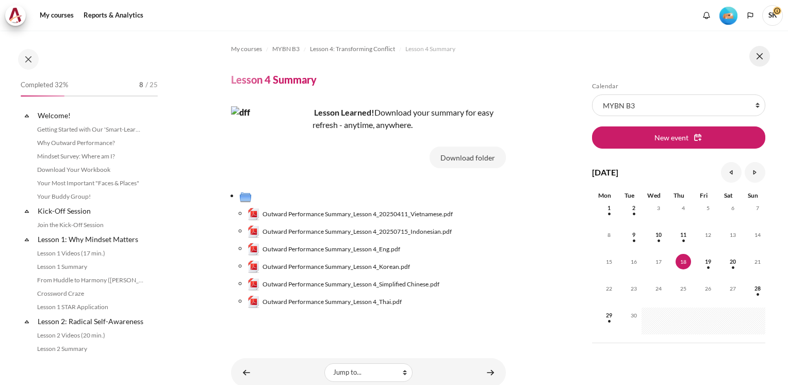
scroll to position [294, 0]
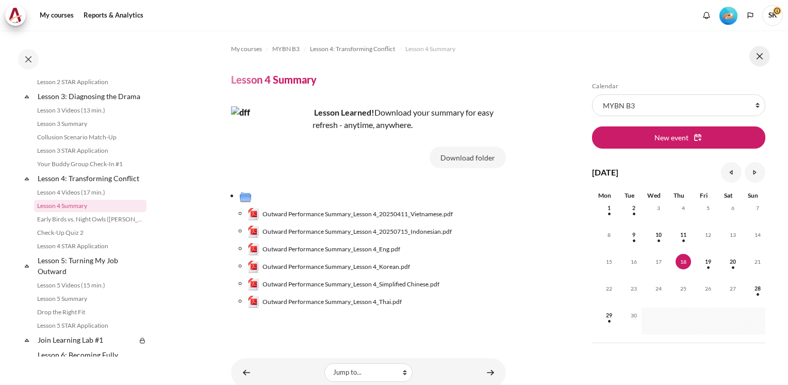
click at [759, 59] on button at bounding box center [760, 56] width 21 height 21
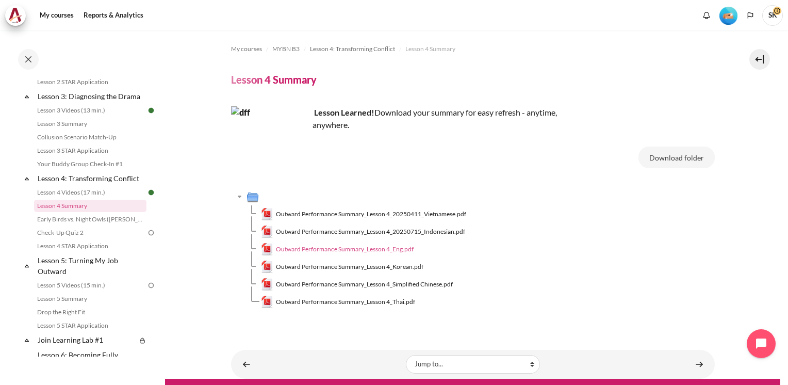
click at [397, 250] on span "Outward Performance Summary_Lesson 4_Eng.pdf" at bounding box center [345, 249] width 138 height 9
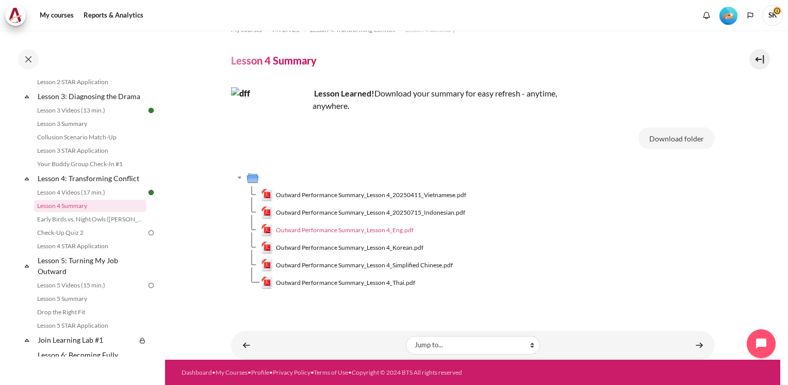
click at [363, 229] on span "Outward Performance Summary_Lesson 4_Eng.pdf" at bounding box center [345, 229] width 138 height 9
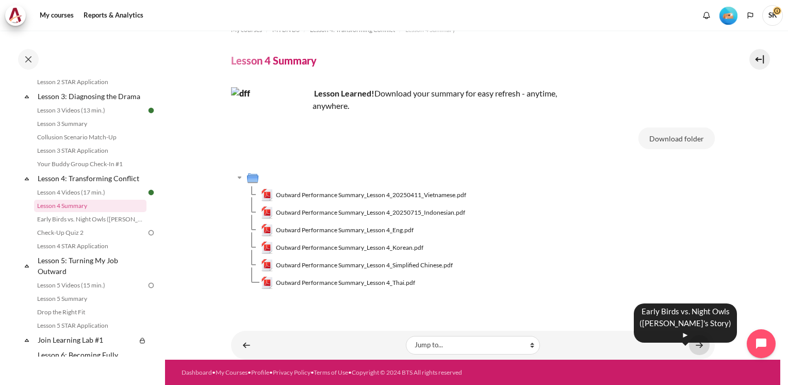
click at [695, 342] on link "Content" at bounding box center [699, 345] width 21 height 20
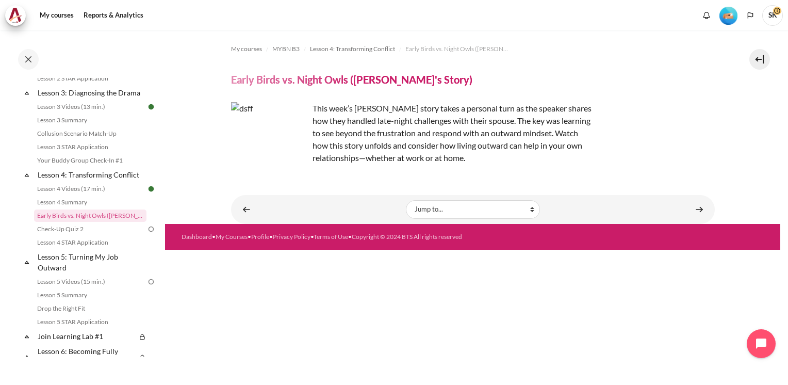
scroll to position [296, 0]
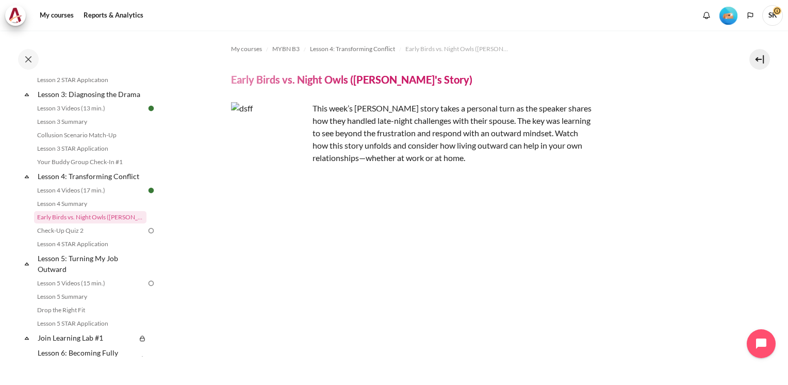
drag, startPoint x: 164, startPoint y: 199, endPoint x: 166, endPoint y: 209, distance: 10.4
click at [166, 209] on div "Skip to main content Open course index Completed 32% 8 / 25 Expand Collapse" at bounding box center [394, 192] width 788 height 385
click at [700, 107] on div "This week’s [PERSON_NAME] story takes a personal turn as the speaker shares how…" at bounding box center [473, 133] width 484 height 62
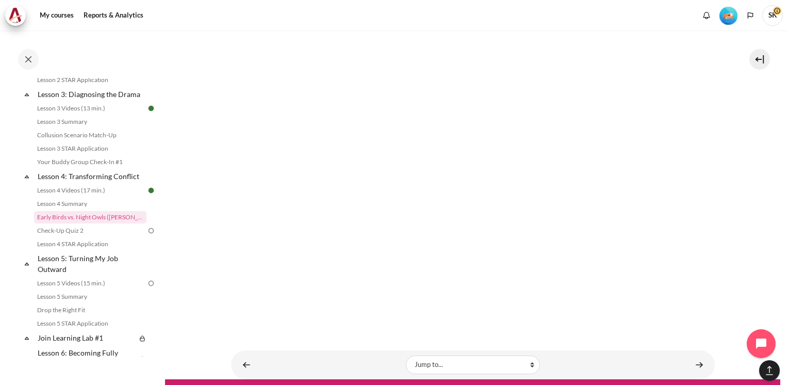
scroll to position [703, 0]
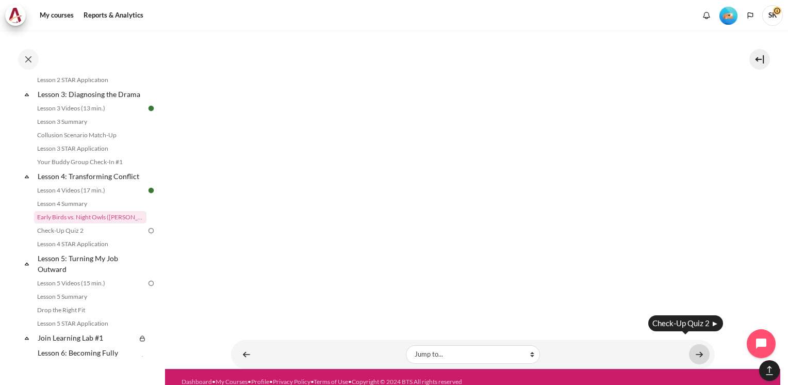
click at [691, 344] on link "Content" at bounding box center [699, 354] width 21 height 20
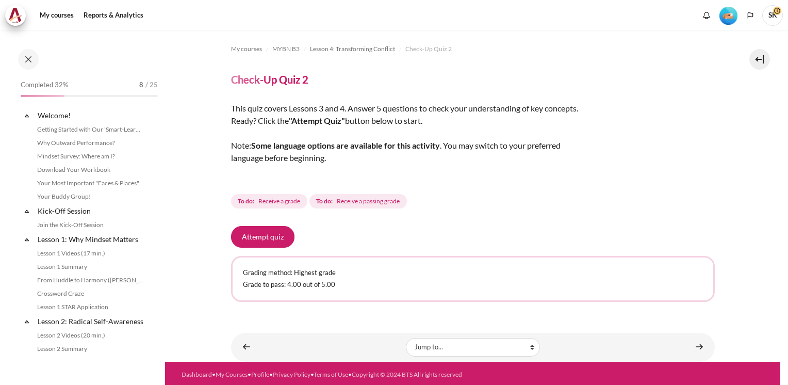
scroll to position [320, 0]
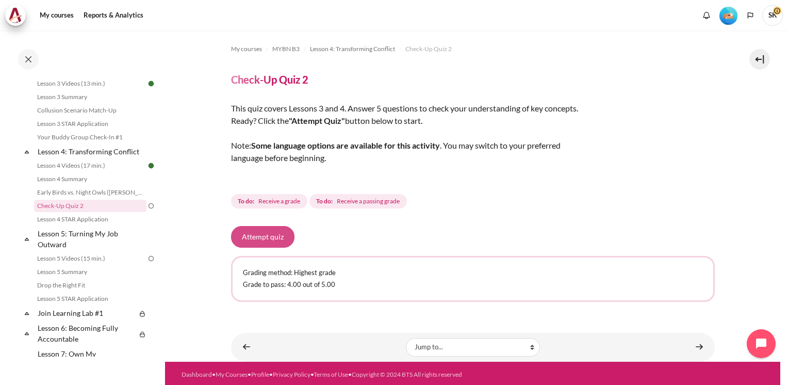
click at [272, 234] on button "Attempt quiz" at bounding box center [262, 237] width 63 height 22
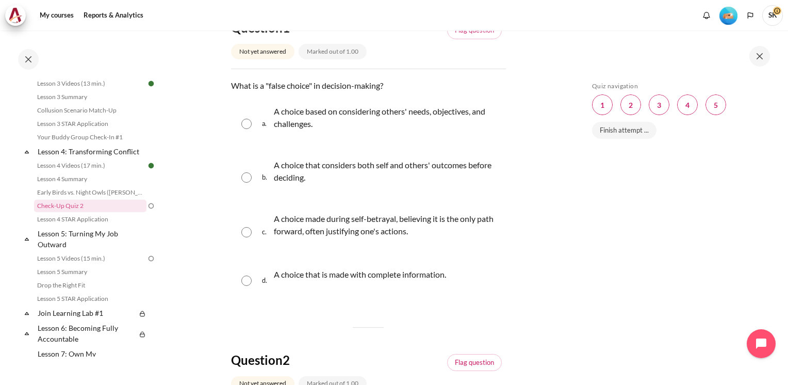
scroll to position [133, 0]
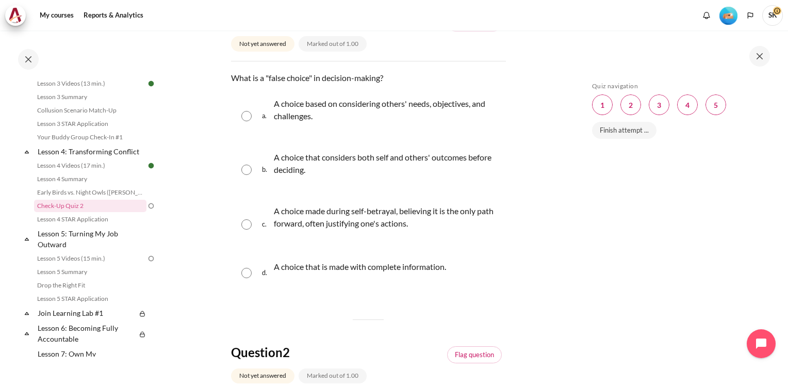
click at [247, 224] on input "Content" at bounding box center [246, 224] width 10 height 10
radio input "true"
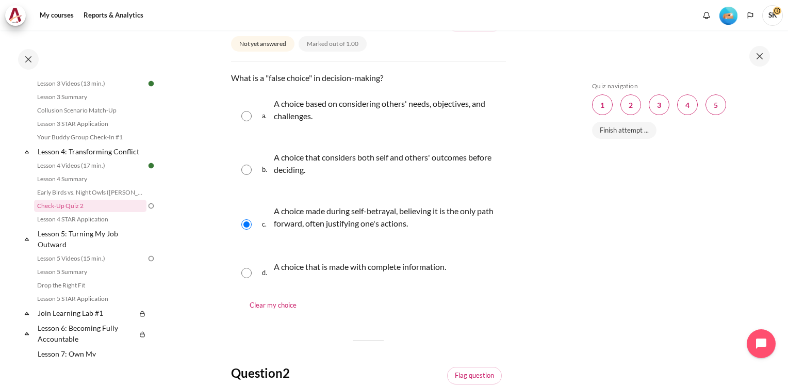
click at [251, 271] on input "Content" at bounding box center [246, 273] width 10 height 10
radio input "true"
click at [246, 223] on input "Content" at bounding box center [246, 224] width 10 height 10
radio input "true"
click at [709, 222] on div "Skip Quiz navigation Quiz navigation Question 1 This page Question 2 This page …" at bounding box center [679, 215] width 184 height 266
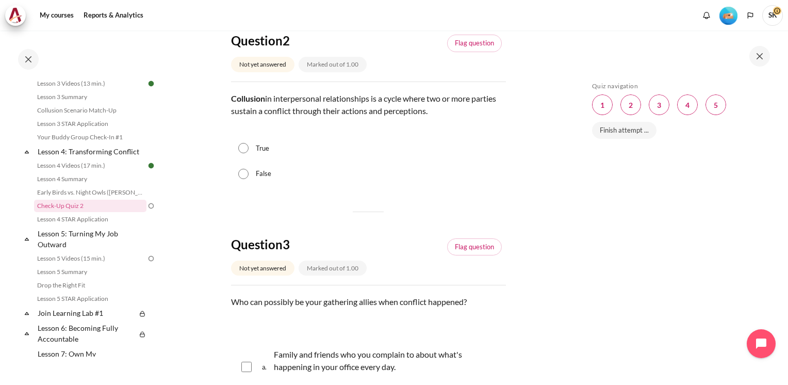
scroll to position [483, 0]
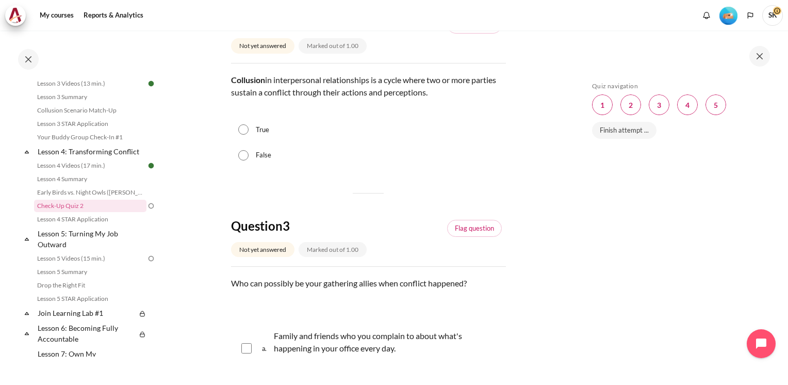
click at [244, 126] on input "True" at bounding box center [243, 129] width 10 height 10
radio input "true"
click at [582, 181] on div "Skip Quiz navigation Quiz navigation Question 1 This page Question 2 This page …" at bounding box center [680, 207] width 217 height 354
click at [552, 184] on section "My courses MYBN B3 Lesson 4: Transforming Conflict Check-Up Quiz 2 Check-Up Qui…" at bounding box center [368, 319] width 407 height 1544
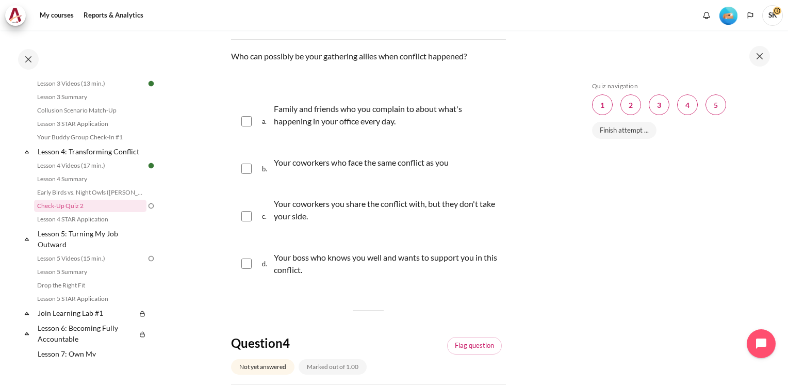
scroll to position [731, 0]
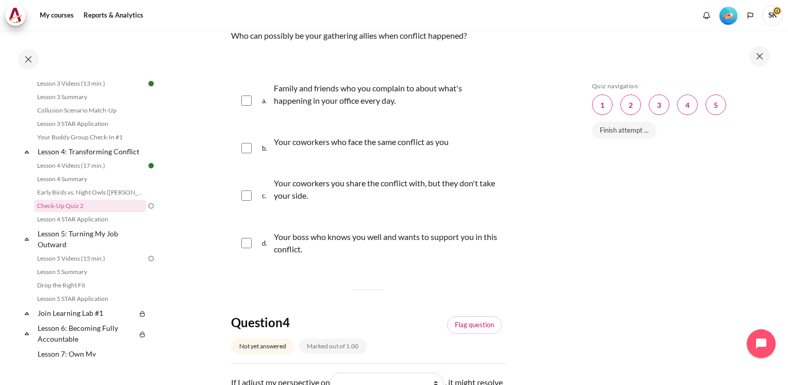
click at [243, 140] on div "b. Your coworkers who face the same conflict as you" at bounding box center [368, 147] width 275 height 39
click at [247, 148] on input "Content" at bounding box center [246, 148] width 10 height 10
checkbox input "true"
click at [246, 195] on input "Content" at bounding box center [246, 195] width 10 height 10
click at [252, 197] on div "c. Your coworkers you share the conflict with, but they don't take your side." at bounding box center [368, 196] width 275 height 52
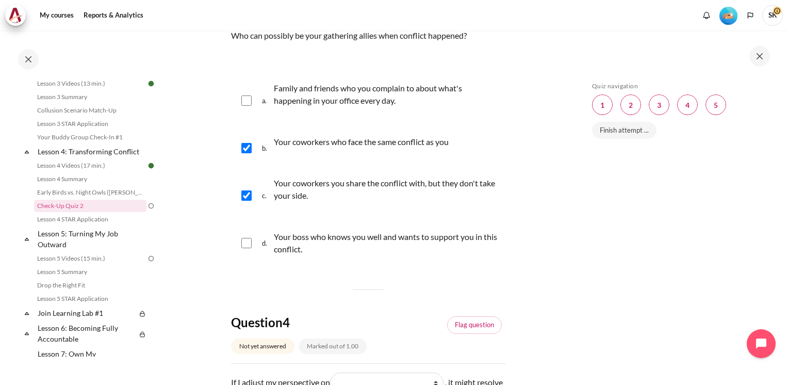
click at [246, 195] on input "Content" at bounding box center [246, 195] width 10 height 10
checkbox input "false"
click at [246, 246] on input "Content" at bounding box center [246, 243] width 10 height 10
checkbox input "true"
click at [559, 221] on section "My courses MYBN B3 Lesson 4: Transforming Conflict Check-Up Quiz 2 Check-Up Qui…" at bounding box center [368, 71] width 407 height 1544
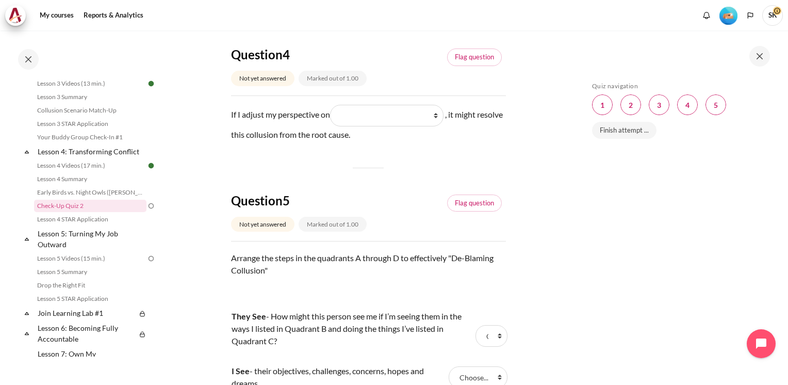
scroll to position [999, 0]
click at [465, 56] on link "Flag question" at bounding box center [474, 57] width 55 height 18
click at [642, 232] on div "Skip Quiz navigation Quiz navigation Question 1 This page Question 2 This page …" at bounding box center [679, 215] width 184 height 266
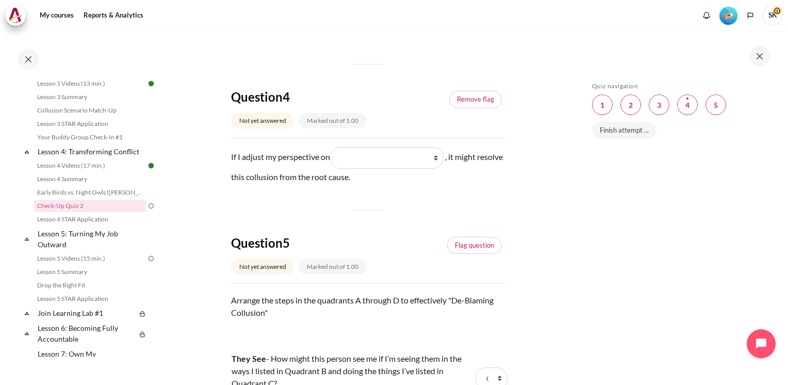
scroll to position [958, 0]
click at [609, 285] on div "Skip Quiz navigation Quiz navigation Question 1 This page Question 2 This page …" at bounding box center [679, 215] width 184 height 266
drag, startPoint x: 581, startPoint y: 284, endPoint x: 566, endPoint y: 286, distance: 15.6
click at [580, 284] on div "Skip Quiz navigation Quiz navigation Question 1 This page Question 2 This page …" at bounding box center [680, 207] width 217 height 354
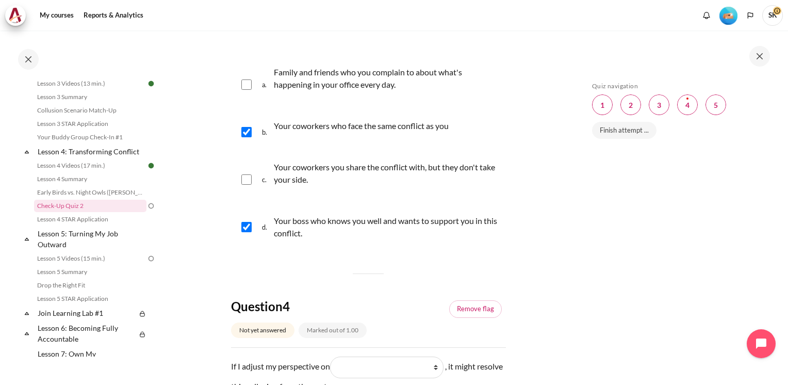
scroll to position [731, 0]
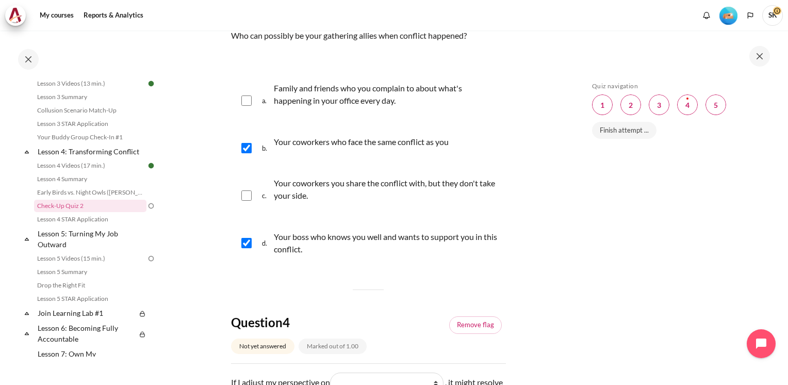
click at [248, 103] on input "Content" at bounding box center [246, 100] width 10 height 10
checkbox input "true"
click at [550, 169] on section "My courses MYBN B3 Lesson 4: Transforming Conflict Check-Up Quiz 2 Check-Up Qui…" at bounding box center [368, 71] width 407 height 1544
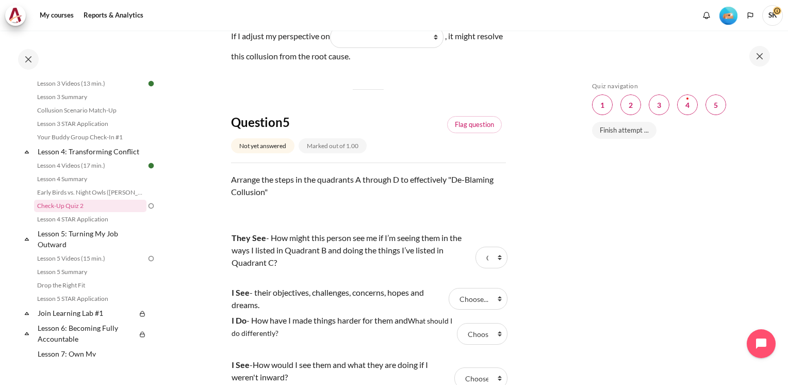
scroll to position [1082, 0]
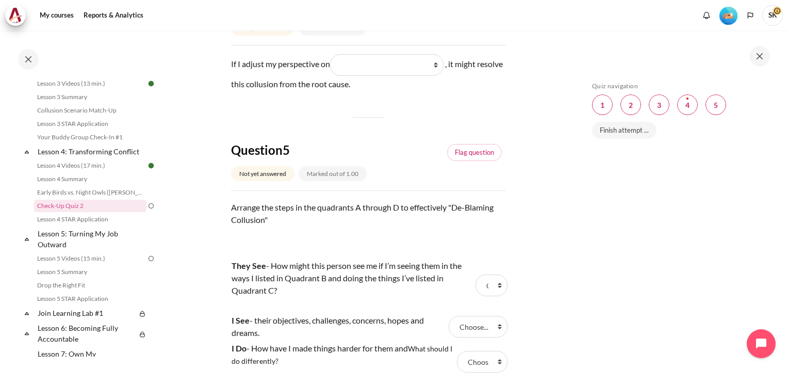
scroll to position [1020, 0]
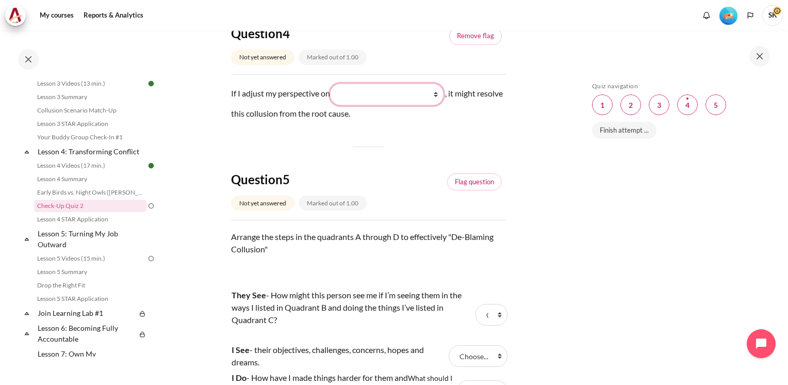
click at [441, 91] on select "What they do (他们做了什么) What I see and feel about what they do (我看到什么) What they …" at bounding box center [387, 95] width 114 height 22
select select "2"
click at [332, 84] on select "What they do (他们做了什么) What I see and feel about what they do (我看到什么) What they …" at bounding box center [387, 95] width 114 height 22
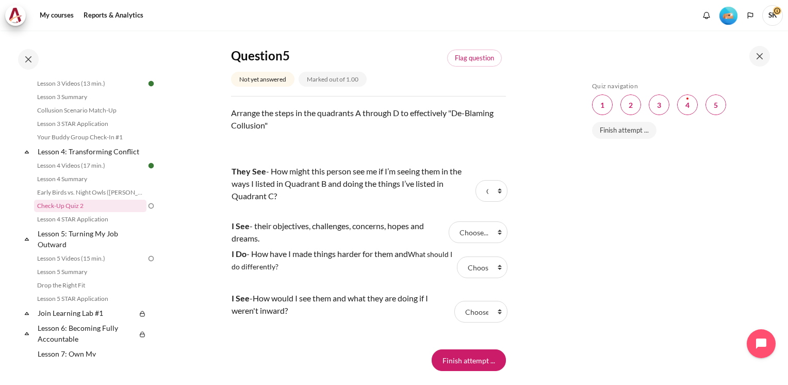
scroll to position [1165, 0]
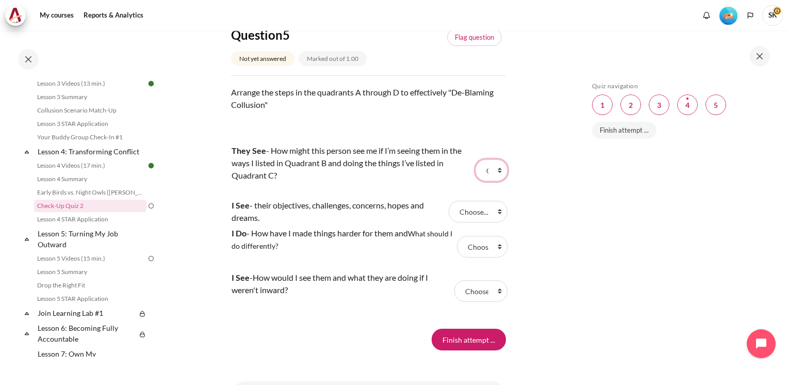
click at [495, 170] on select "Choose... B D A C" at bounding box center [492, 170] width 32 height 22
click at [493, 170] on select "Choose... B D A C" at bounding box center [492, 170] width 32 height 22
select select "2"
click at [476, 159] on select "Choose... B D A C" at bounding box center [492, 170] width 32 height 22
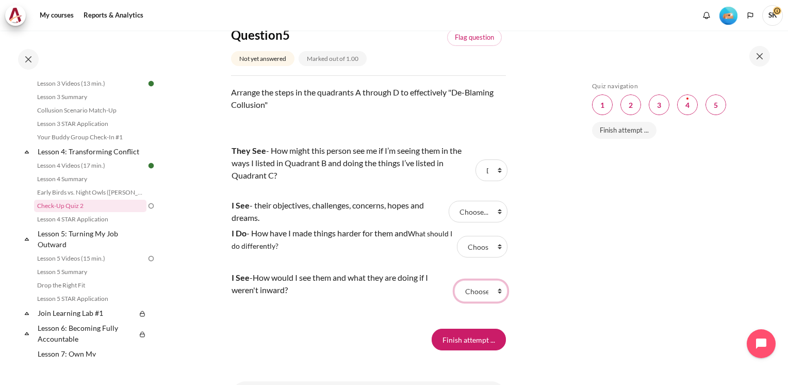
click at [495, 290] on select "Choose... B D A C" at bounding box center [481, 291] width 53 height 22
select select "3"
click at [455, 280] on select "Choose... B D A C" at bounding box center [481, 291] width 53 height 22
click at [496, 173] on select "Choose... B D A C" at bounding box center [492, 170] width 32 height 22
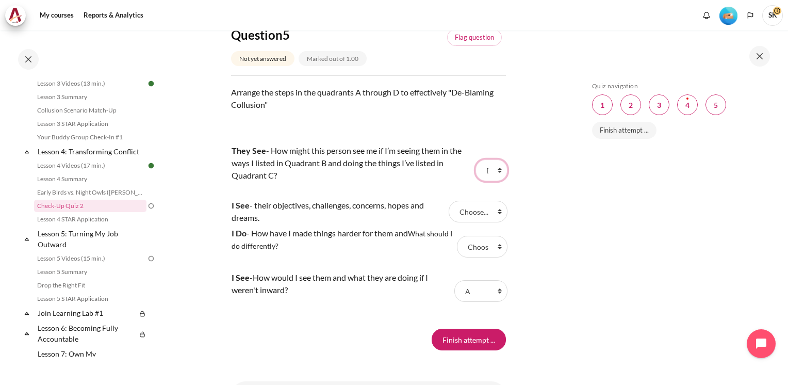
click at [495, 172] on select "Choose... B D A C" at bounding box center [492, 170] width 32 height 22
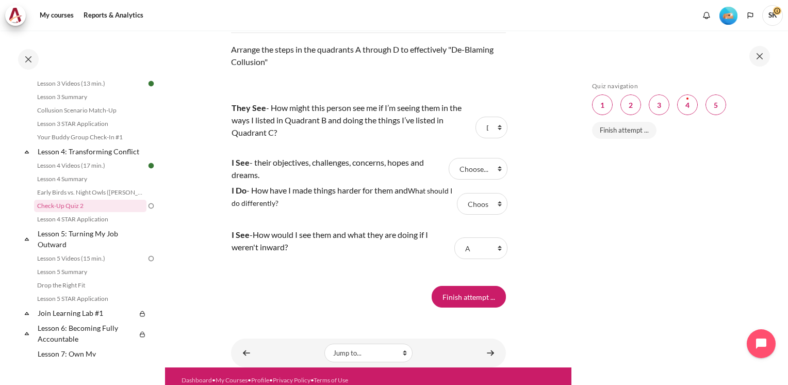
scroll to position [1224, 0]
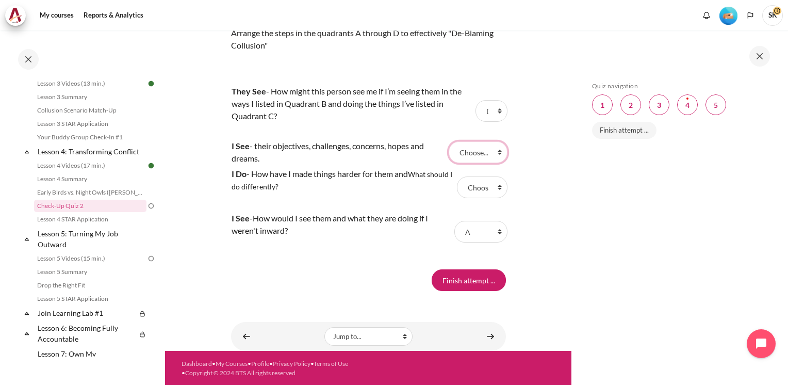
click at [494, 151] on select "Choose... B D A C" at bounding box center [478, 152] width 59 height 22
select select "1"
click at [449, 141] on select "Choose... B D A C" at bounding box center [478, 152] width 59 height 22
click at [493, 187] on select "Choose... B D A C" at bounding box center [482, 187] width 51 height 22
select select "4"
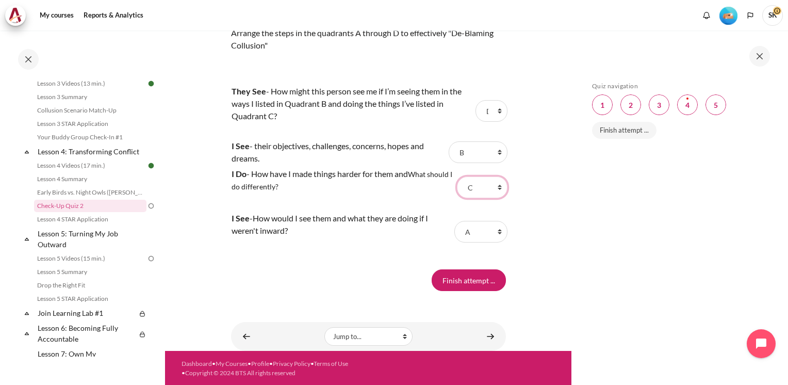
click at [457, 176] on select "Choose... B D A C" at bounding box center [482, 187] width 51 height 22
click at [570, 259] on div "My courses MYBN B3 Lesson 4: Transforming Conflict Check-Up Quiz 2 Check-Up Qui…" at bounding box center [394, 207] width 788 height 354
click at [477, 283] on input "Finish attempt ..." at bounding box center [469, 280] width 74 height 22
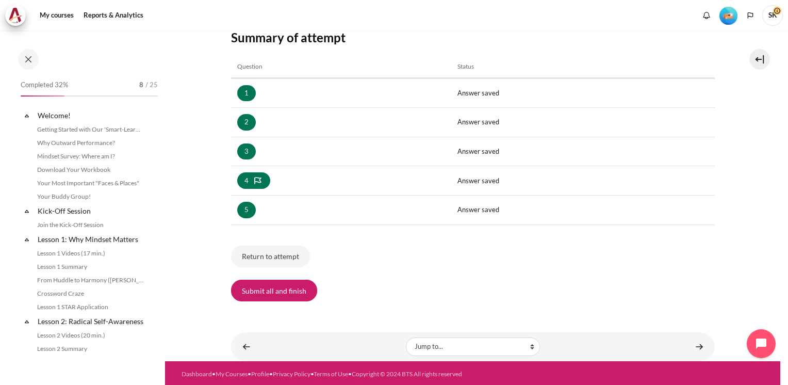
scroll to position [320, 0]
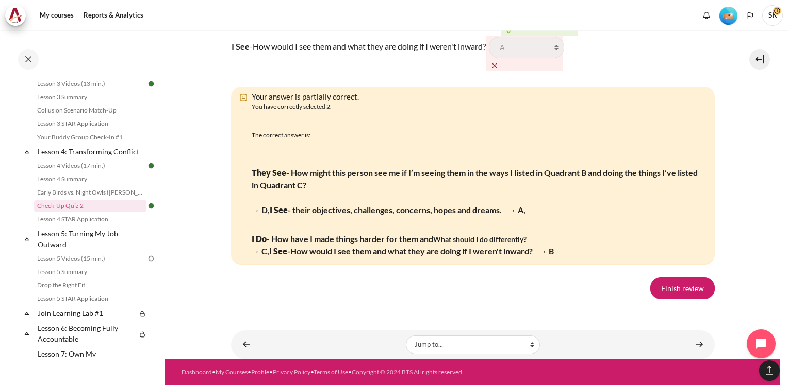
scroll to position [2043, 0]
click at [686, 296] on link "Finish review" at bounding box center [683, 288] width 64 height 22
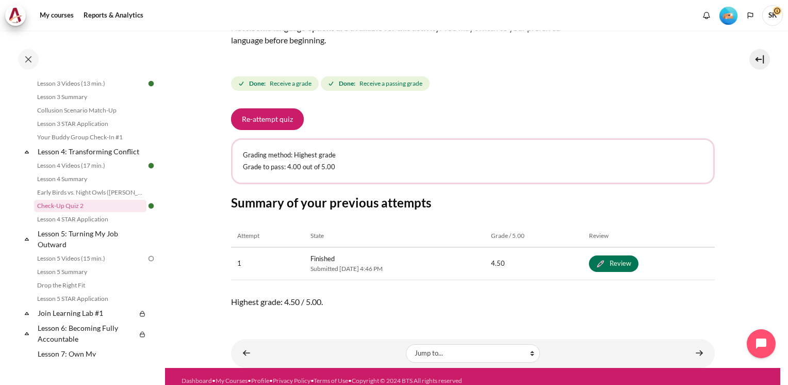
scroll to position [124, 0]
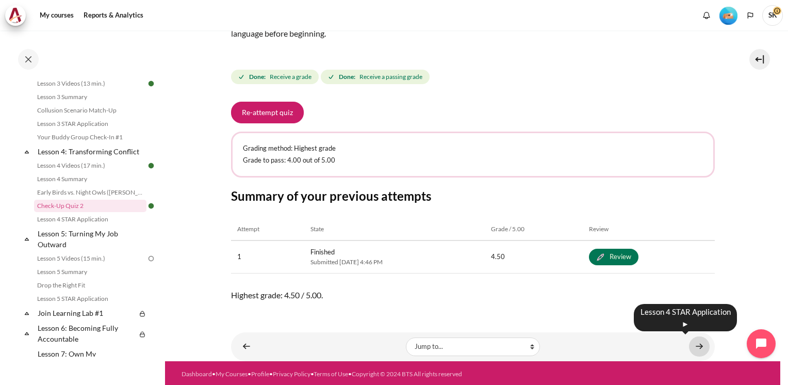
click at [691, 340] on link "Content" at bounding box center [699, 346] width 21 height 20
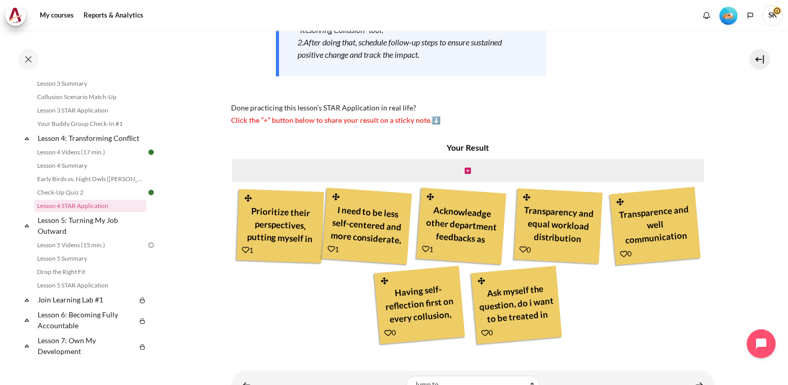
scroll to position [254, 0]
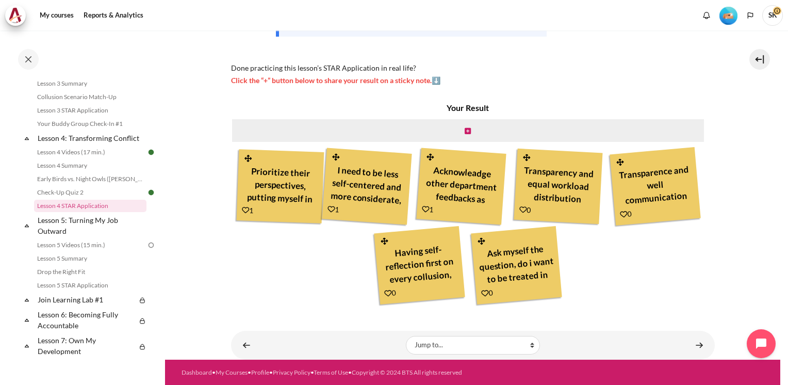
click at [681, 344] on div "Content" at bounding box center [631, 345] width 158 height 12
click at [691, 344] on link "Content" at bounding box center [699, 345] width 21 height 20
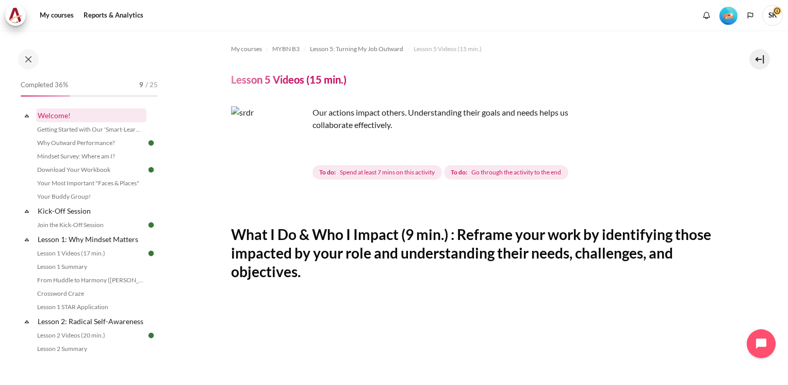
click at [50, 117] on link "Welcome!" at bounding box center [91, 115] width 110 height 14
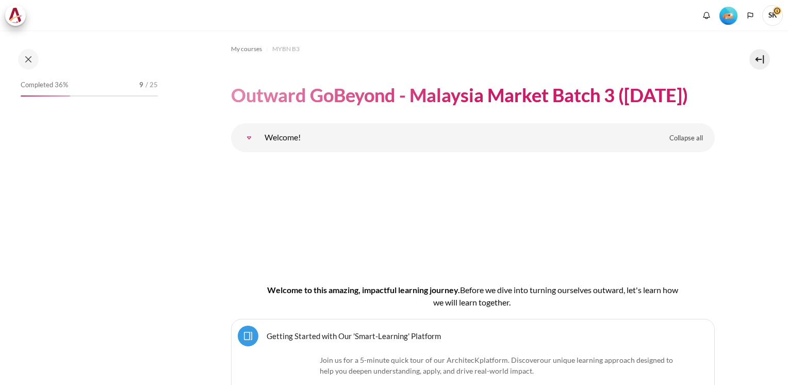
scroll to position [62, 0]
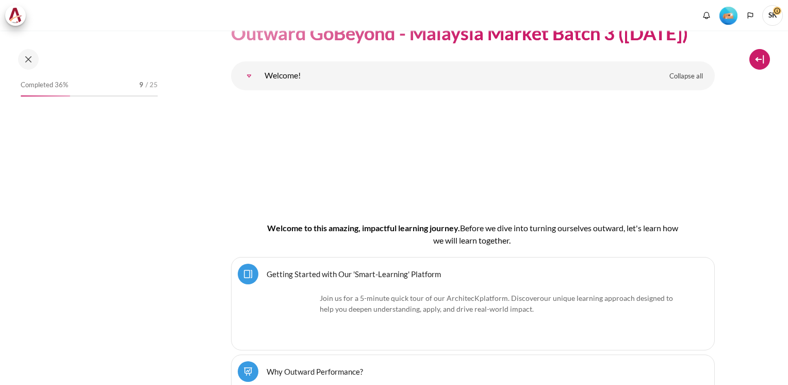
click at [755, 63] on button at bounding box center [760, 59] width 21 height 21
click at [757, 61] on button at bounding box center [760, 59] width 21 height 21
click at [759, 53] on button at bounding box center [760, 59] width 21 height 21
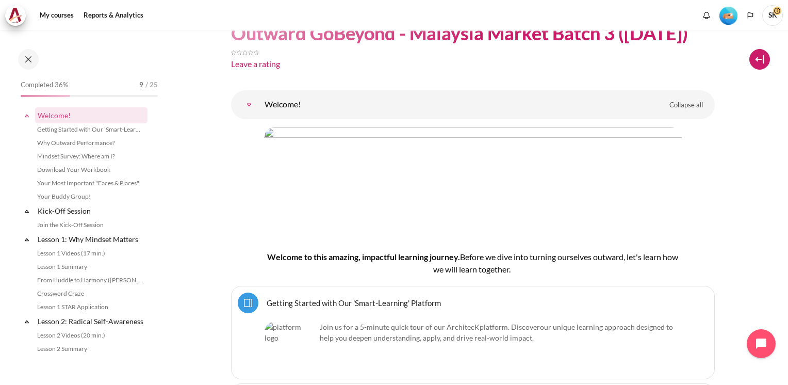
scroll to position [91, 0]
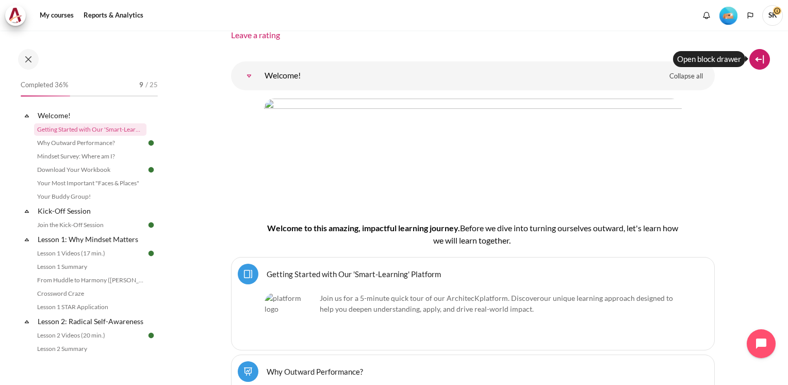
click at [762, 59] on button at bounding box center [760, 59] width 21 height 21
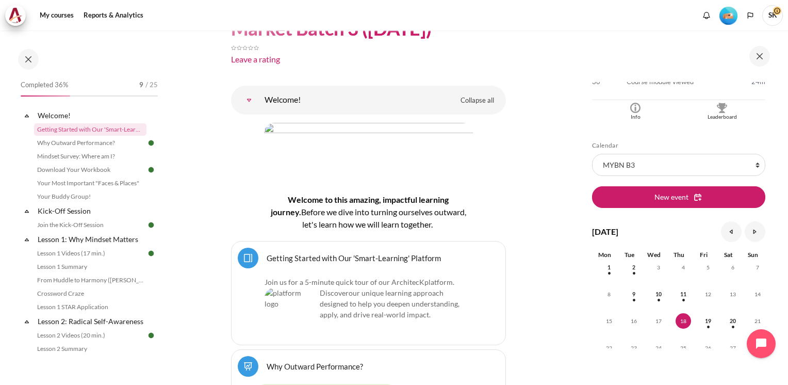
scroll to position [295, 0]
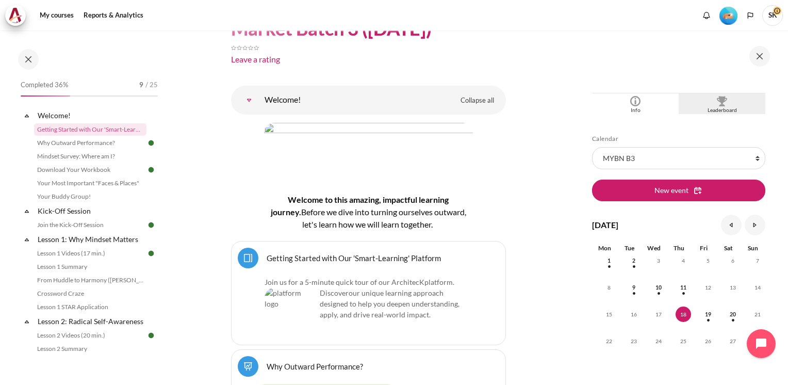
click at [718, 100] on img "Blocks" at bounding box center [722, 101] width 10 height 10
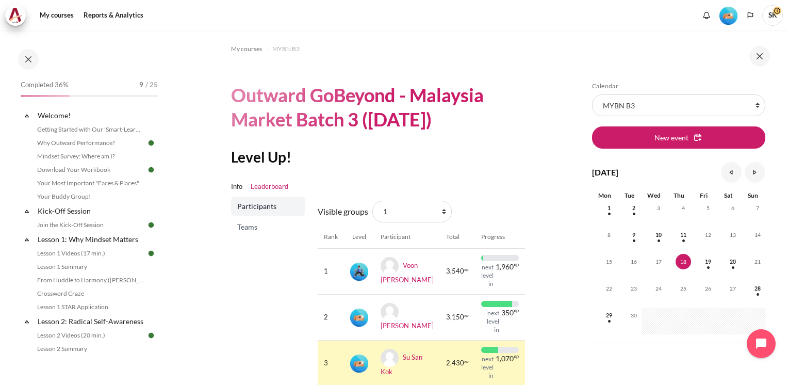
click at [554, 149] on section "My courses MYBN B3 Outward GoBeyond - Malaysia Market Batch 3 ([DATE]) Level Up…" at bounding box center [368, 243] width 407 height 426
click at [443, 213] on select "All participants 1 2 3 3 4" at bounding box center [412, 212] width 79 height 22
select select "0"
click at [373, 201] on select "All participants 1 2 3 3 4" at bounding box center [412, 212] width 79 height 22
click at [535, 195] on section "My courses MYBN B3 Outward GoBeyond - Malaysia Market Batch 3 ([DATE]) Level Up…" at bounding box center [368, 243] width 407 height 426
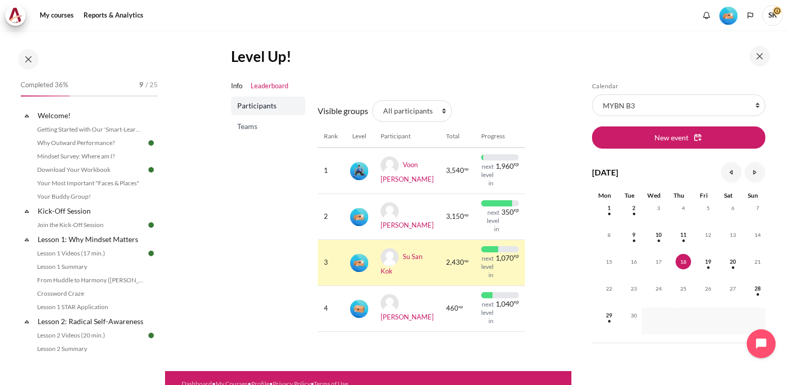
scroll to position [156, 0]
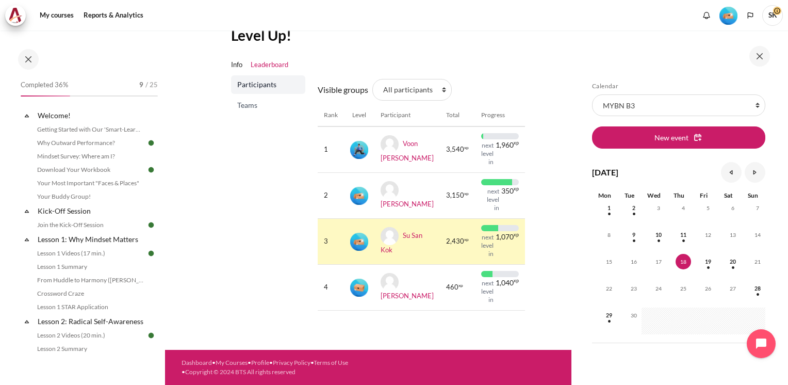
click at [335, 84] on label "Visible groups" at bounding box center [343, 90] width 51 height 12
click at [373, 79] on select "All participants 1 2 3 3 4" at bounding box center [412, 90] width 79 height 22
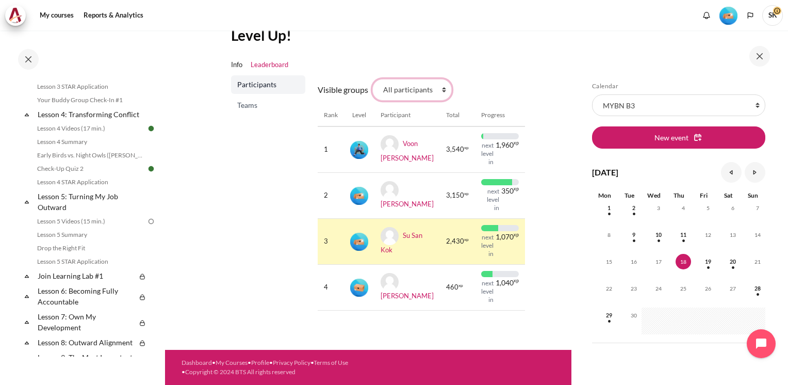
scroll to position [363, 0]
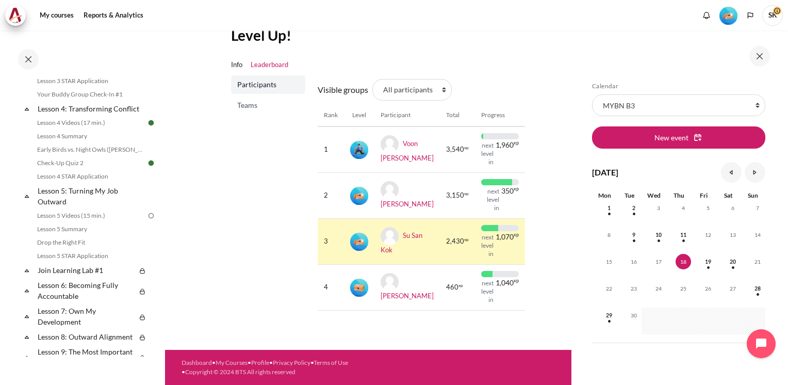
drag, startPoint x: 163, startPoint y: 211, endPoint x: 166, endPoint y: 191, distance: 19.3
click at [166, 191] on div "Skip to main content Open course index Completed 36% 9 / 25 Expand Collapse" at bounding box center [394, 192] width 788 height 385
drag, startPoint x: 166, startPoint y: 191, endPoint x: 222, endPoint y: 175, distance: 59.1
click at [222, 175] on section "My courses MYBN B3 Outward GoBeyond - Malaysia Market Batch 3 ([DATE]) Level Up…" at bounding box center [368, 122] width 407 height 426
click at [190, 176] on section "My courses MYBN B3 Outward GoBeyond - Malaysia Market Batch 3 ([DATE]) Level Up…" at bounding box center [368, 122] width 407 height 426
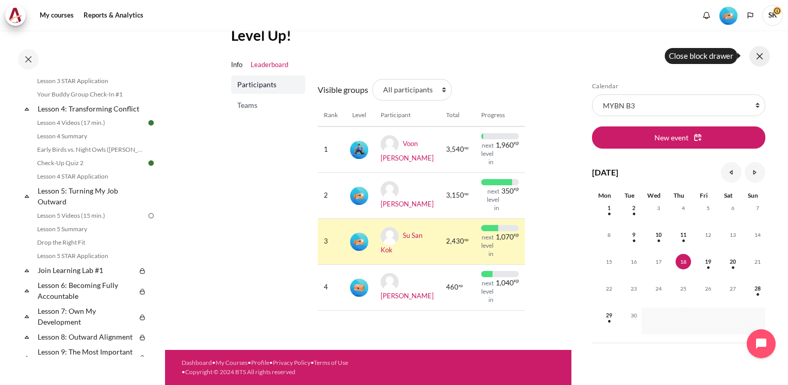
click at [761, 58] on button at bounding box center [760, 56] width 21 height 21
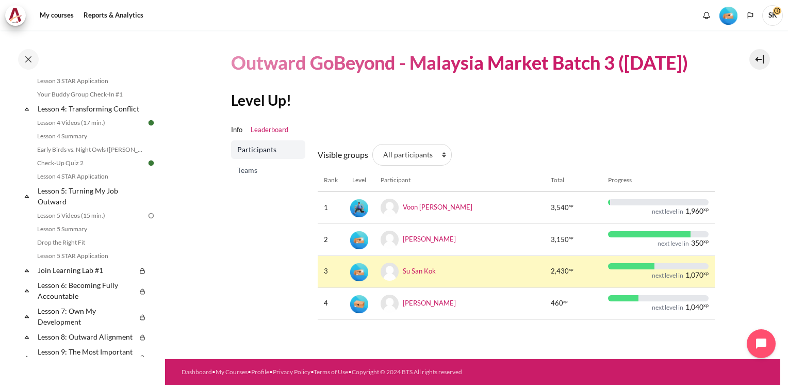
scroll to position [31, 0]
